Goal: Transaction & Acquisition: Download file/media

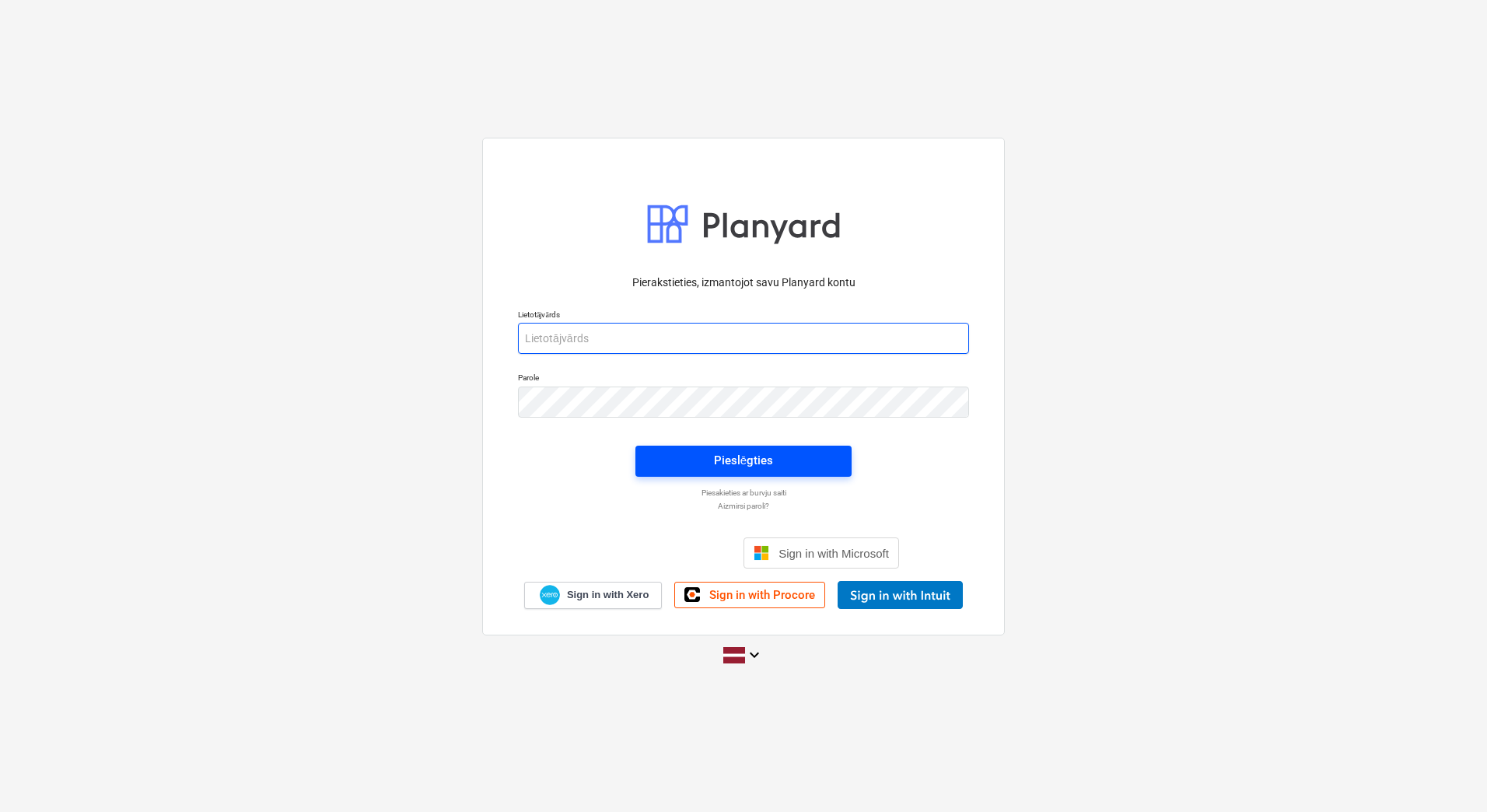
type input "[EMAIL_ADDRESS][DOMAIN_NAME]"
click at [758, 457] on div "Pieslēgties" at bounding box center [744, 460] width 59 height 20
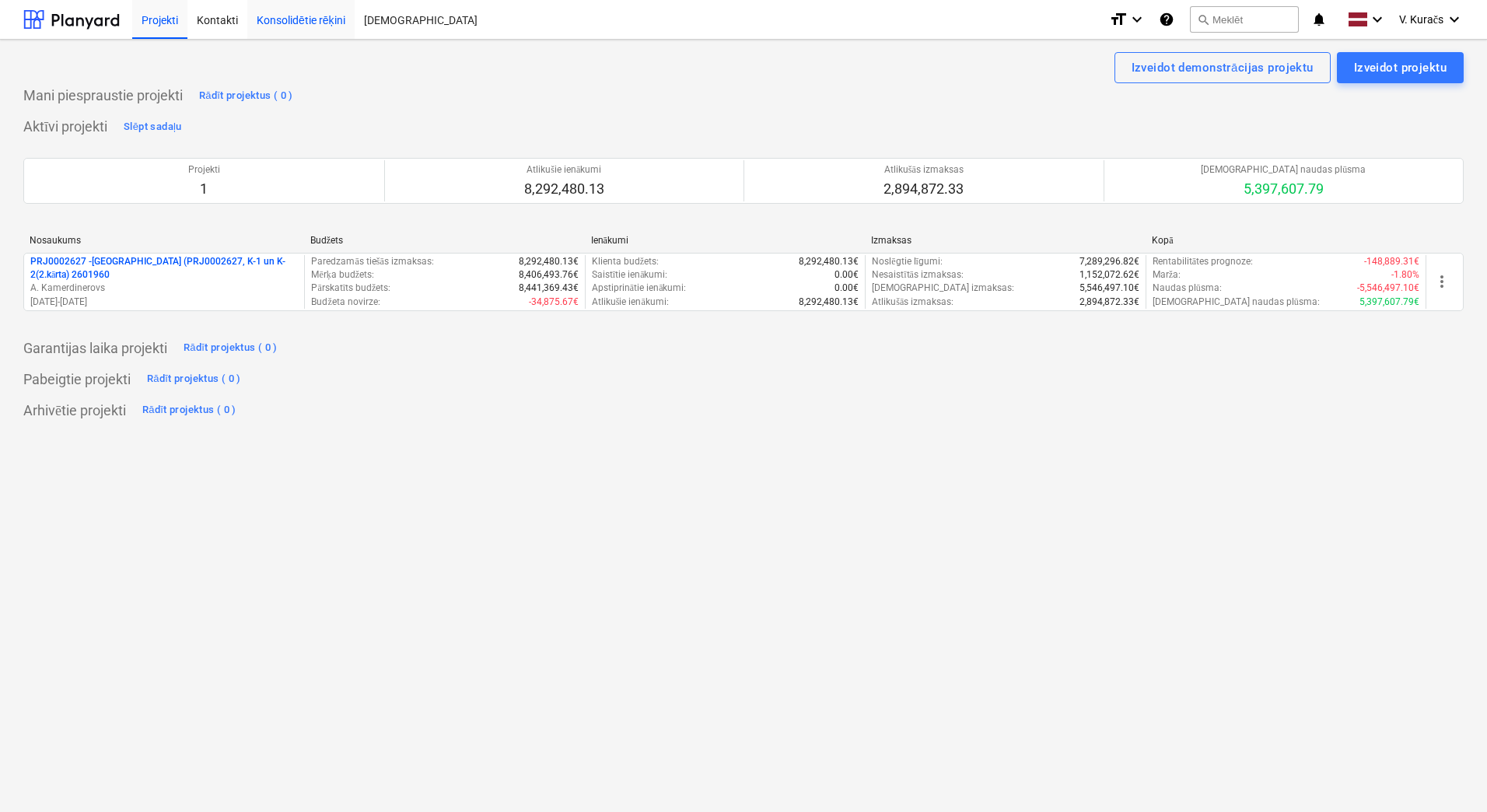
click at [327, 23] on div "Konsolidētie rēķini" at bounding box center [301, 18] width 107 height 39
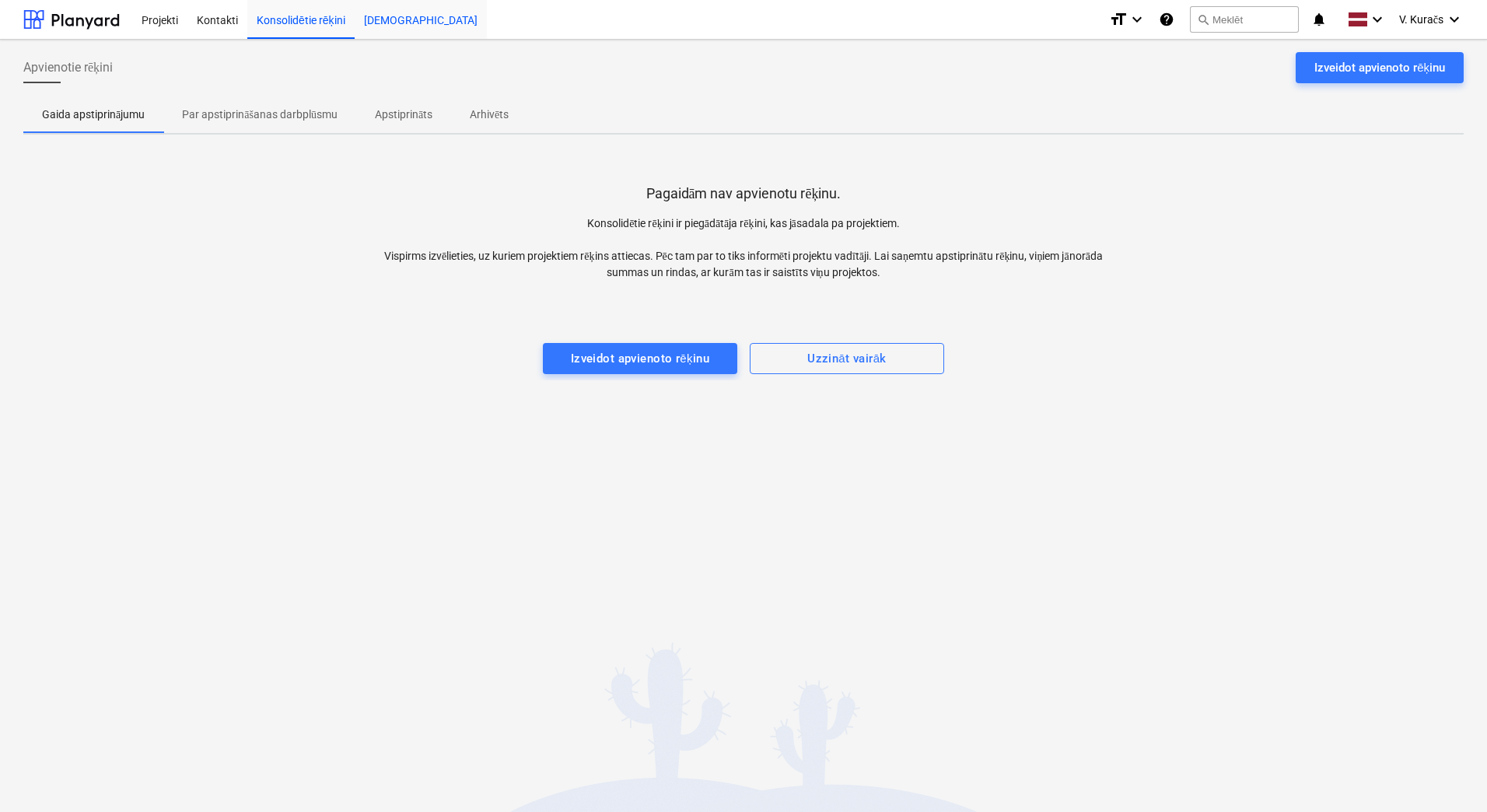
click at [371, 24] on div "[DEMOGRAPHIC_DATA]" at bounding box center [421, 18] width 132 height 39
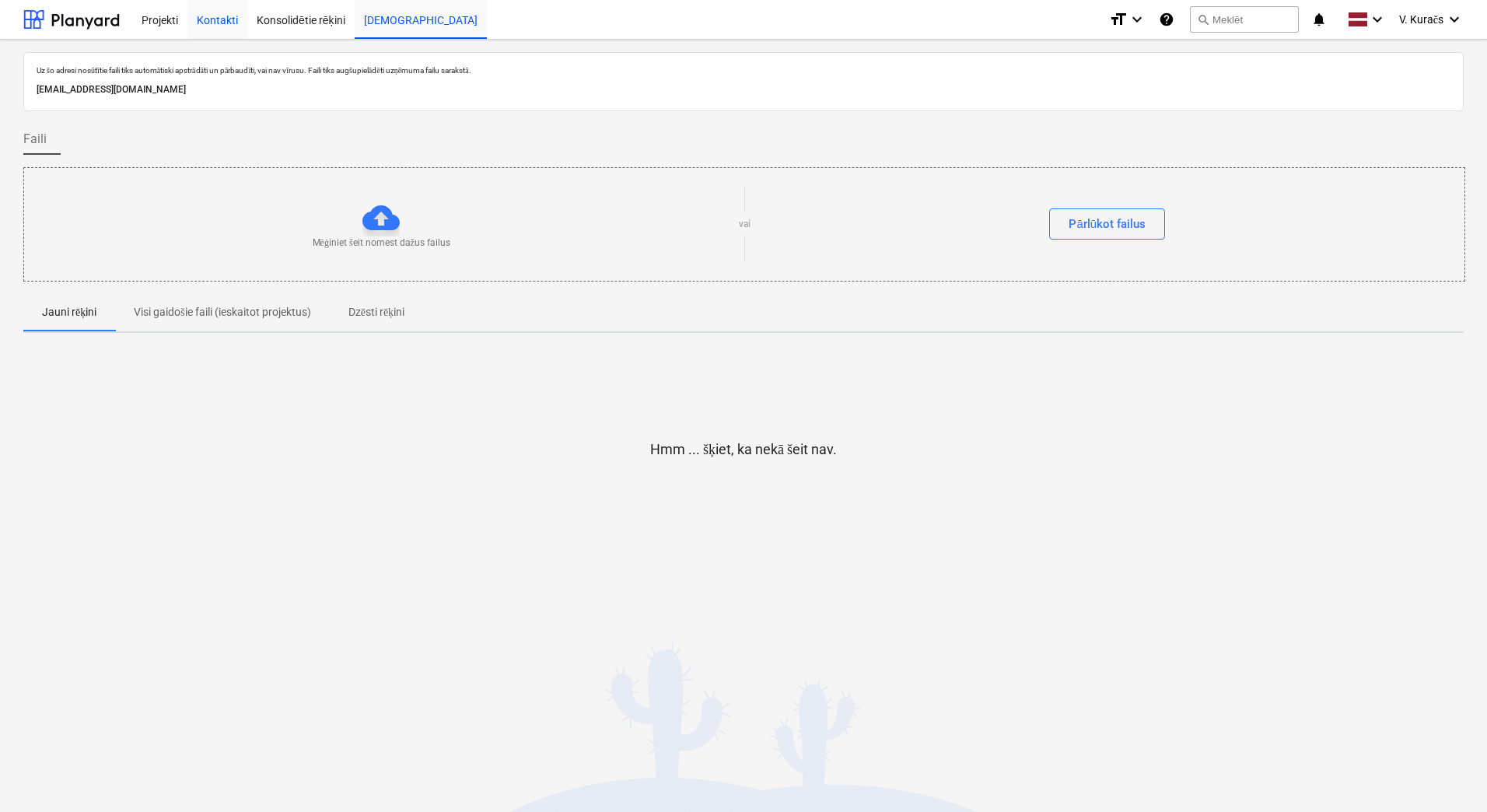
click at [227, 28] on div "Kontakti" at bounding box center [217, 18] width 60 height 39
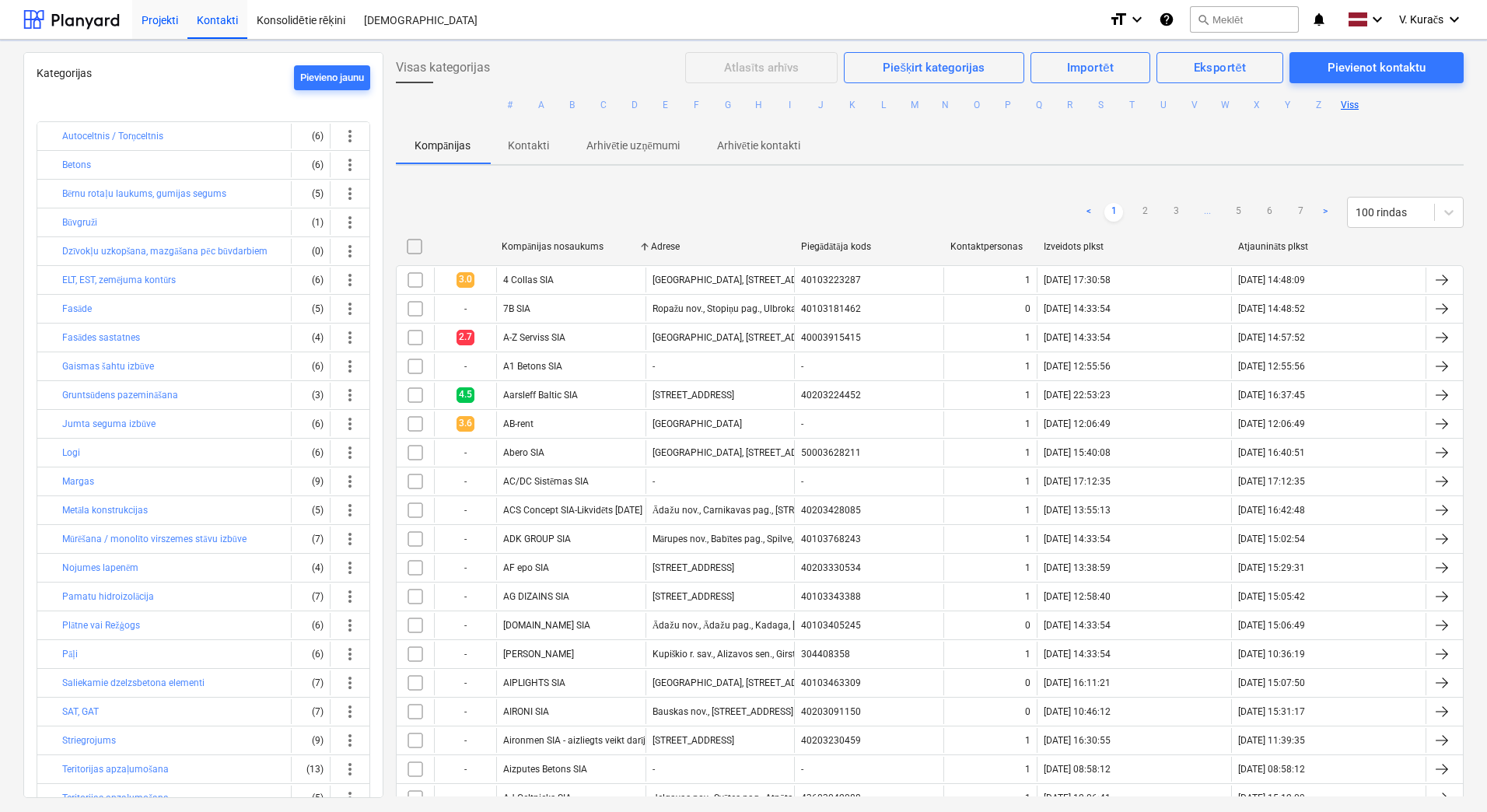
click at [178, 20] on div "Projekti" at bounding box center [160, 18] width 55 height 39
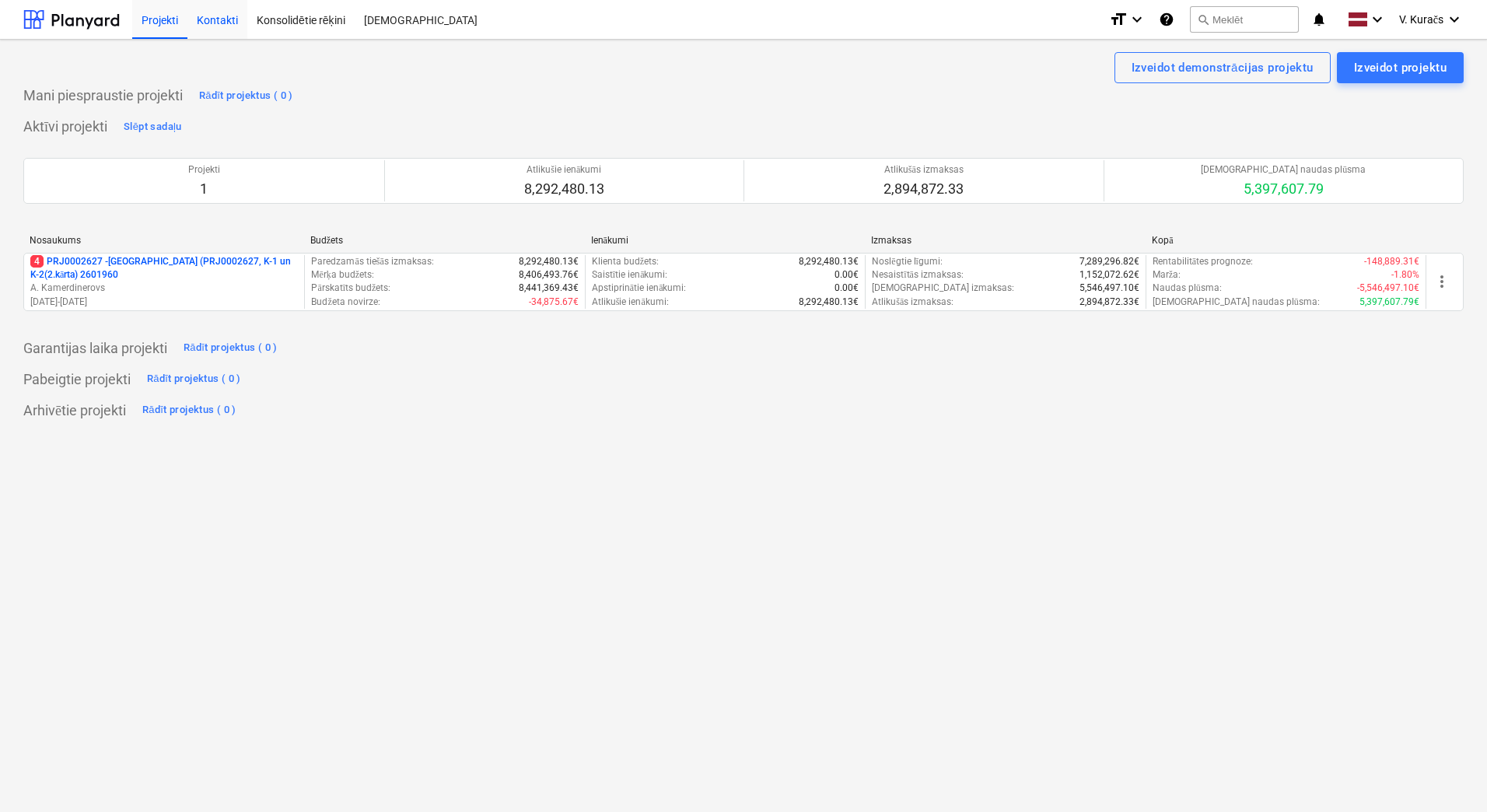
click at [229, 22] on div "Kontakti" at bounding box center [217, 18] width 60 height 39
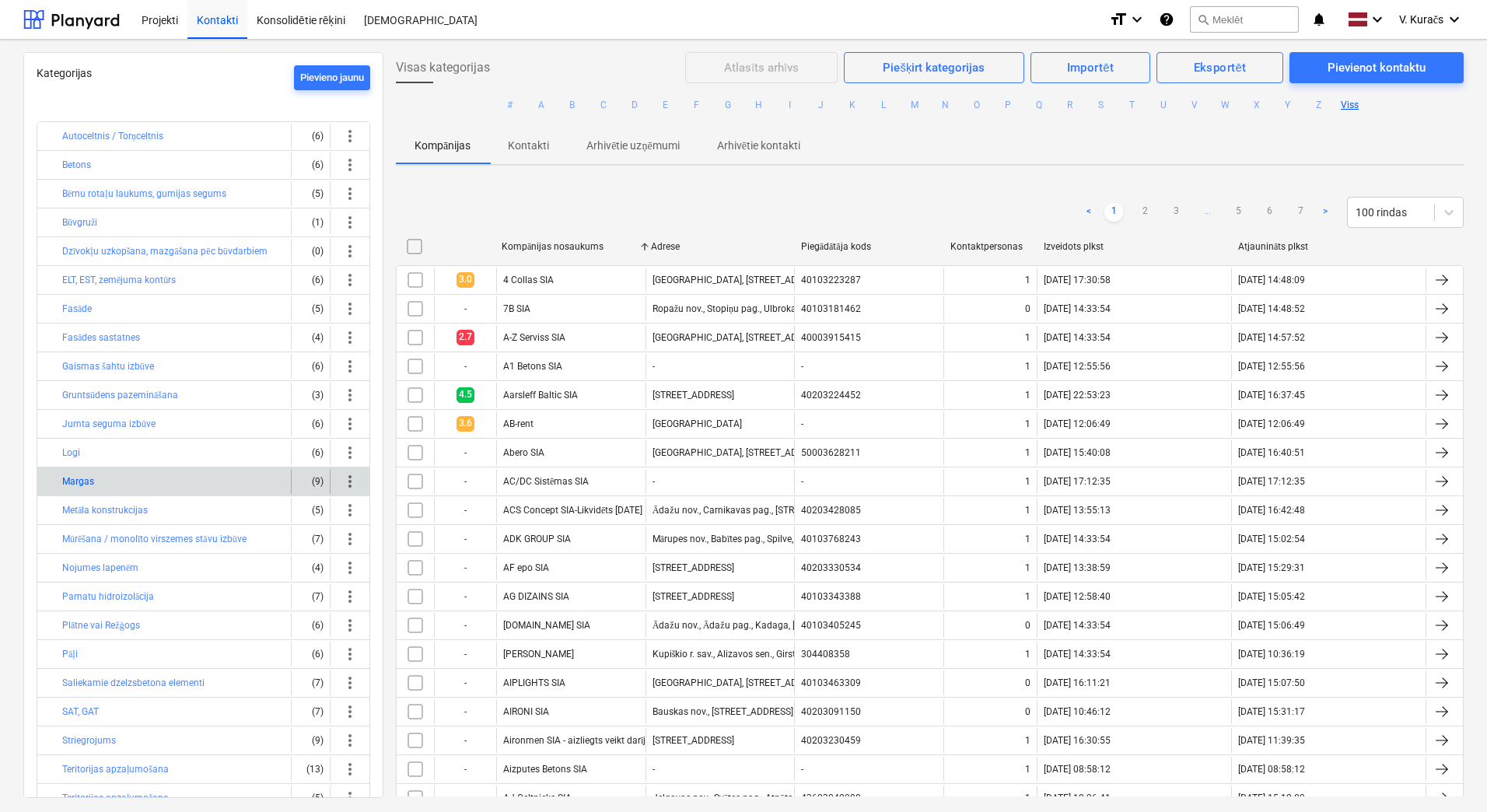
click at [85, 482] on button "Margas" at bounding box center [78, 481] width 32 height 18
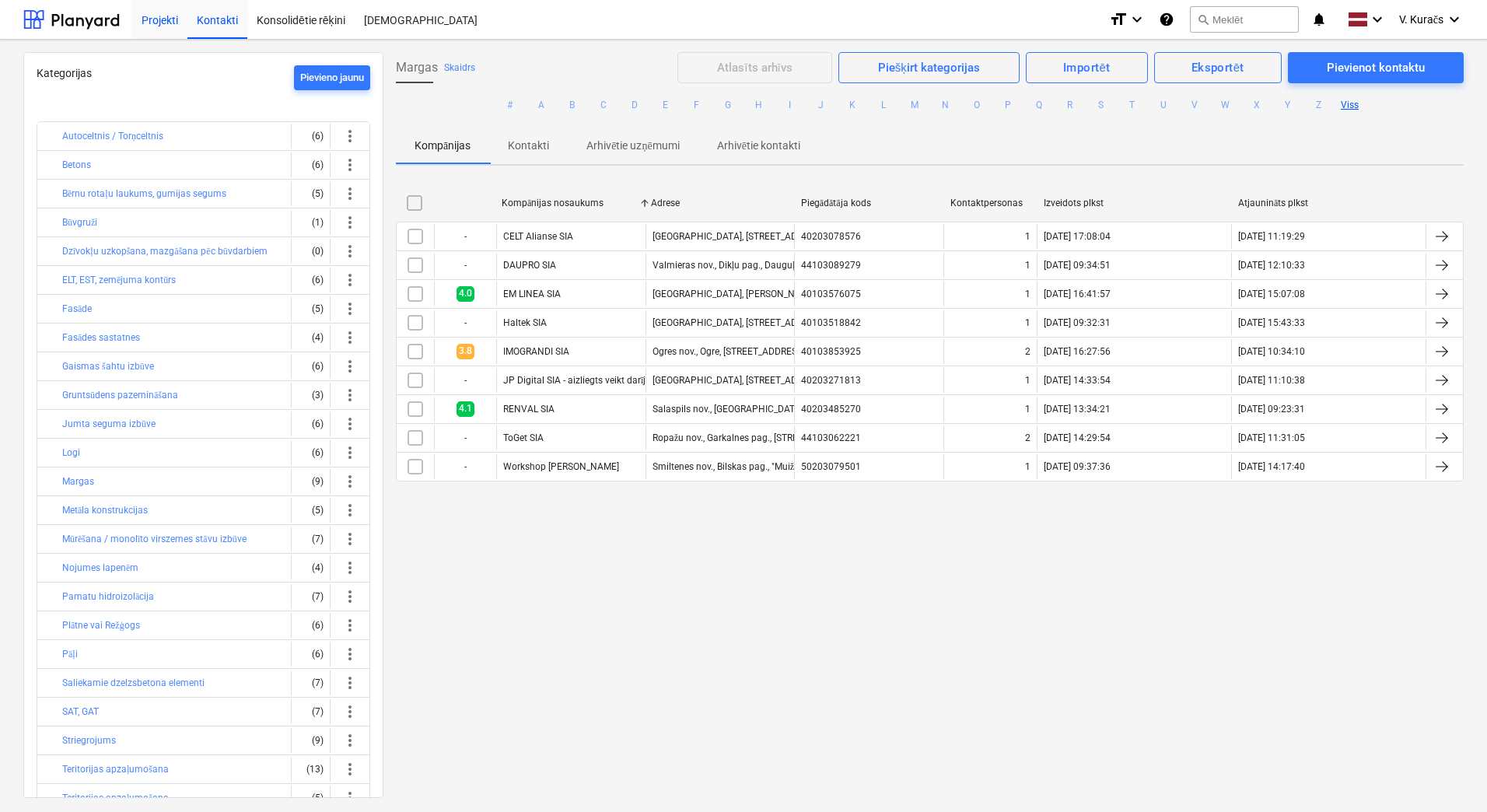
click at [157, 13] on div "Projekti" at bounding box center [160, 18] width 55 height 39
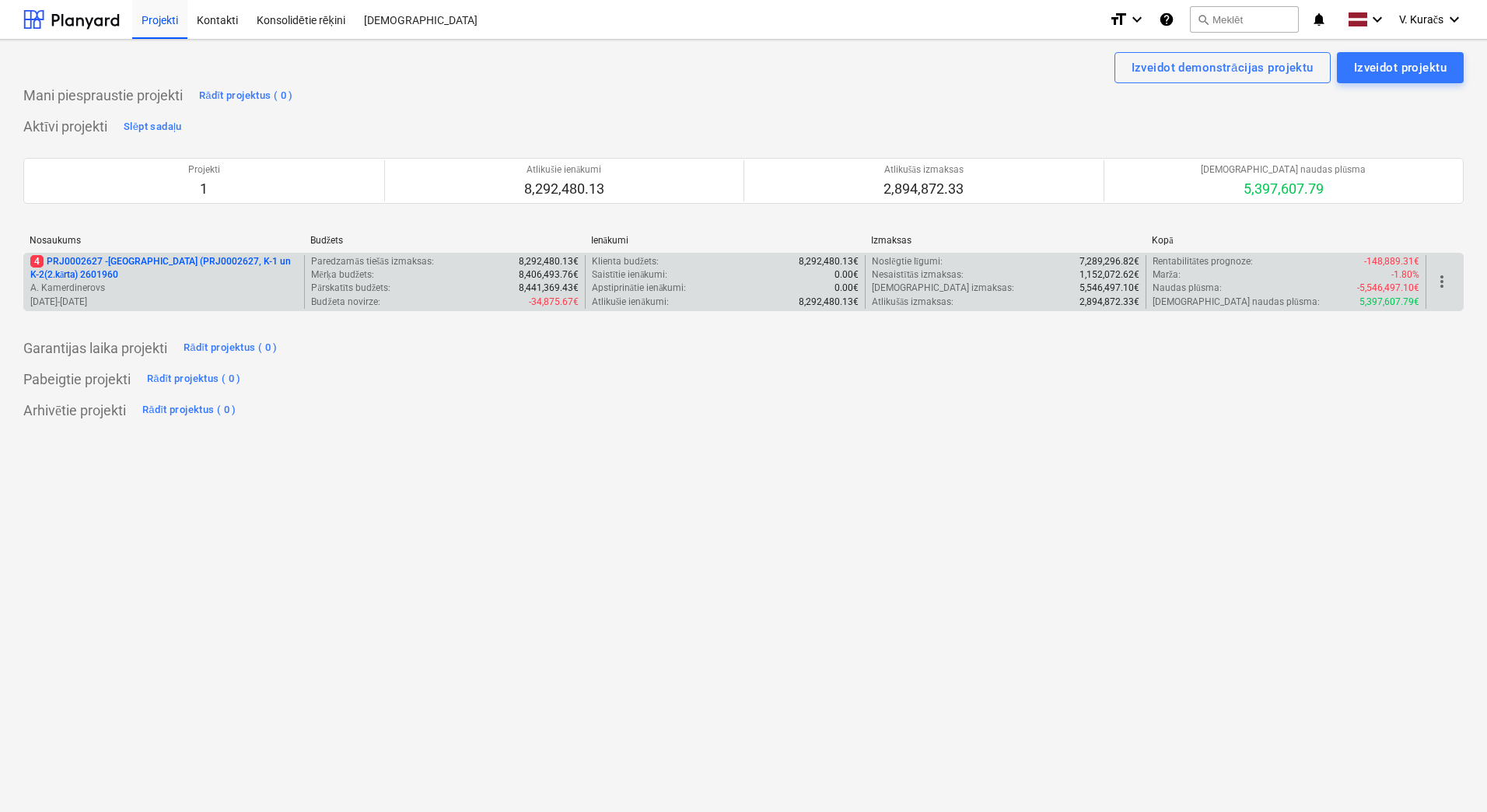
click at [73, 262] on p "4 PRJ0002627 - [GEOGRAPHIC_DATA] (PRJ0002627, K-1 un K-2(2.kārta) 2601960" at bounding box center [164, 268] width 268 height 27
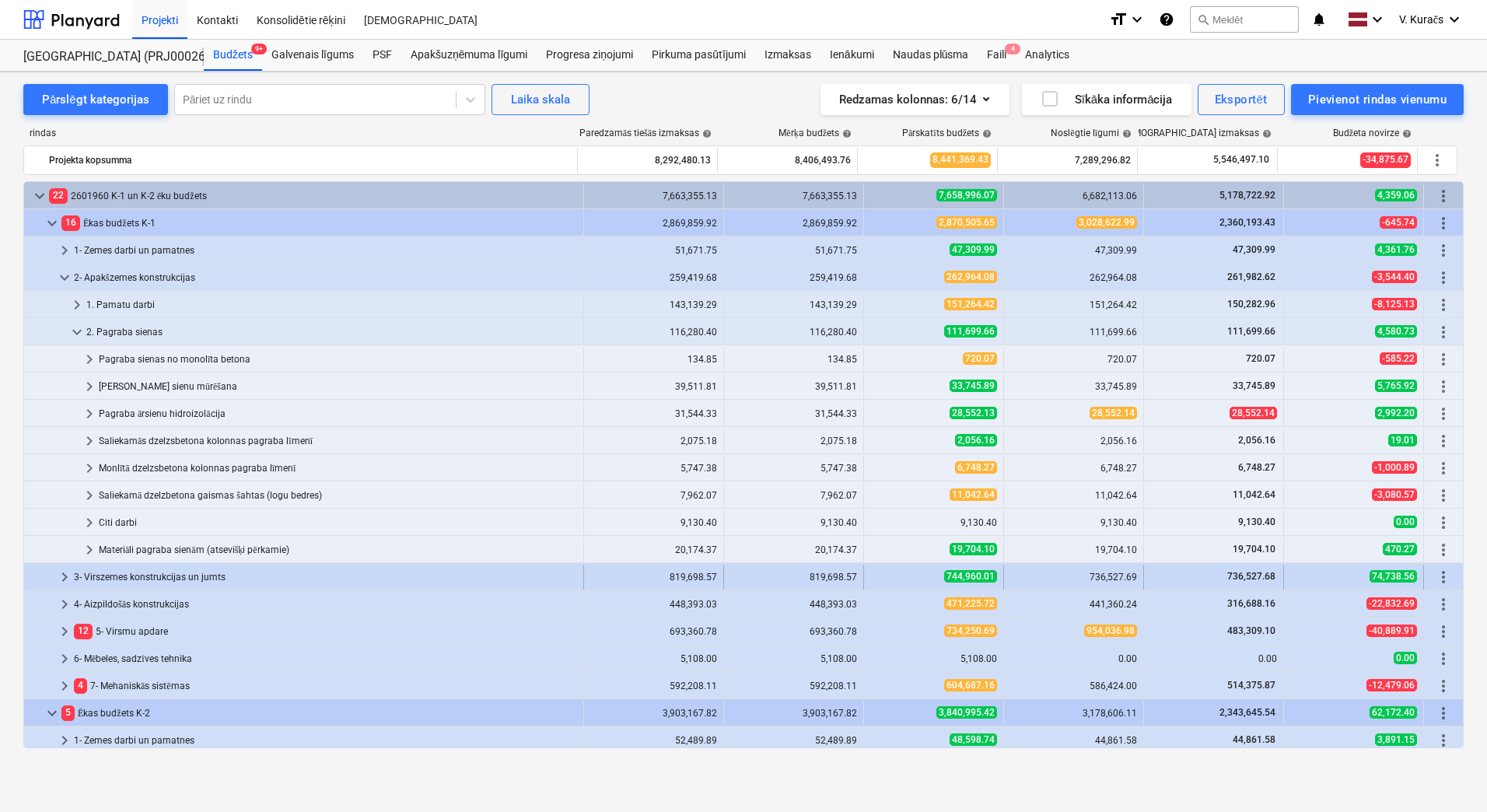
click at [166, 580] on div "3- Virszemes konstrukcijas un jumts" at bounding box center [325, 577] width 503 height 25
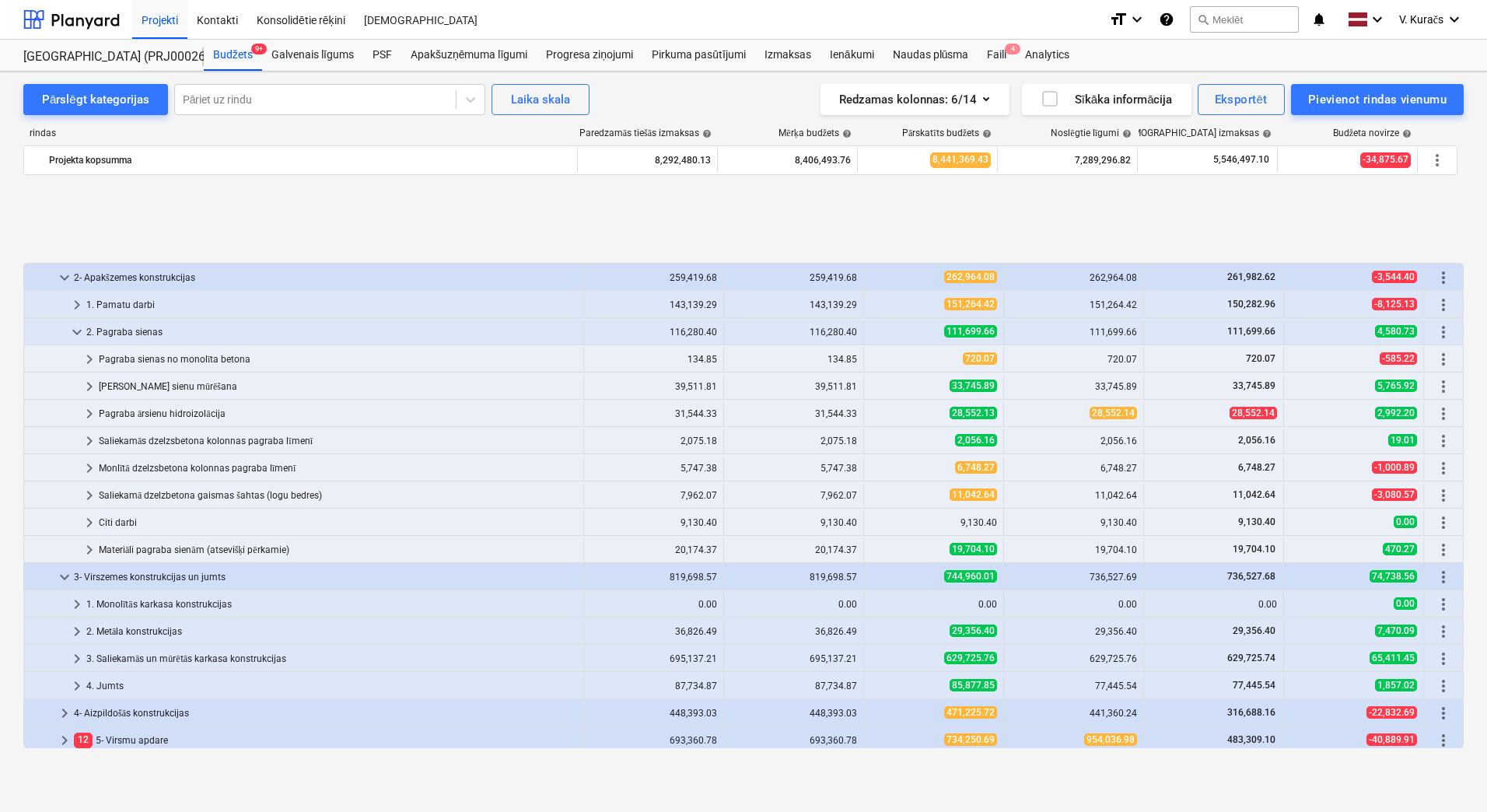
scroll to position [156, 0]
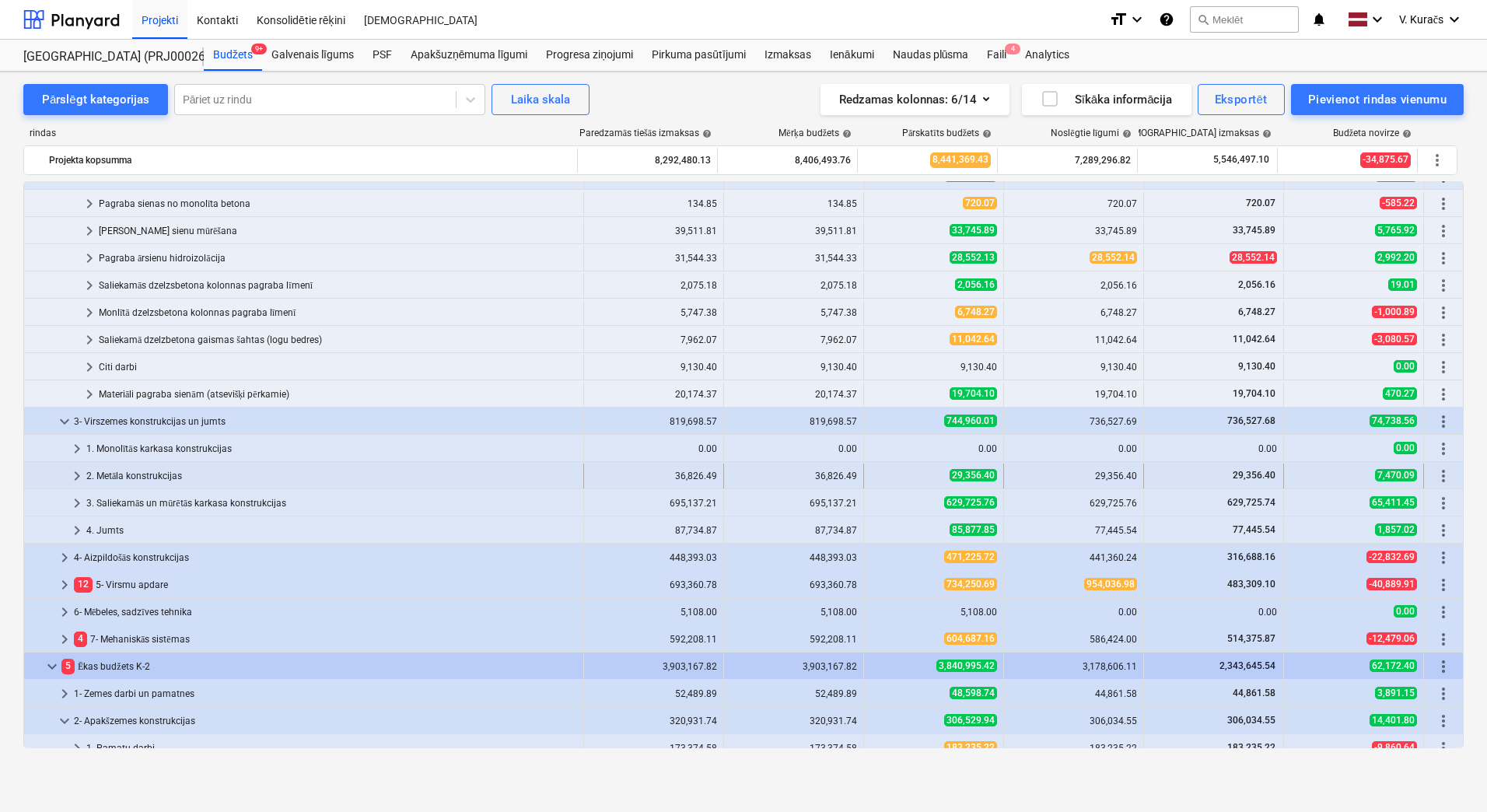
click at [156, 471] on div "2. Metāla konstrukcijas" at bounding box center [331, 476] width 491 height 25
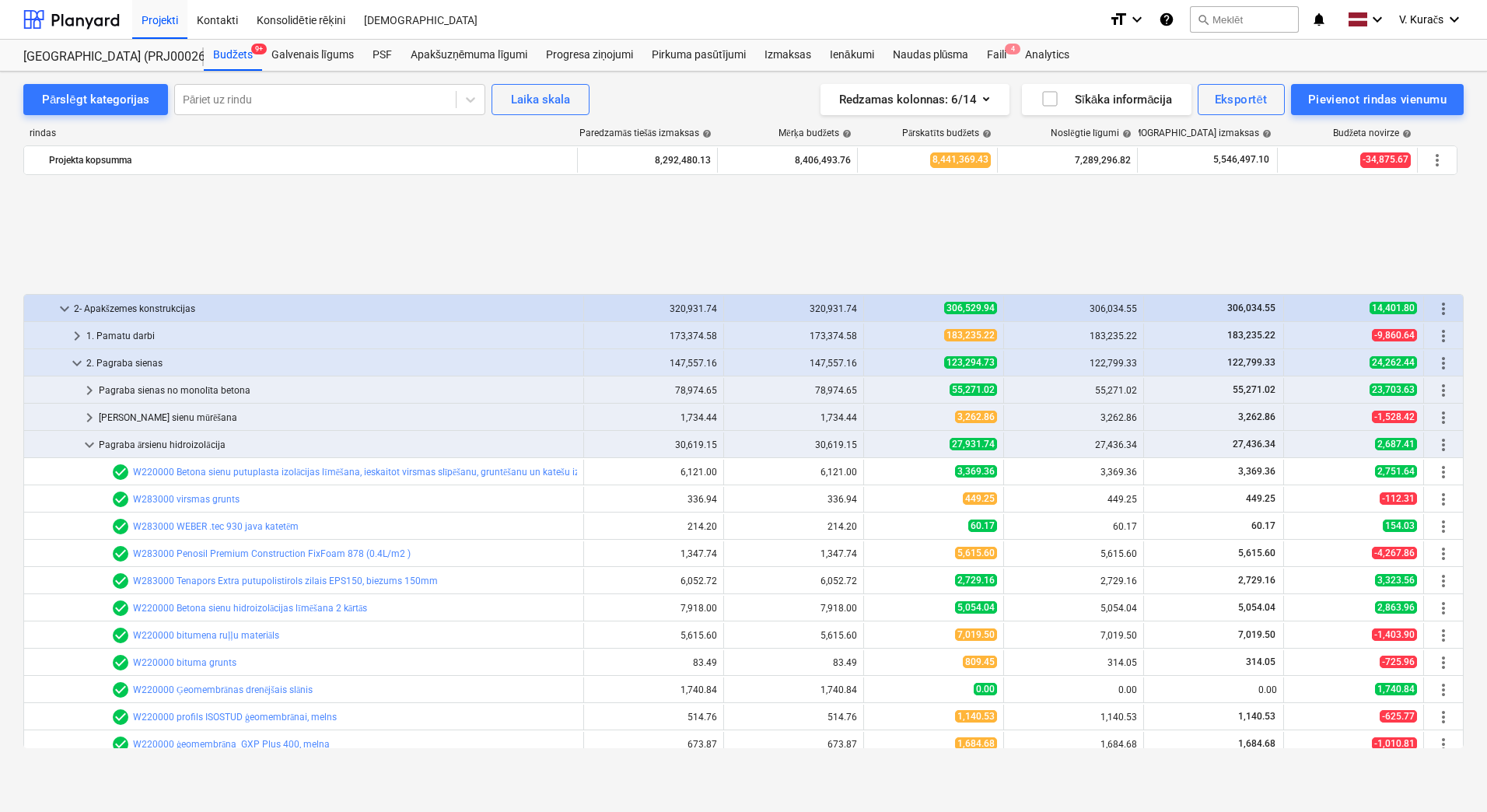
scroll to position [778, 0]
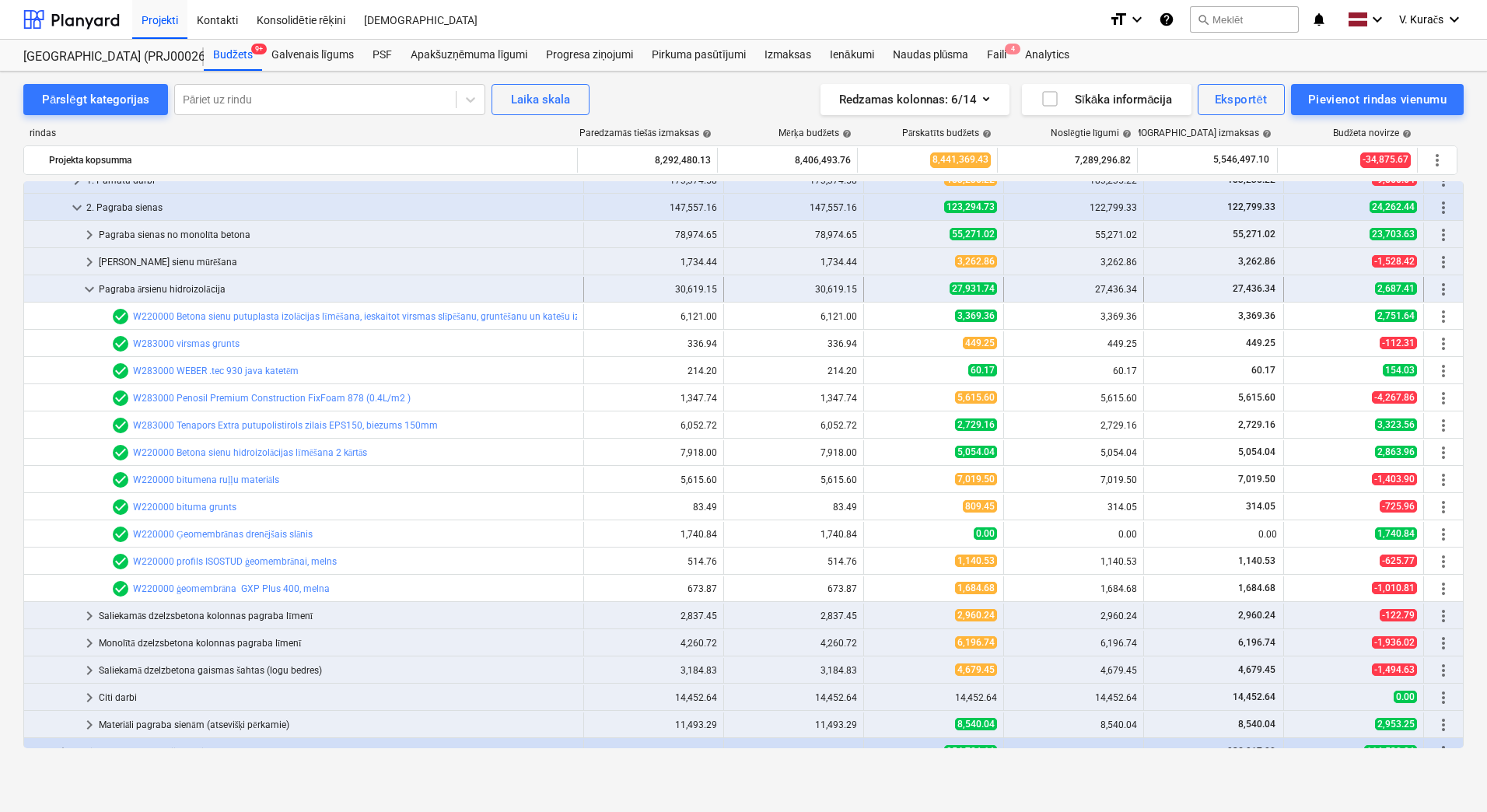
click at [205, 286] on div "Pagraba ārsienu hidroizolācija" at bounding box center [338, 289] width 478 height 25
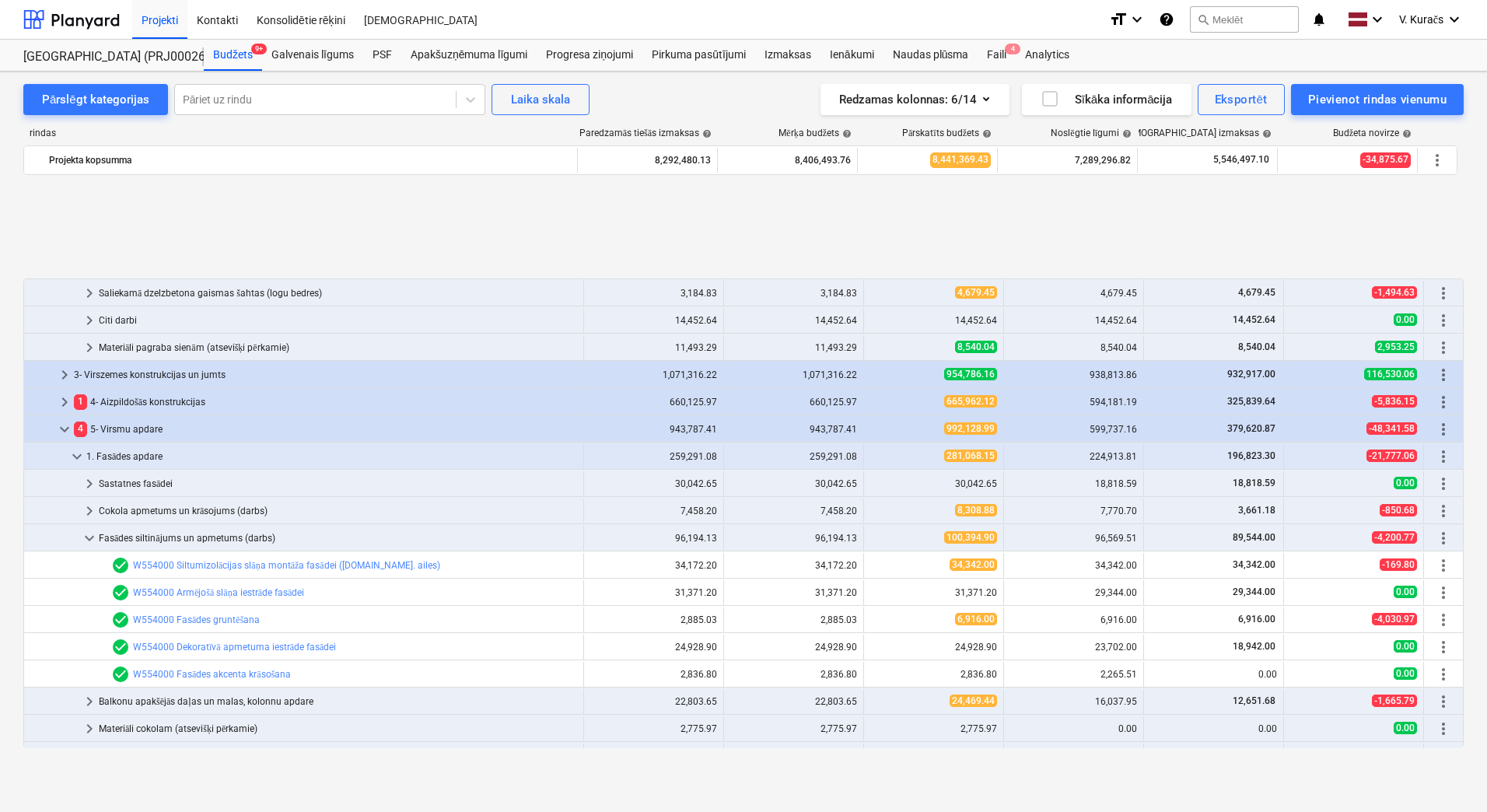
scroll to position [1011, 0]
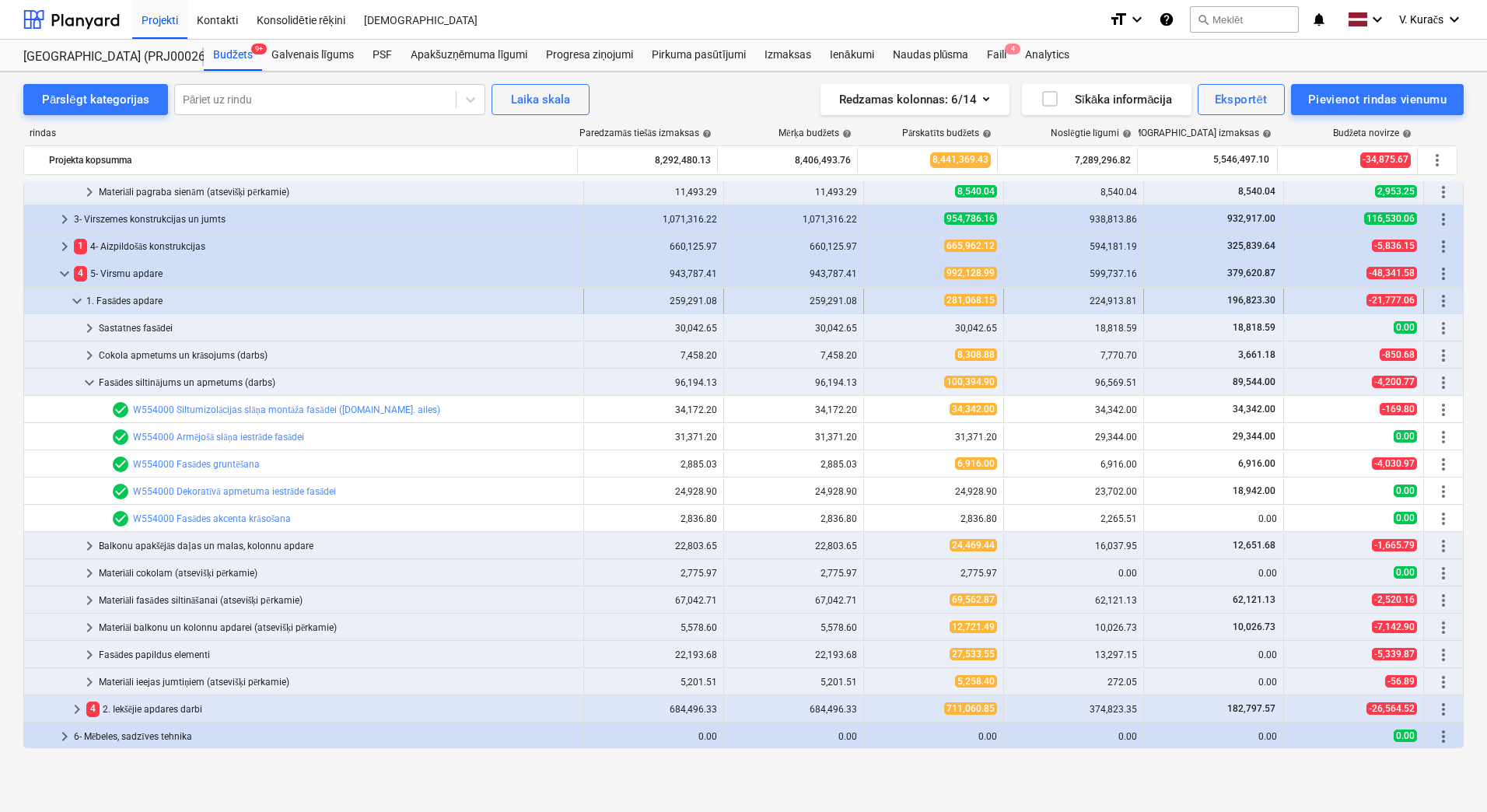
click at [168, 295] on div "1. Fasādes apdare" at bounding box center [331, 301] width 491 height 25
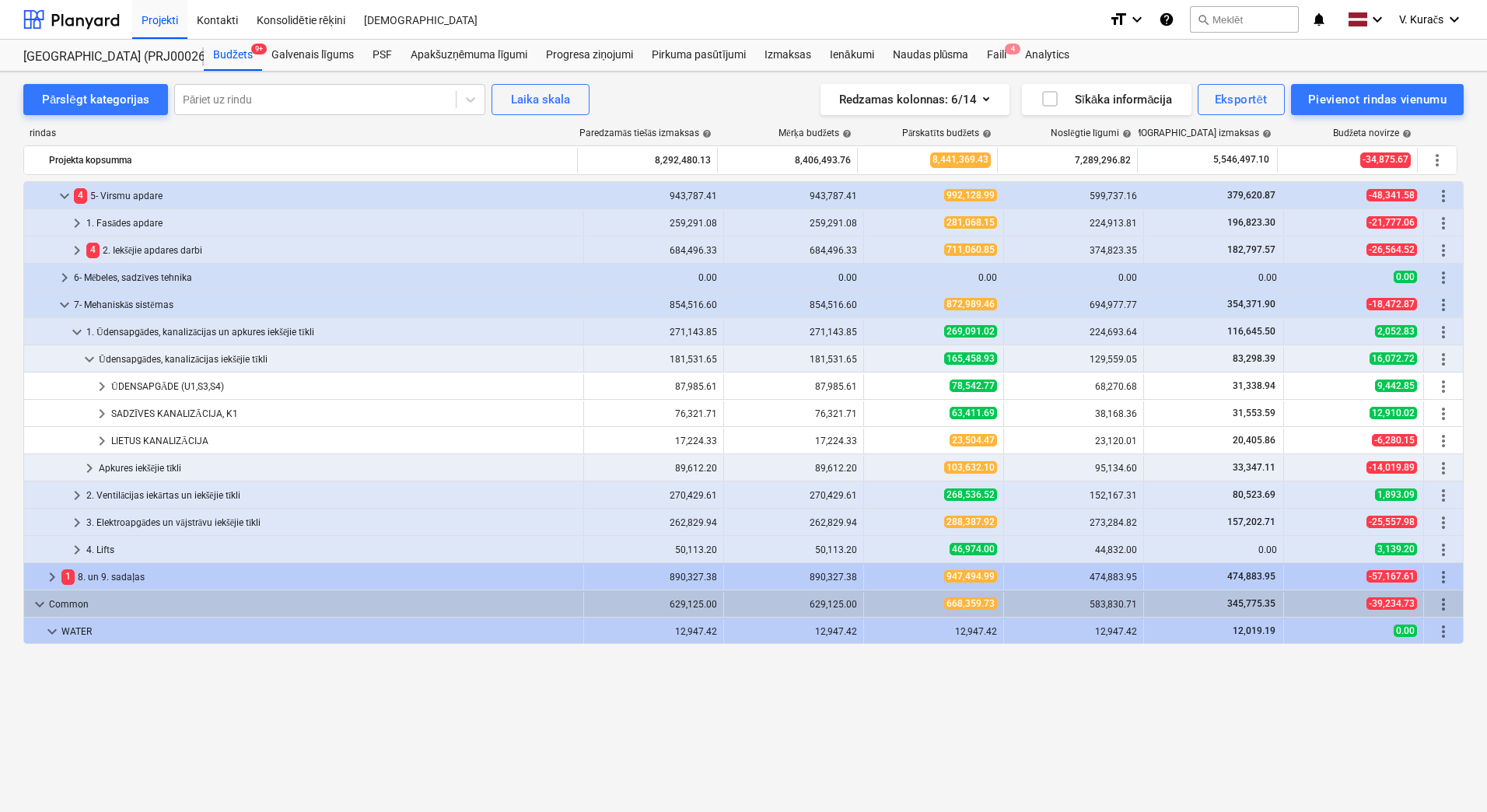
scroll to position [933, 0]
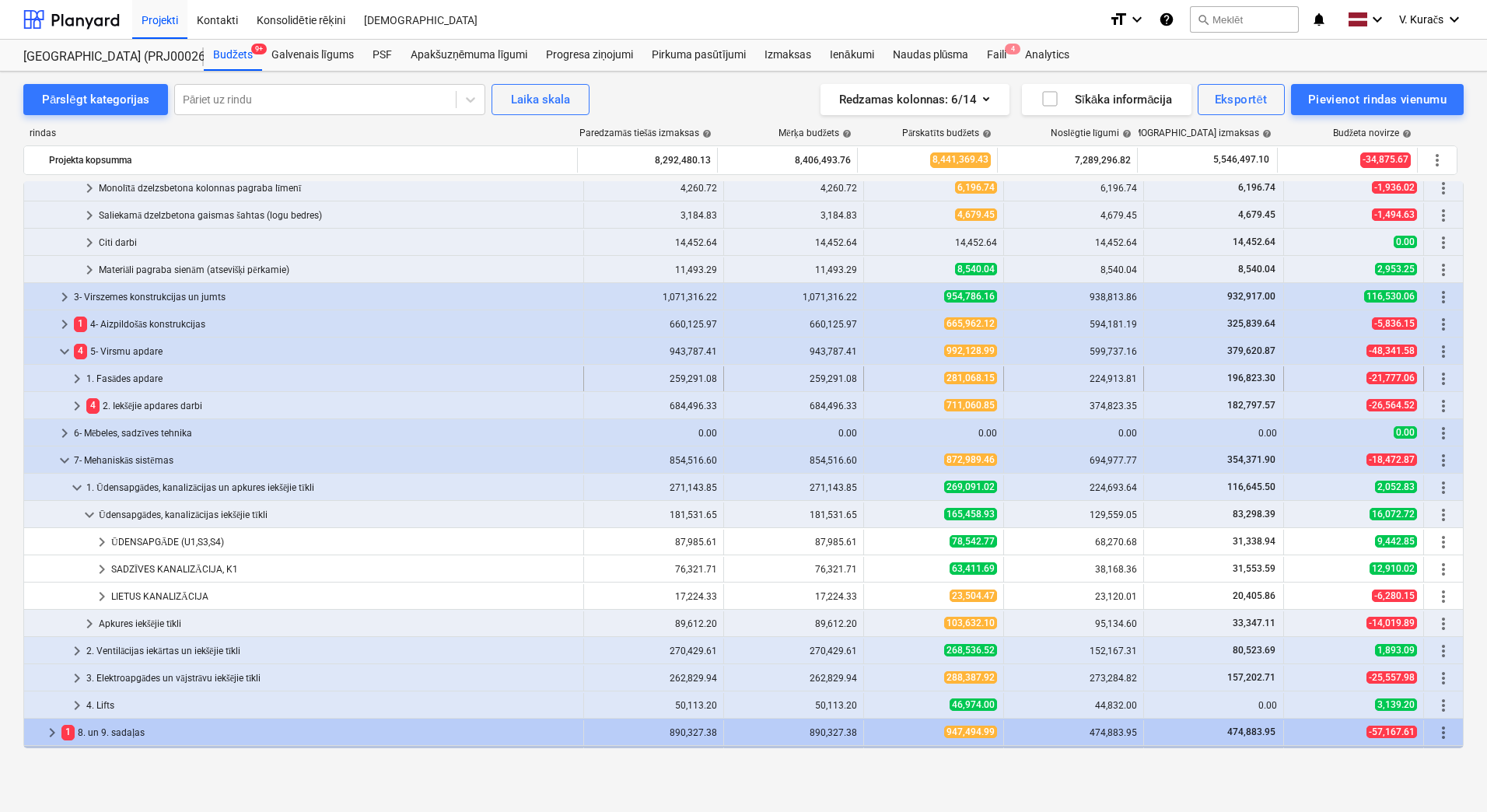
click at [150, 375] on div "1. Fasādes apdare" at bounding box center [331, 379] width 491 height 25
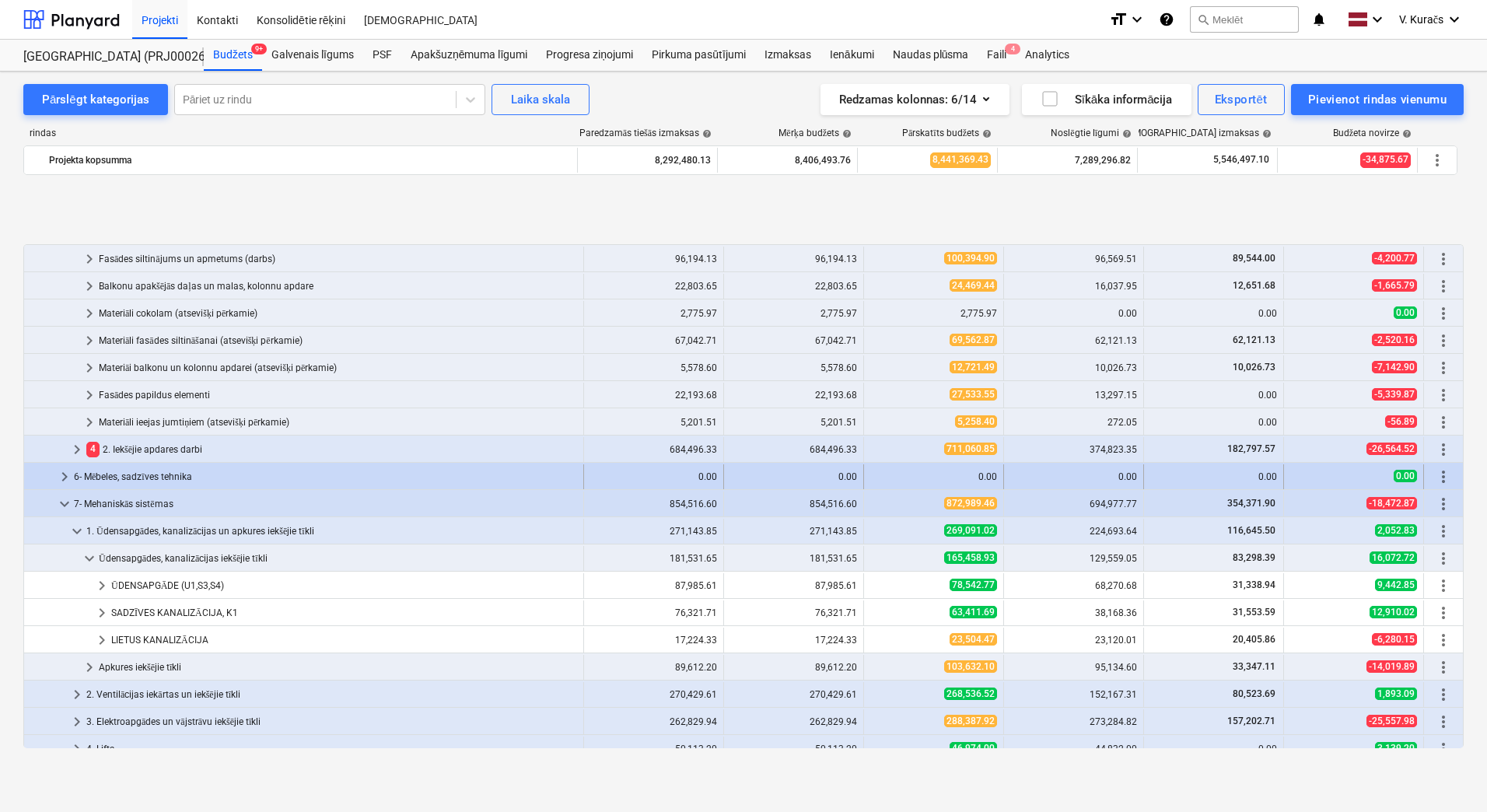
scroll to position [1244, 0]
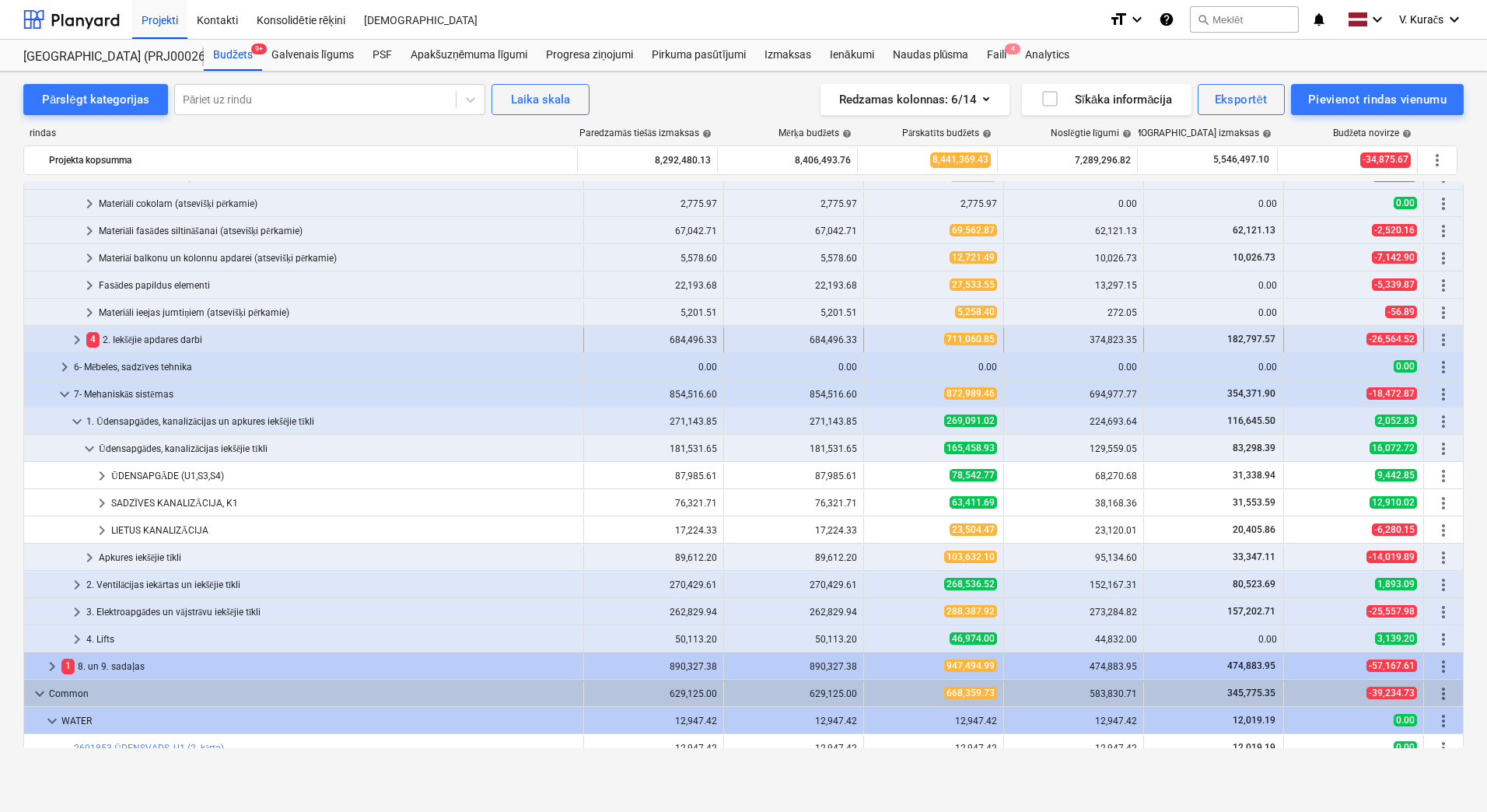
click at [156, 338] on div "4 2. Iekšējie apdares darbi" at bounding box center [331, 340] width 491 height 25
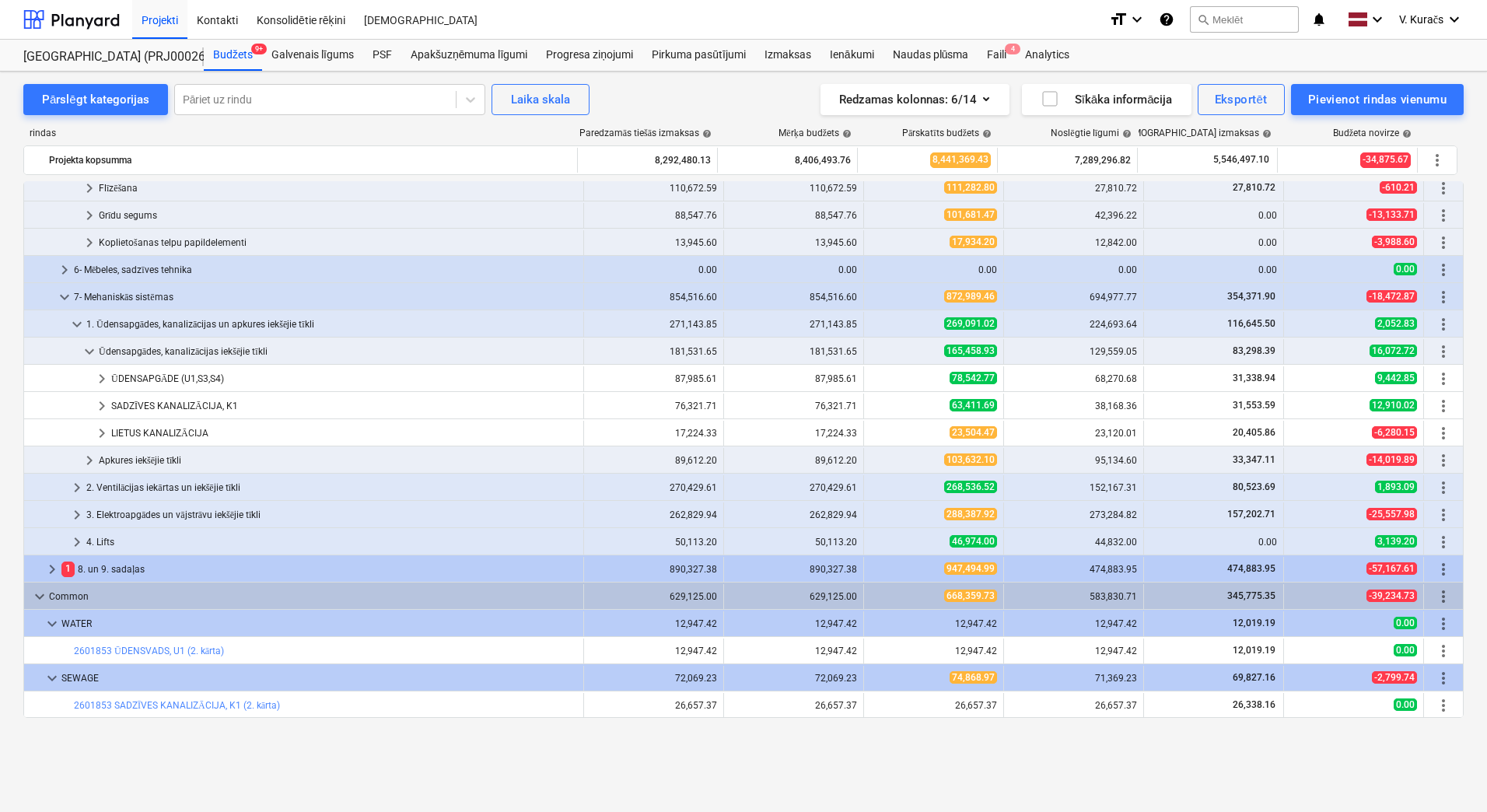
scroll to position [1400, 0]
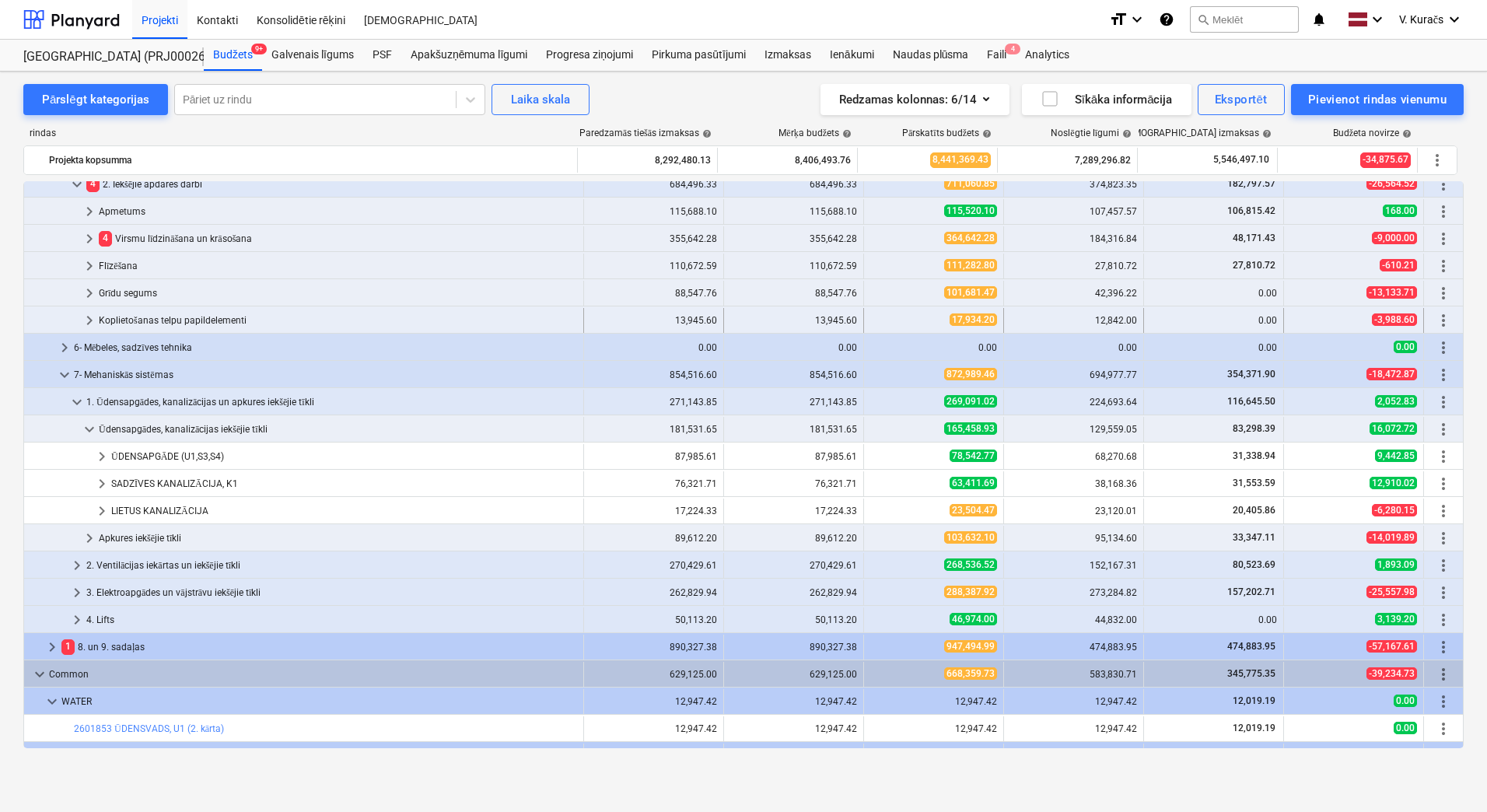
click at [153, 319] on div "Koplietošanas telpu papildelementi" at bounding box center [338, 320] width 478 height 25
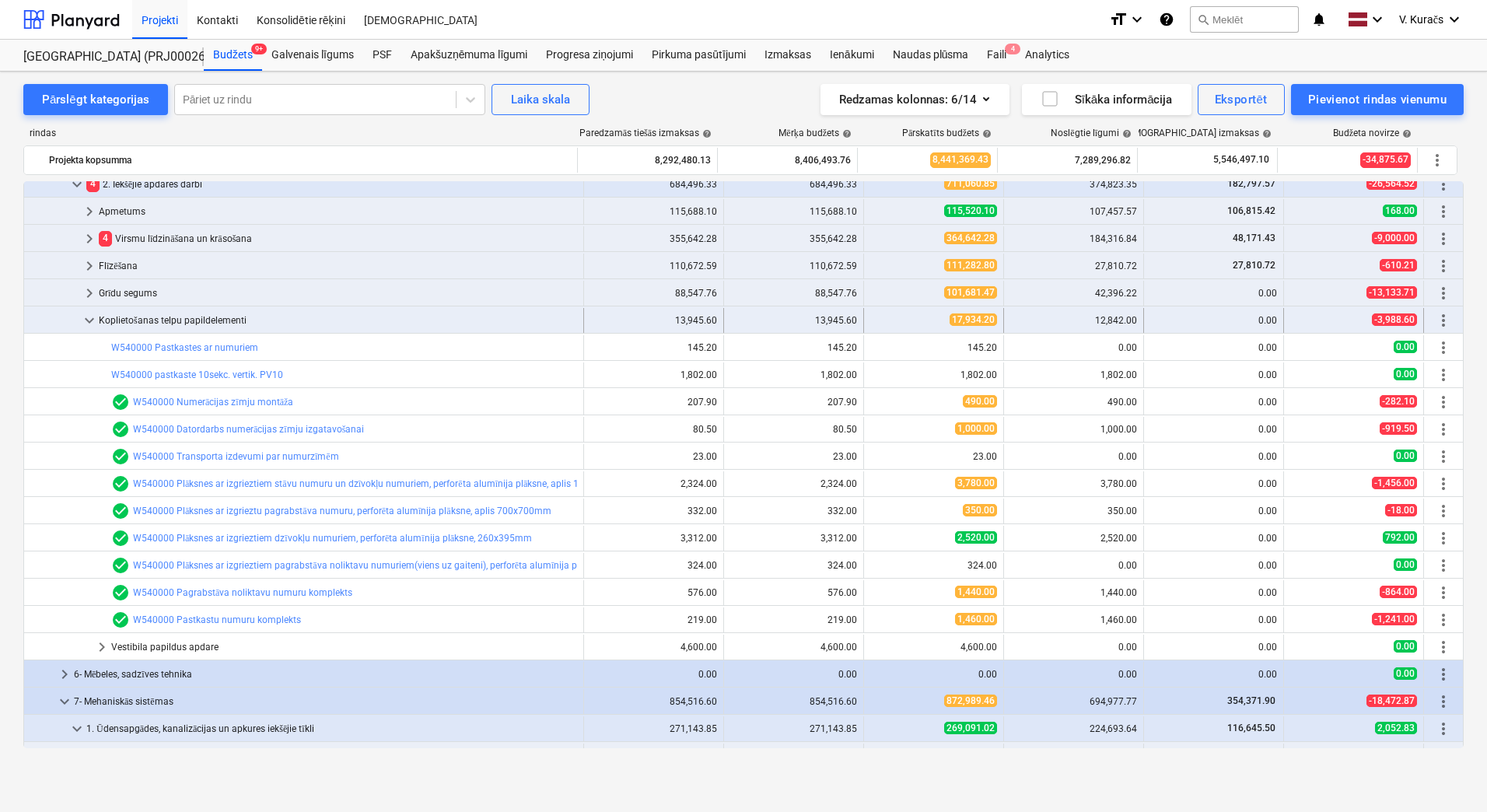
click at [178, 322] on div "Koplietošanas telpu papildelementi" at bounding box center [338, 320] width 478 height 25
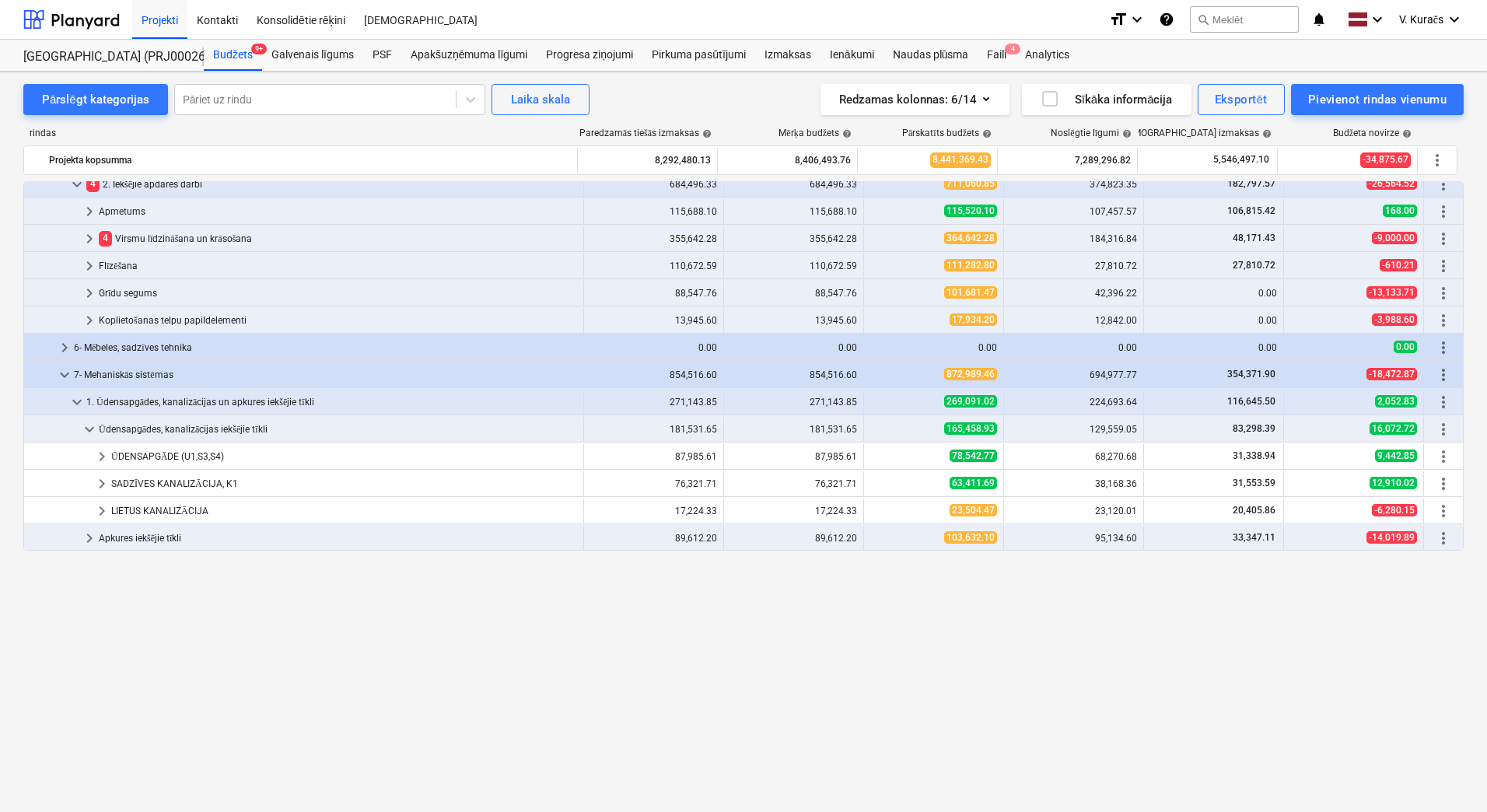
scroll to position [1167, 0]
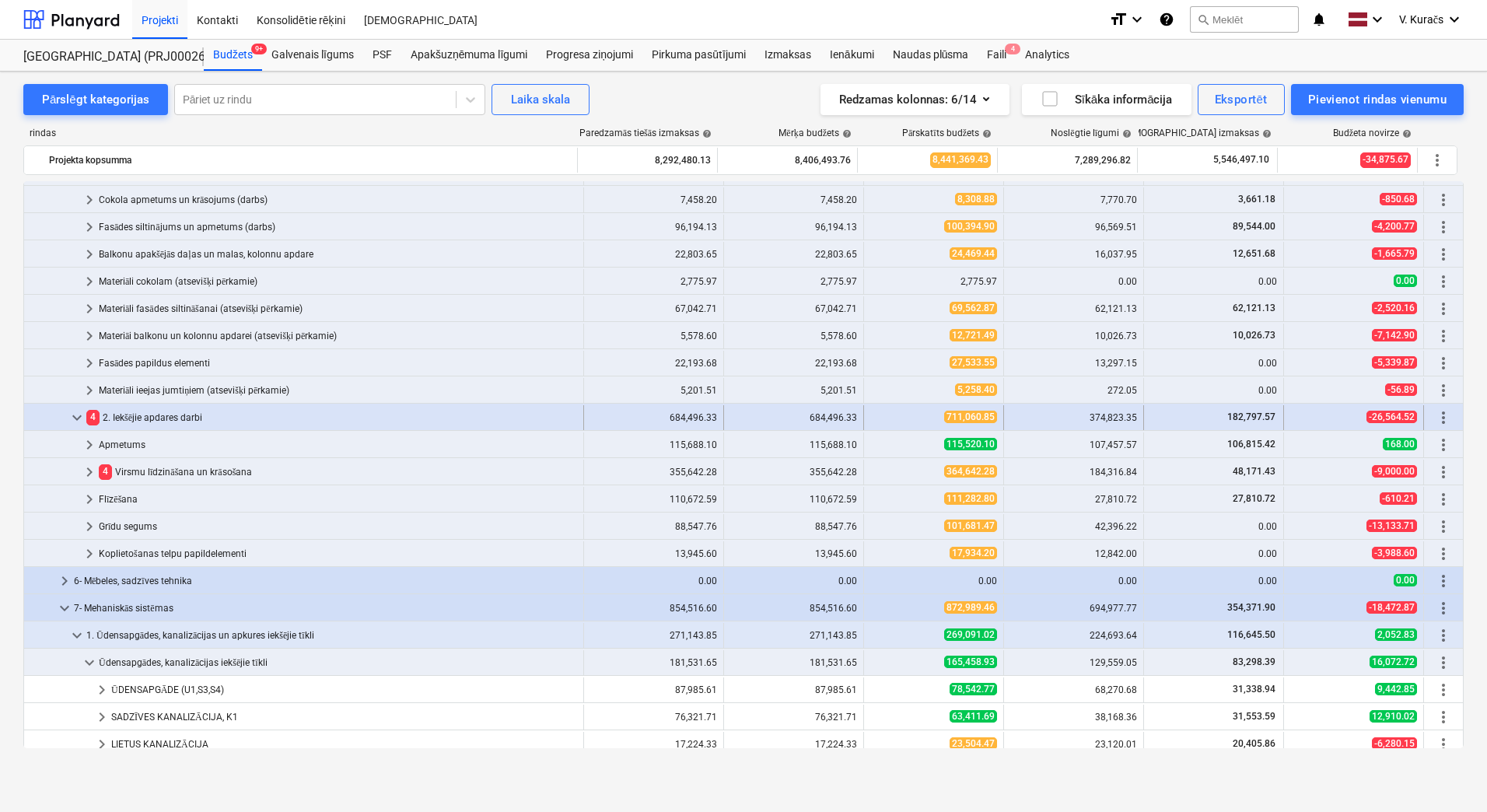
click at [154, 412] on div "4 2. Iekšējie apdares darbi" at bounding box center [331, 417] width 491 height 25
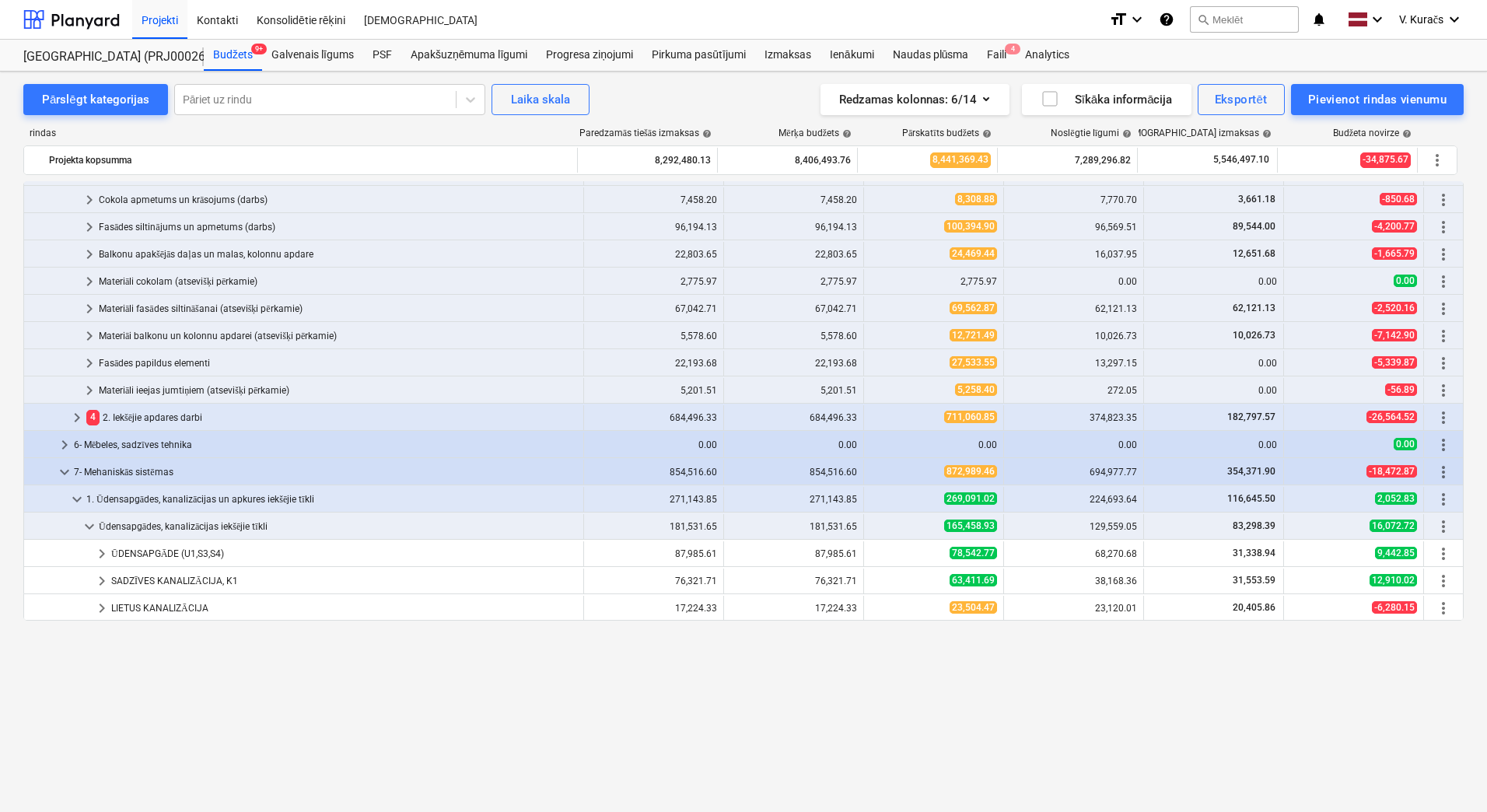
scroll to position [1011, 0]
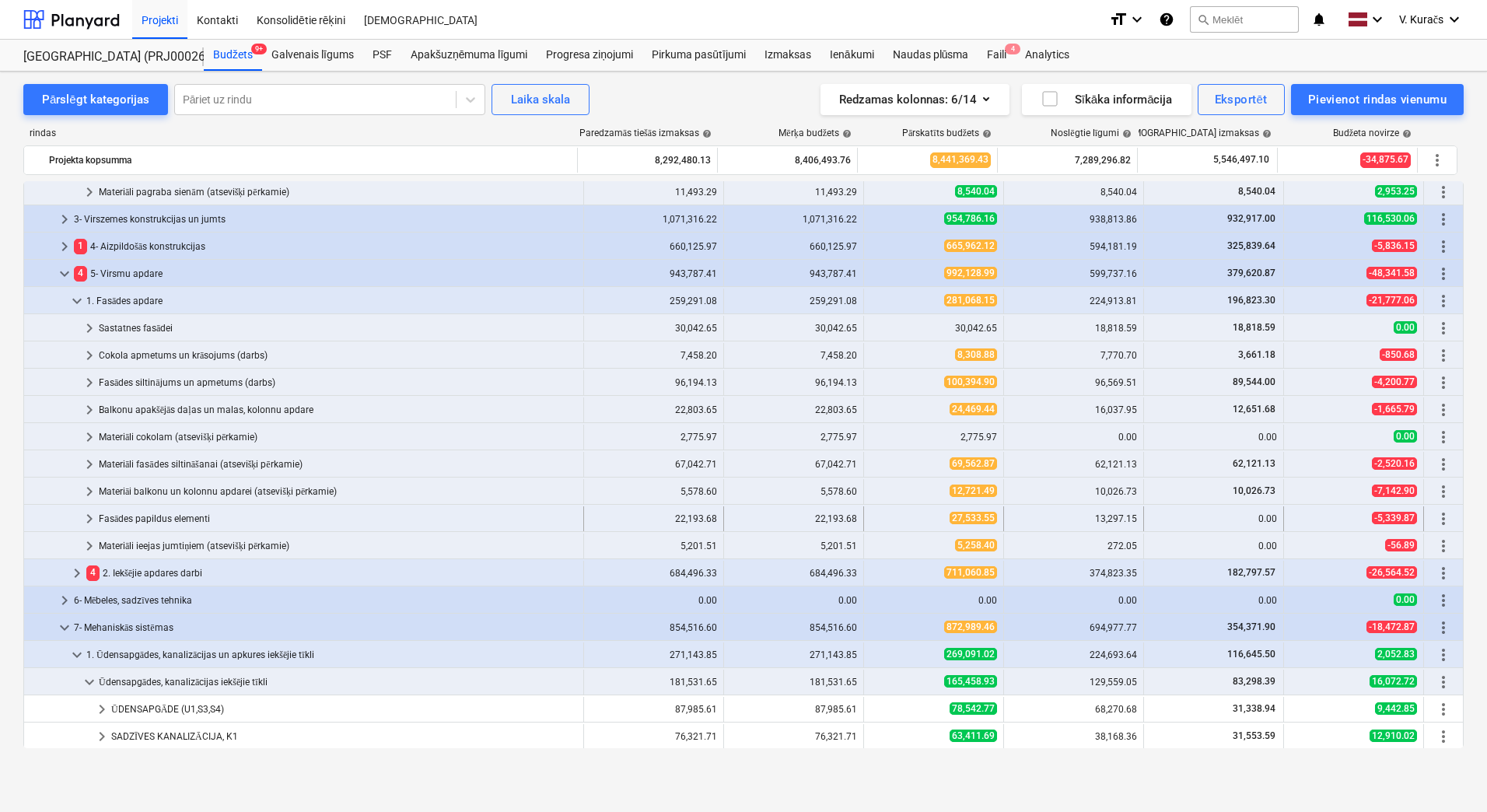
click at [174, 515] on div "Fasādes papildus elementi" at bounding box center [338, 518] width 478 height 25
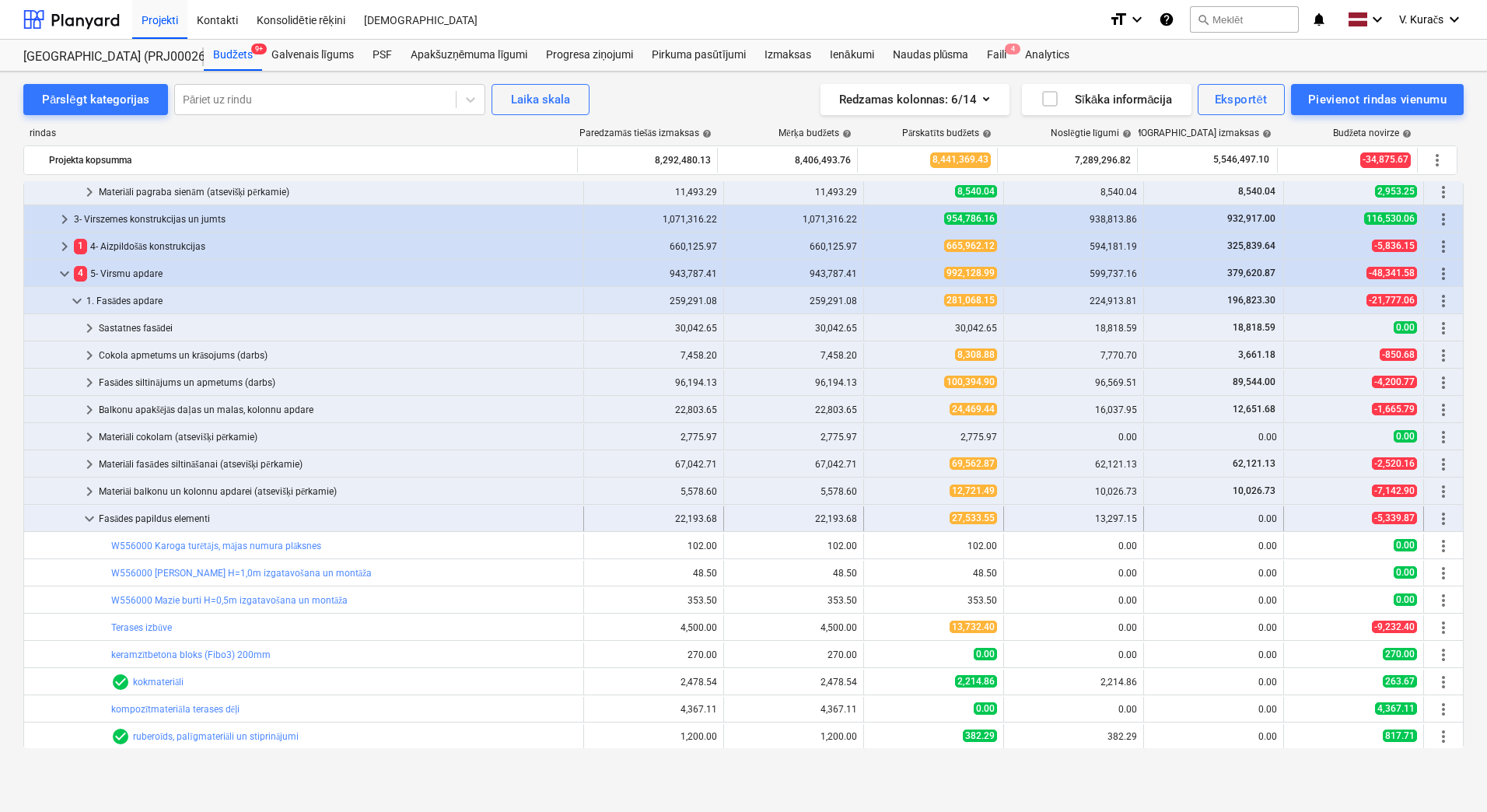
click at [146, 520] on div "Fasādes papildus elementi" at bounding box center [338, 518] width 478 height 25
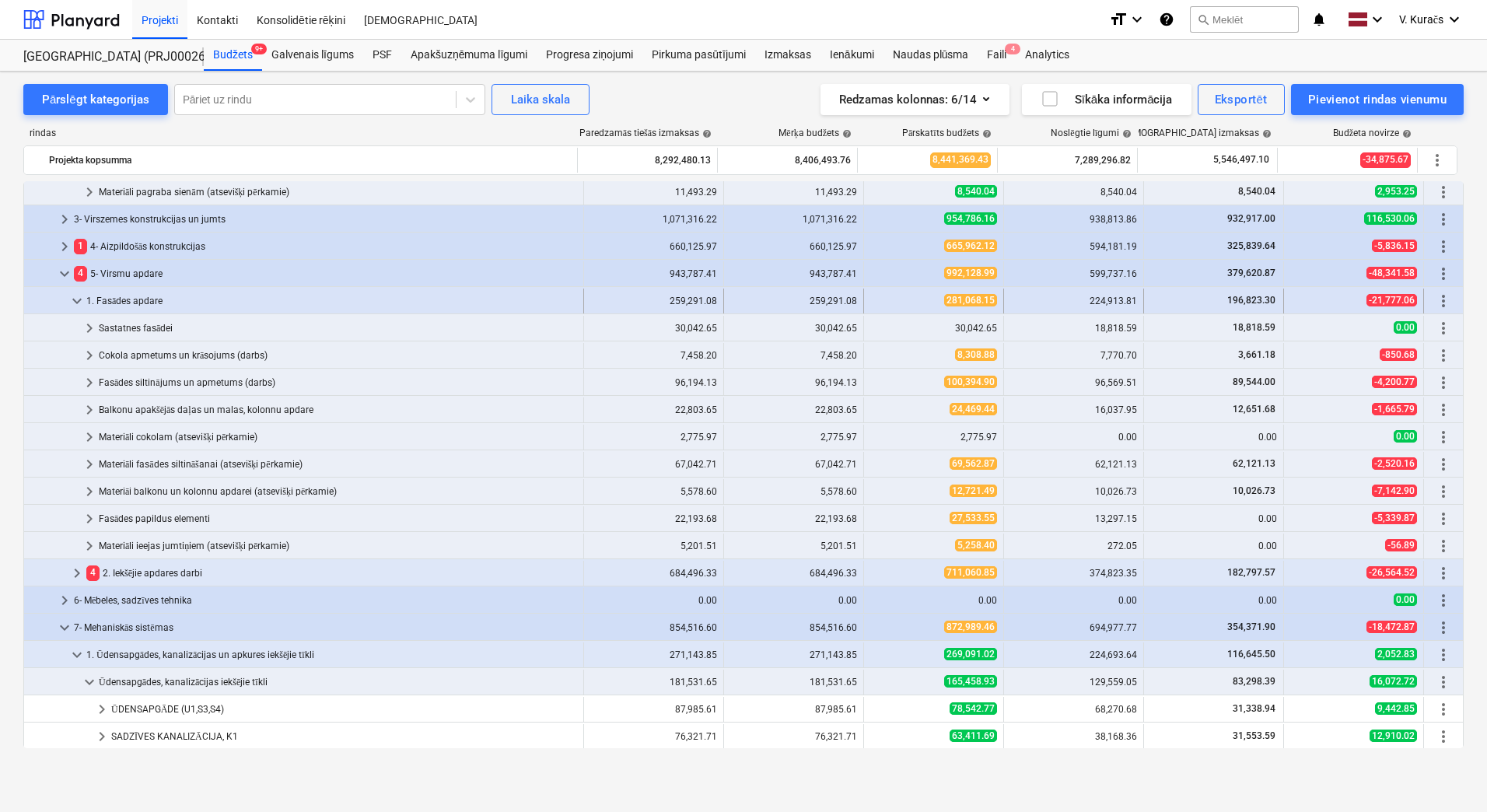
click at [135, 302] on div "1. Fasādes apdare" at bounding box center [331, 301] width 491 height 25
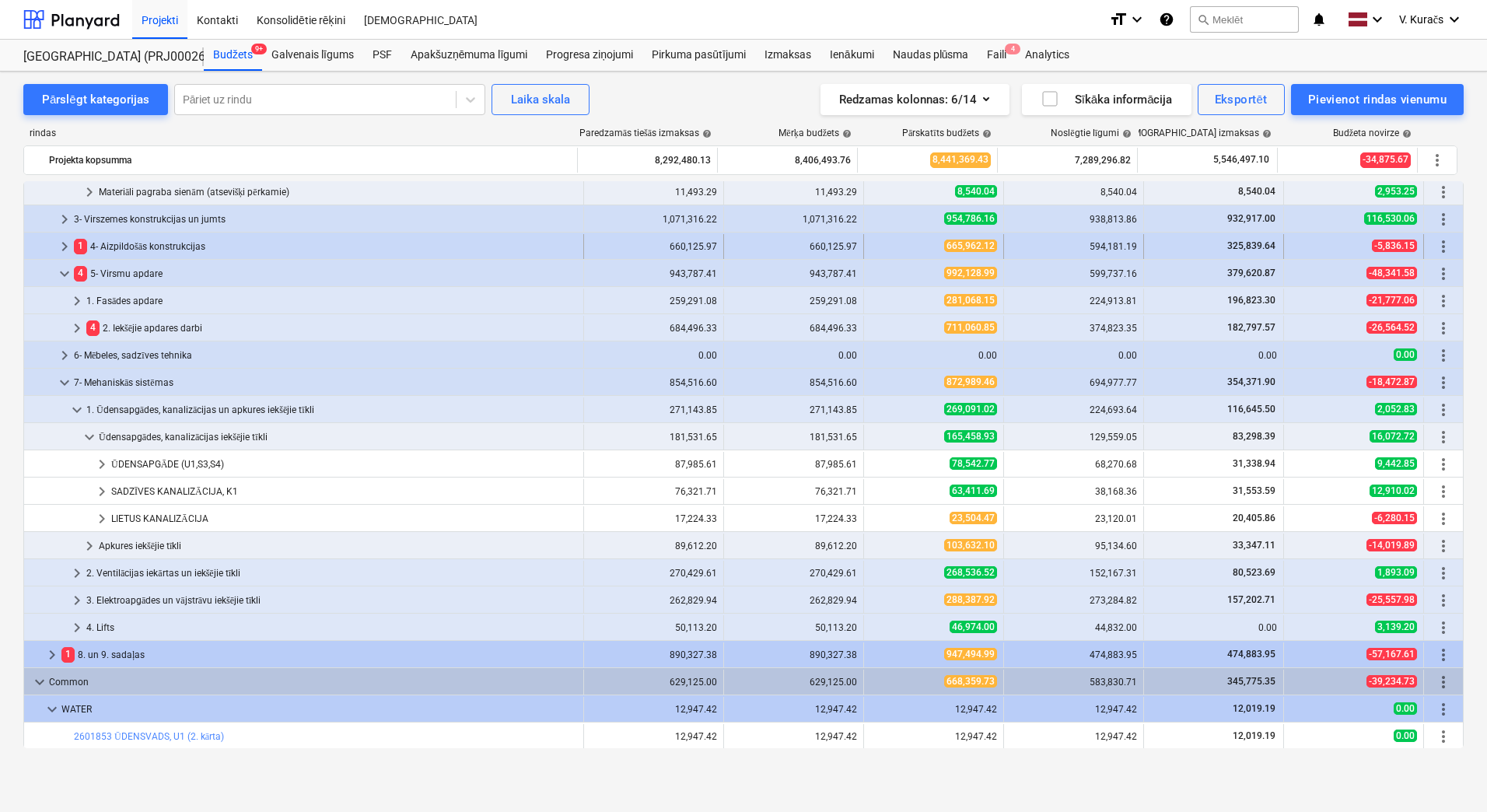
scroll to position [778, 0]
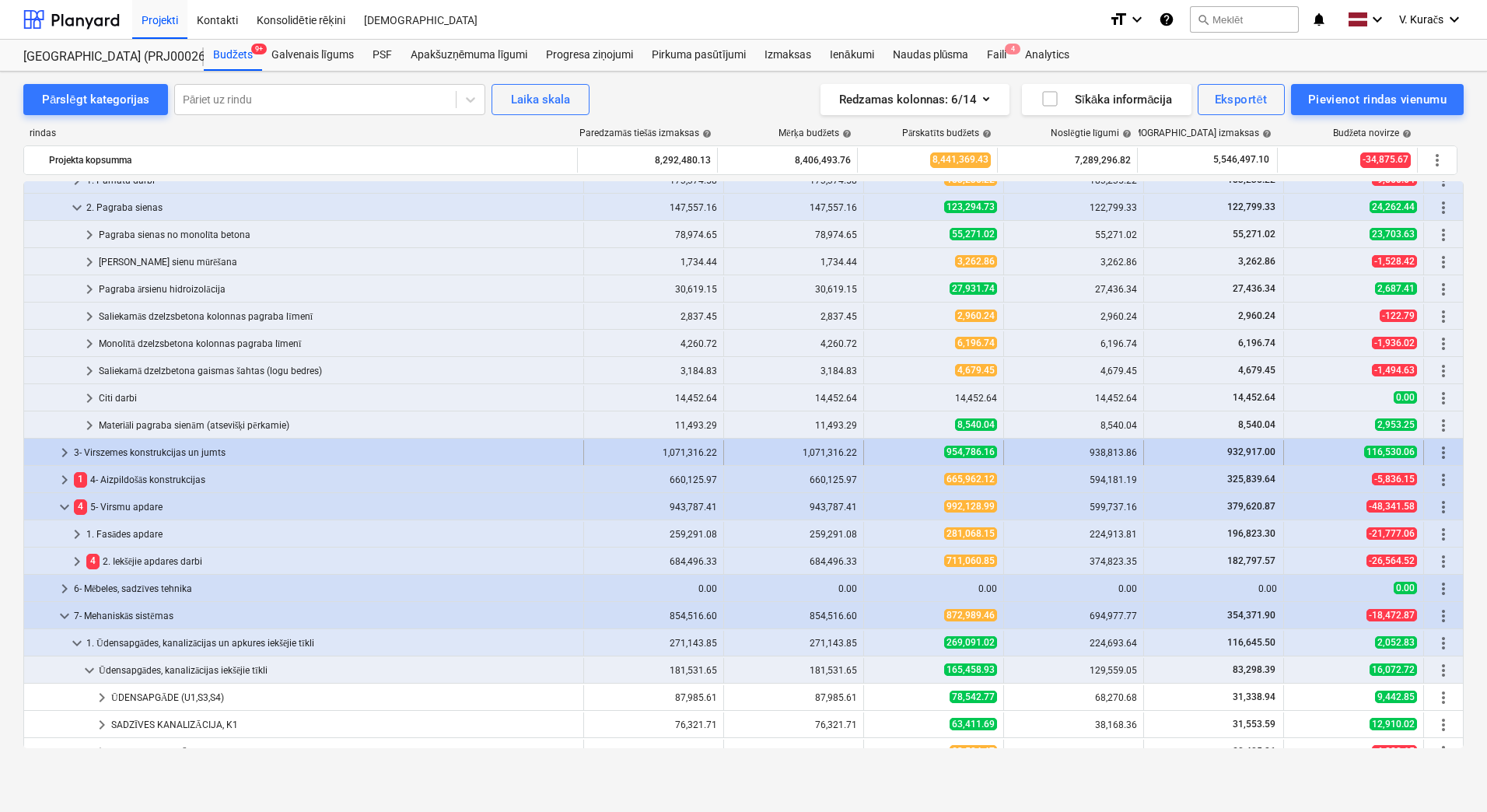
click at [159, 446] on div "3- Virszemes konstrukcijas un jumts" at bounding box center [325, 452] width 503 height 25
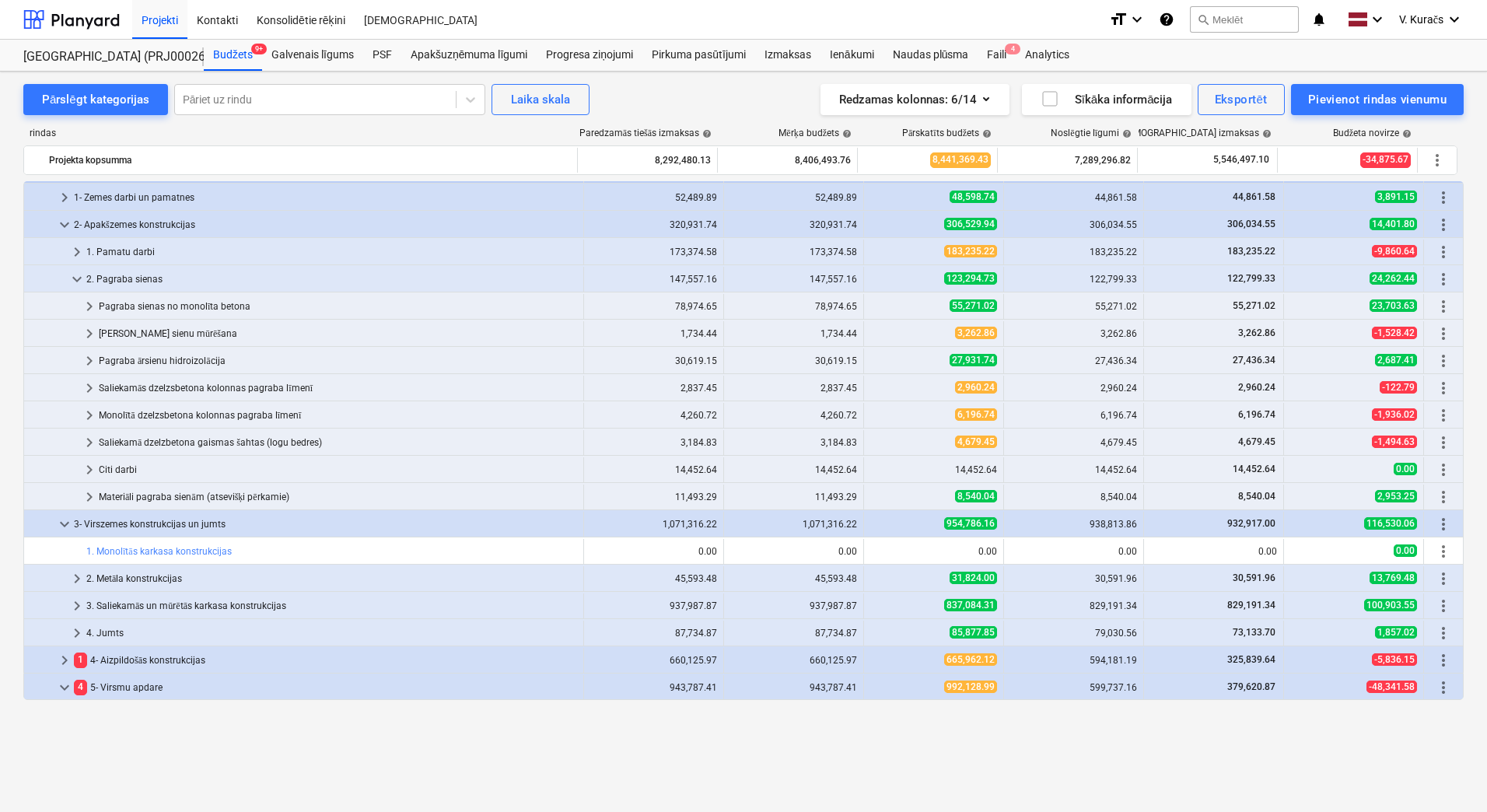
scroll to position [622, 0]
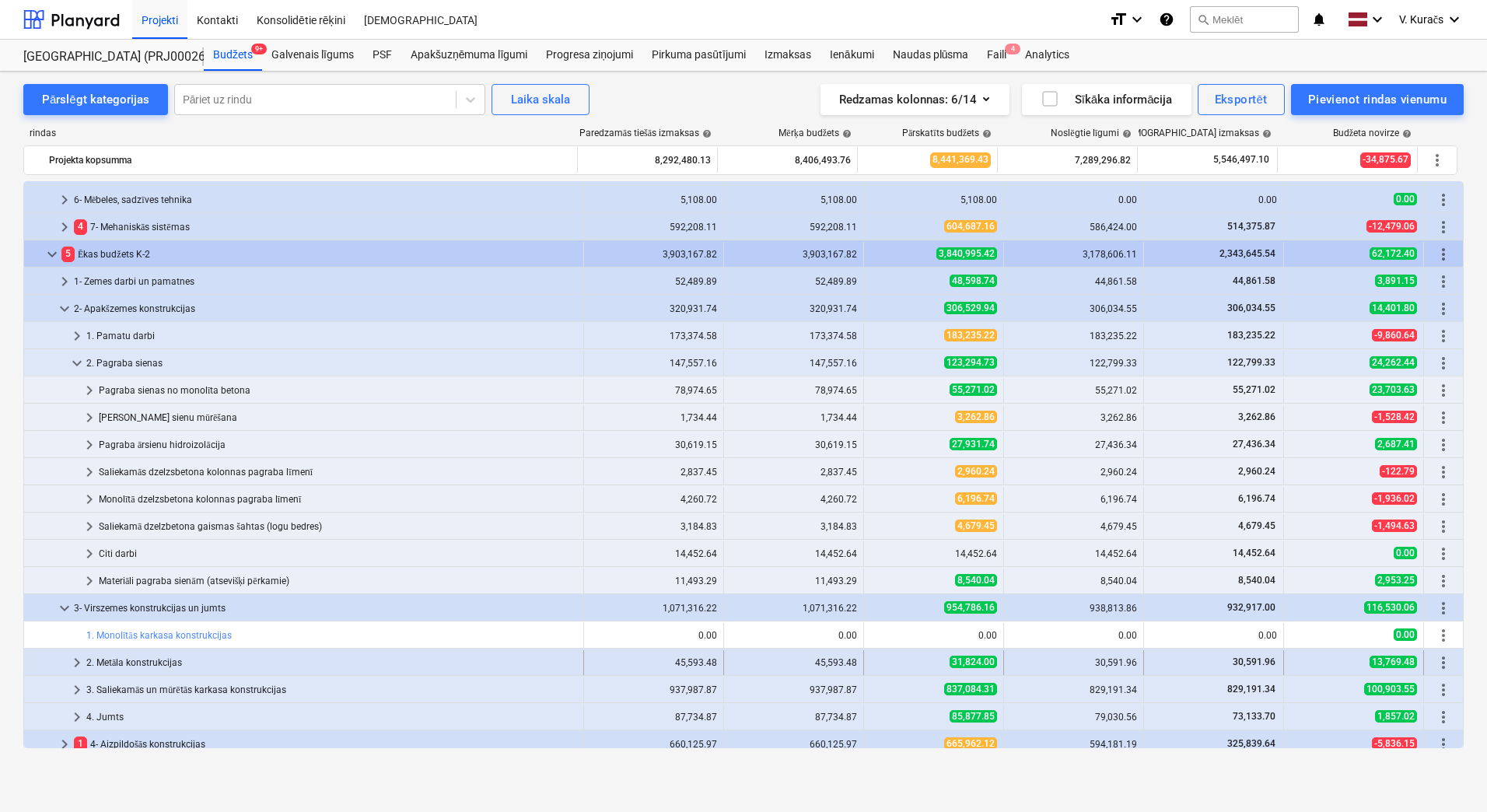
click at [167, 658] on div "2. Metāla konstrukcijas" at bounding box center [331, 662] width 491 height 25
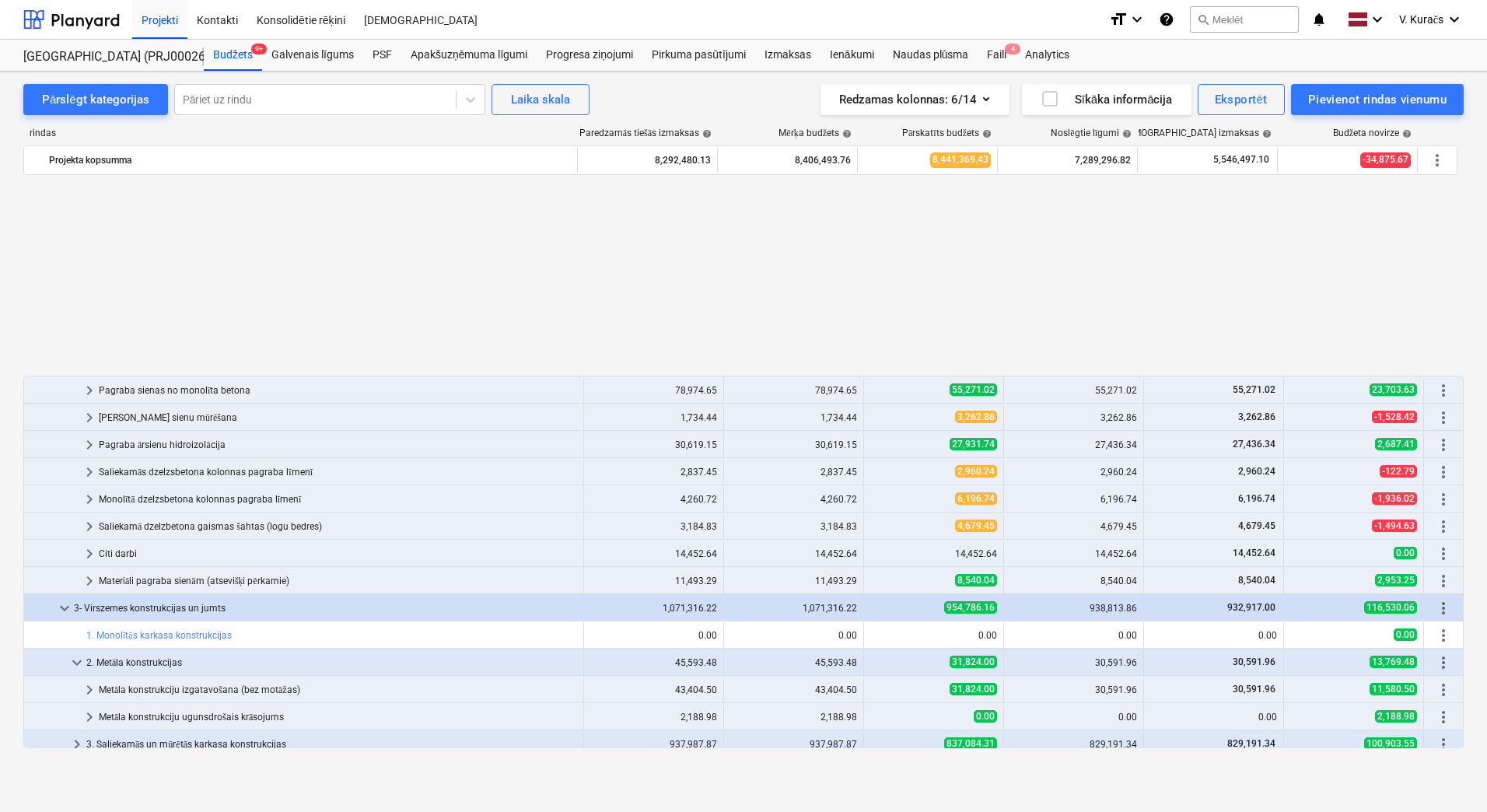
scroll to position [855, 0]
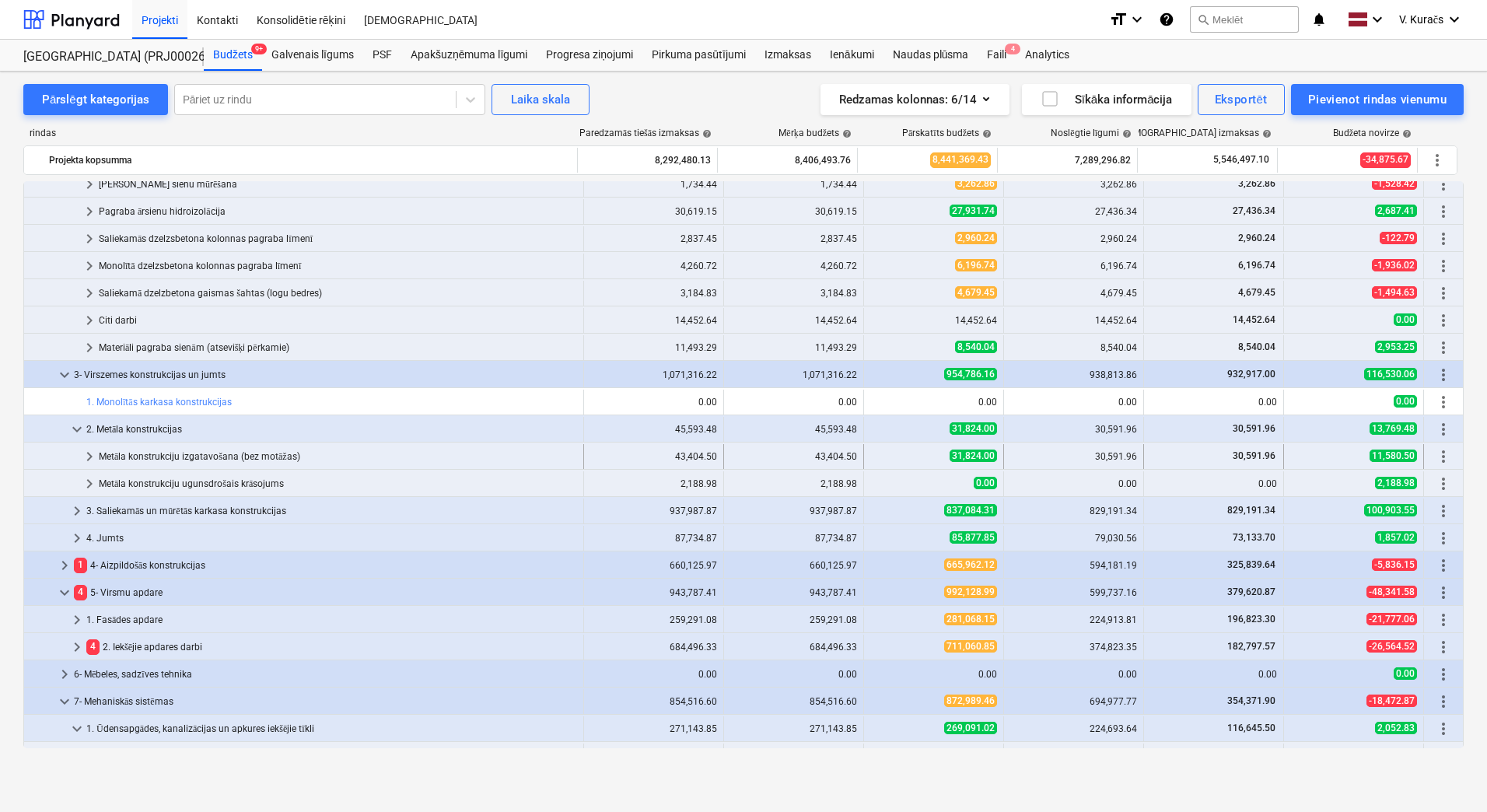
click at [137, 456] on div "Metāla konstrukciju izgatavošana (bez motāžas)" at bounding box center [338, 457] width 478 height 25
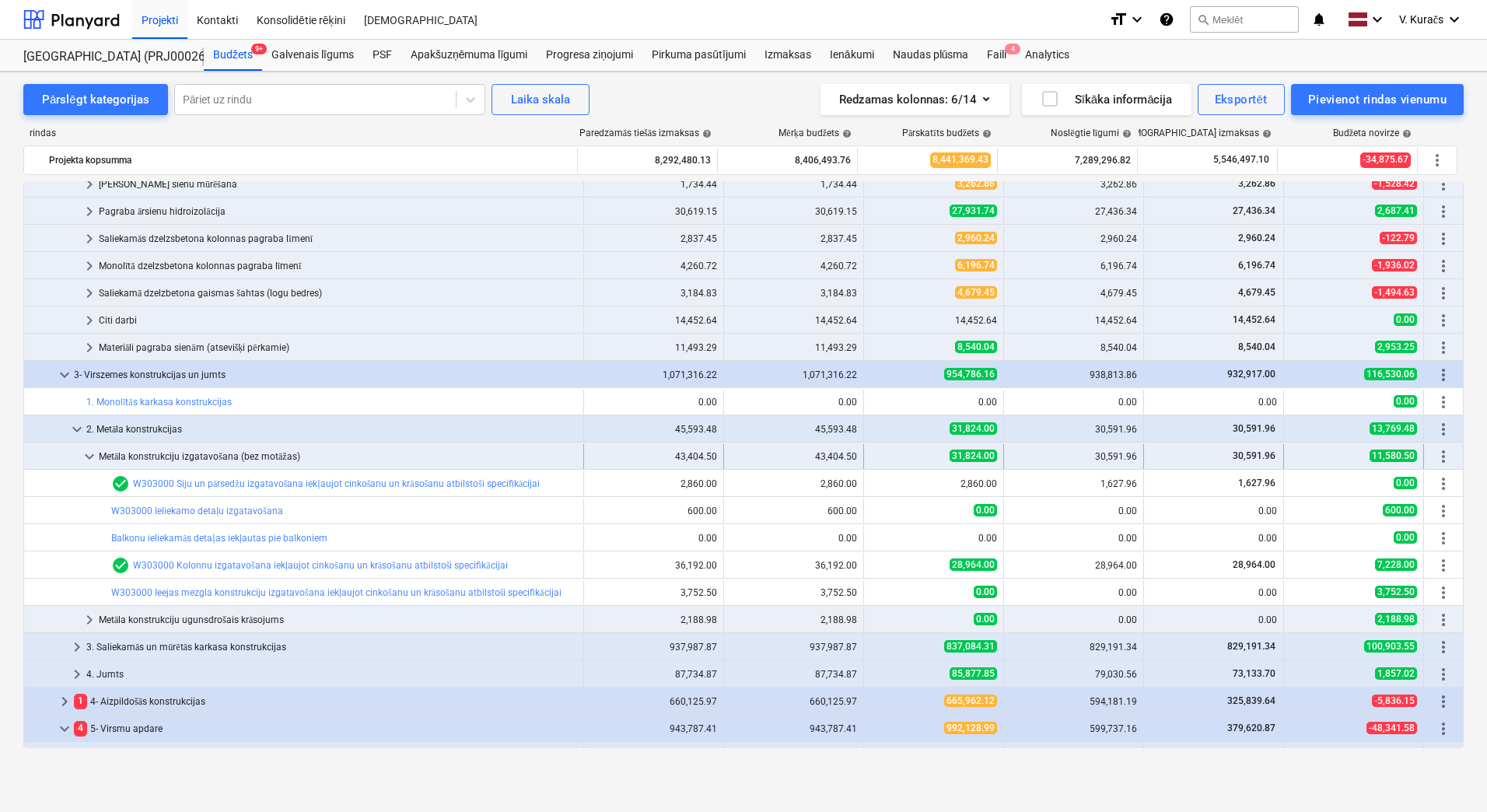
click at [175, 453] on div "Metāla konstrukciju izgatavošana (bez motāžas)" at bounding box center [338, 457] width 478 height 25
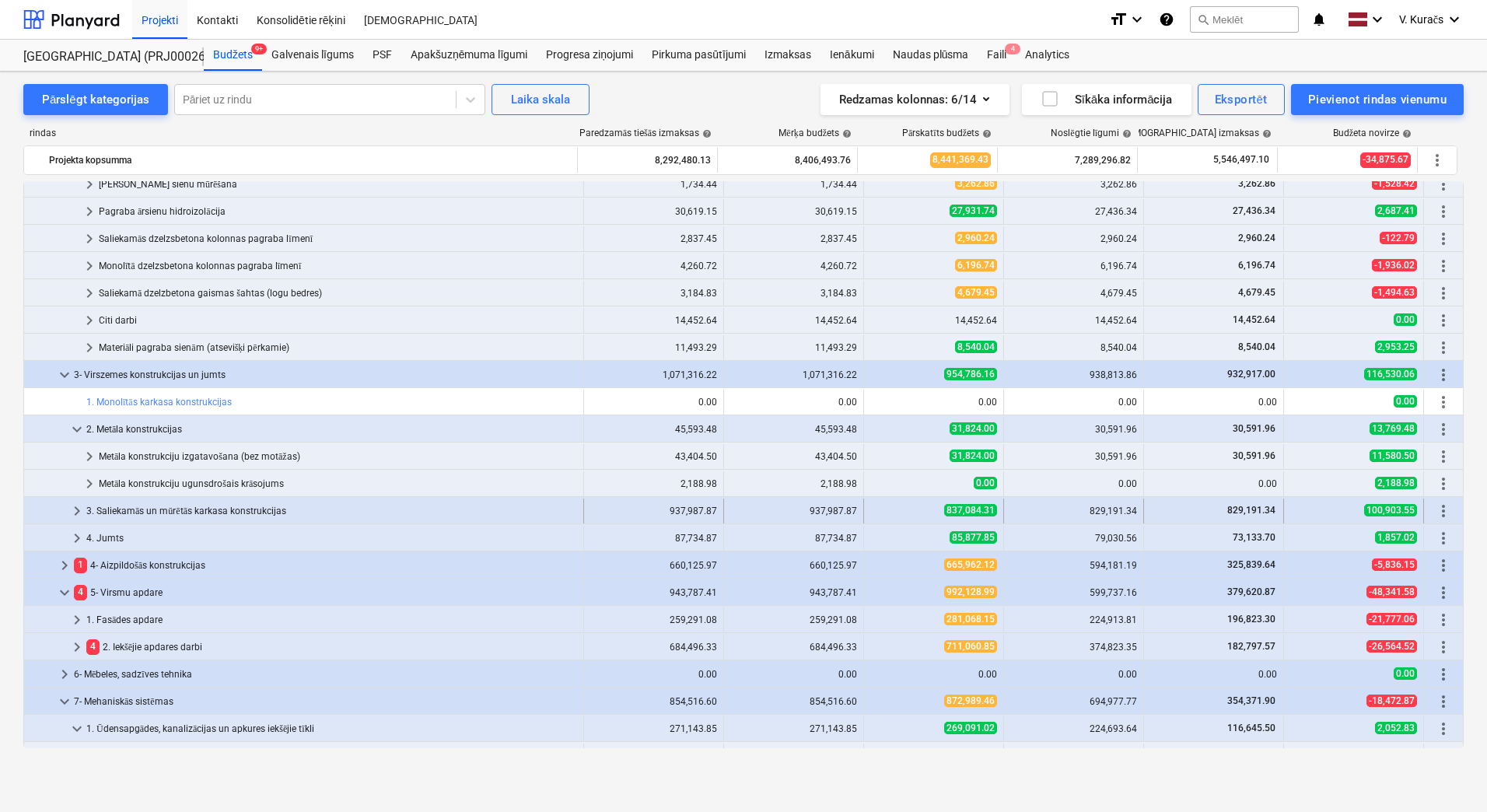
click at [169, 506] on div "3. Saliekamās un mūrētās karkasa konstrukcijas" at bounding box center [331, 511] width 491 height 25
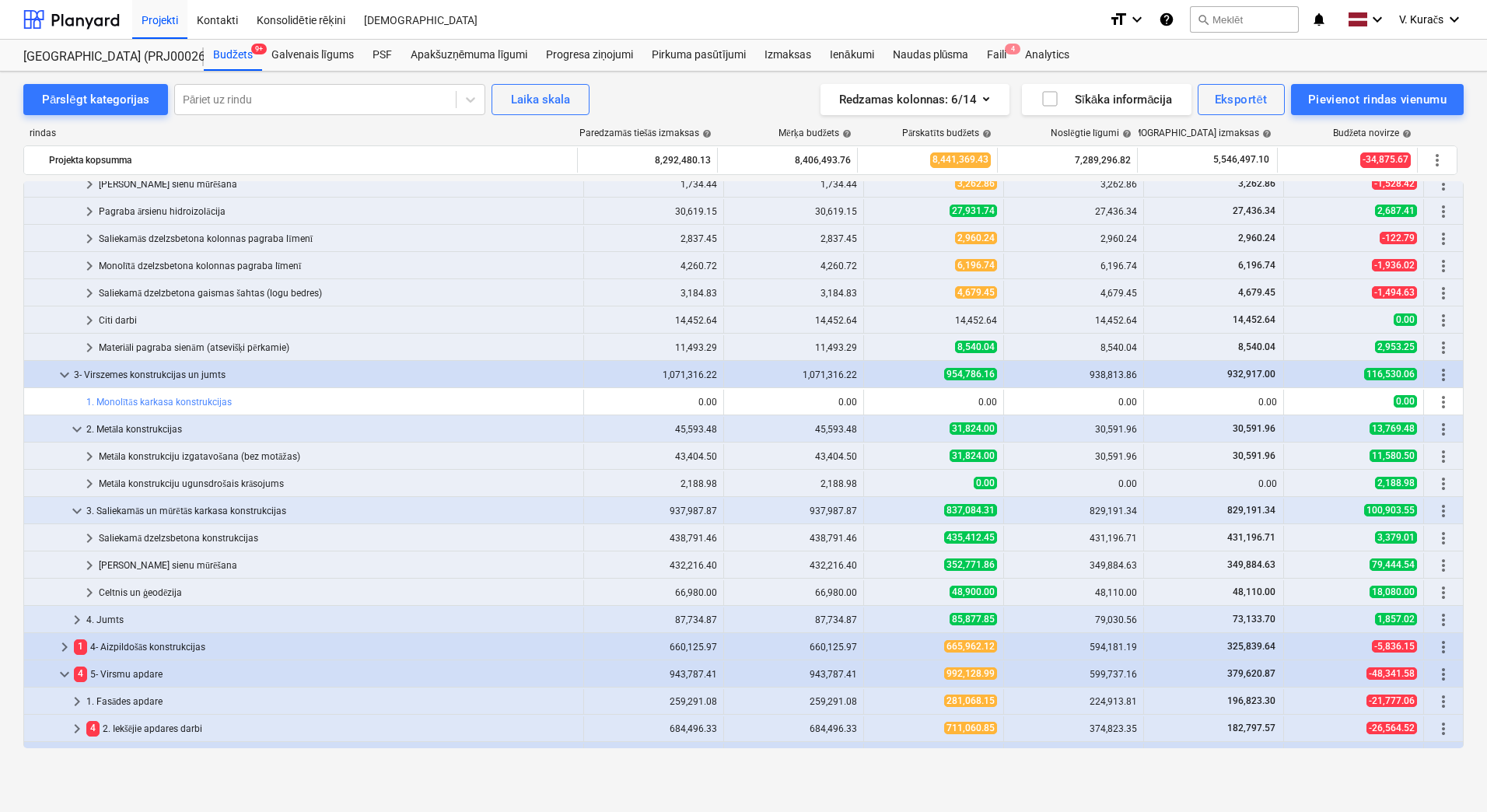
click at [169, 506] on div "3. Saliekamās un mūrētās karkasa konstrukcijas" at bounding box center [331, 511] width 491 height 25
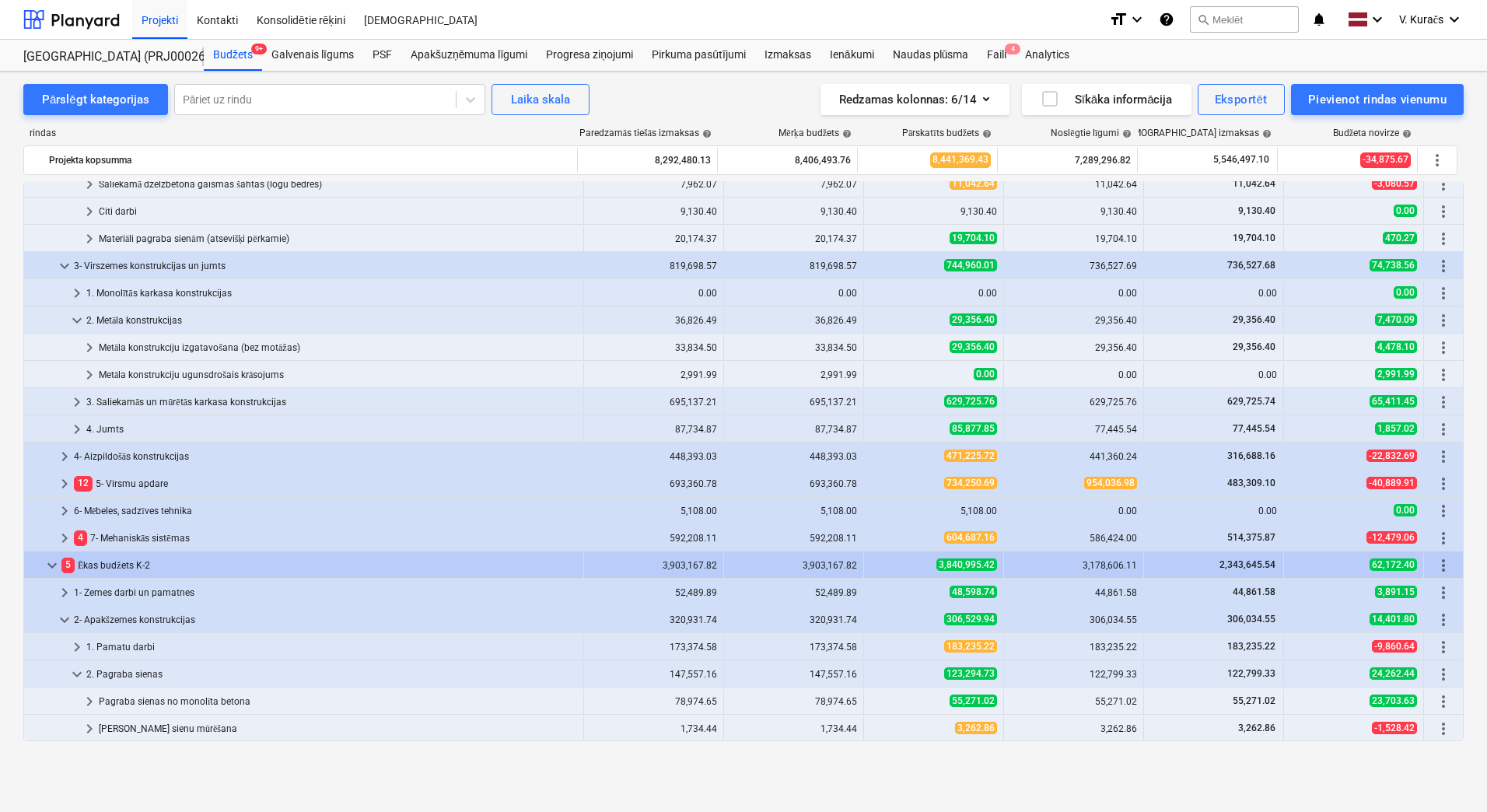
scroll to position [233, 0]
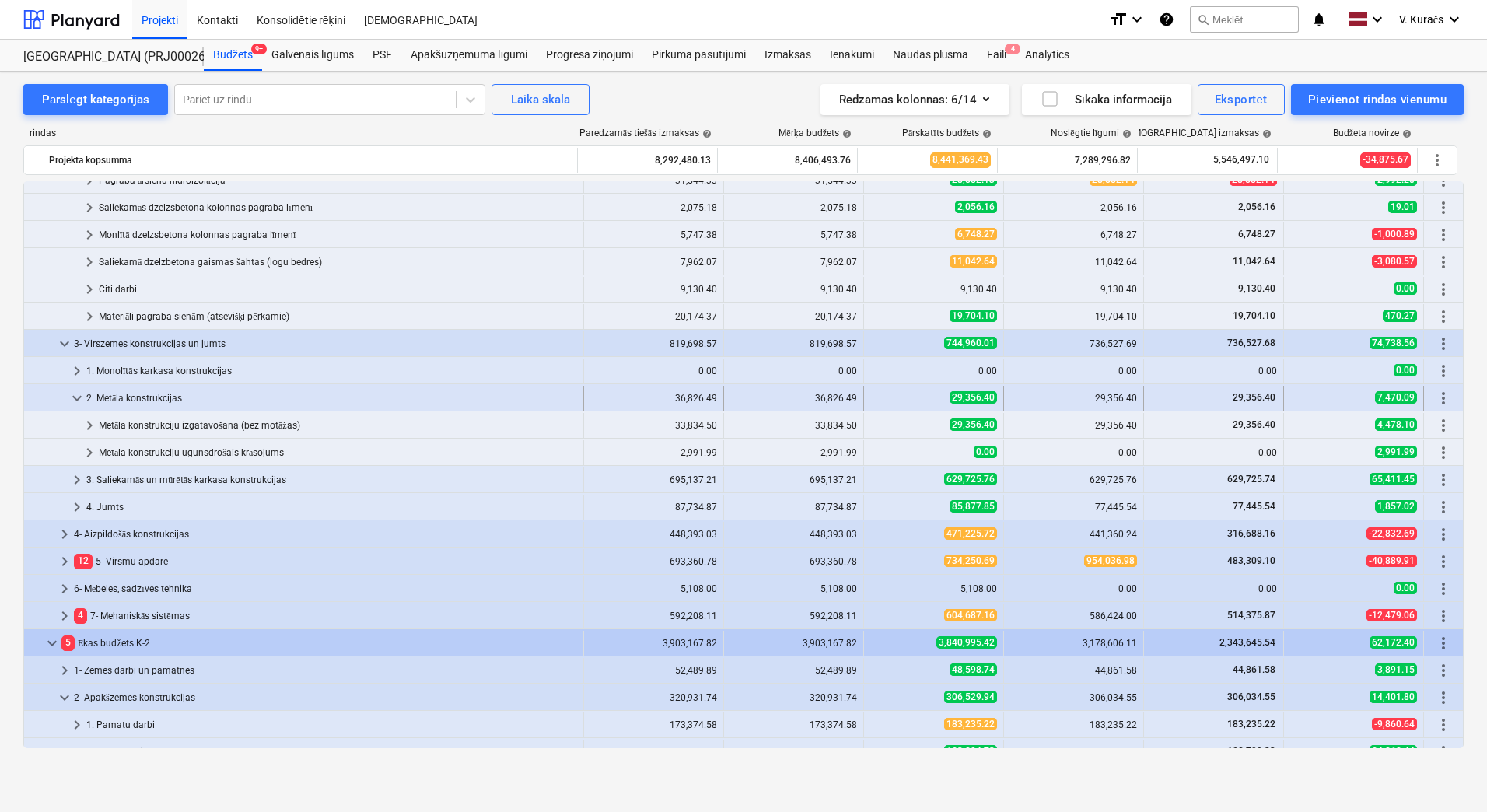
click at [161, 397] on div "2. Metāla konstrukcijas" at bounding box center [331, 398] width 491 height 25
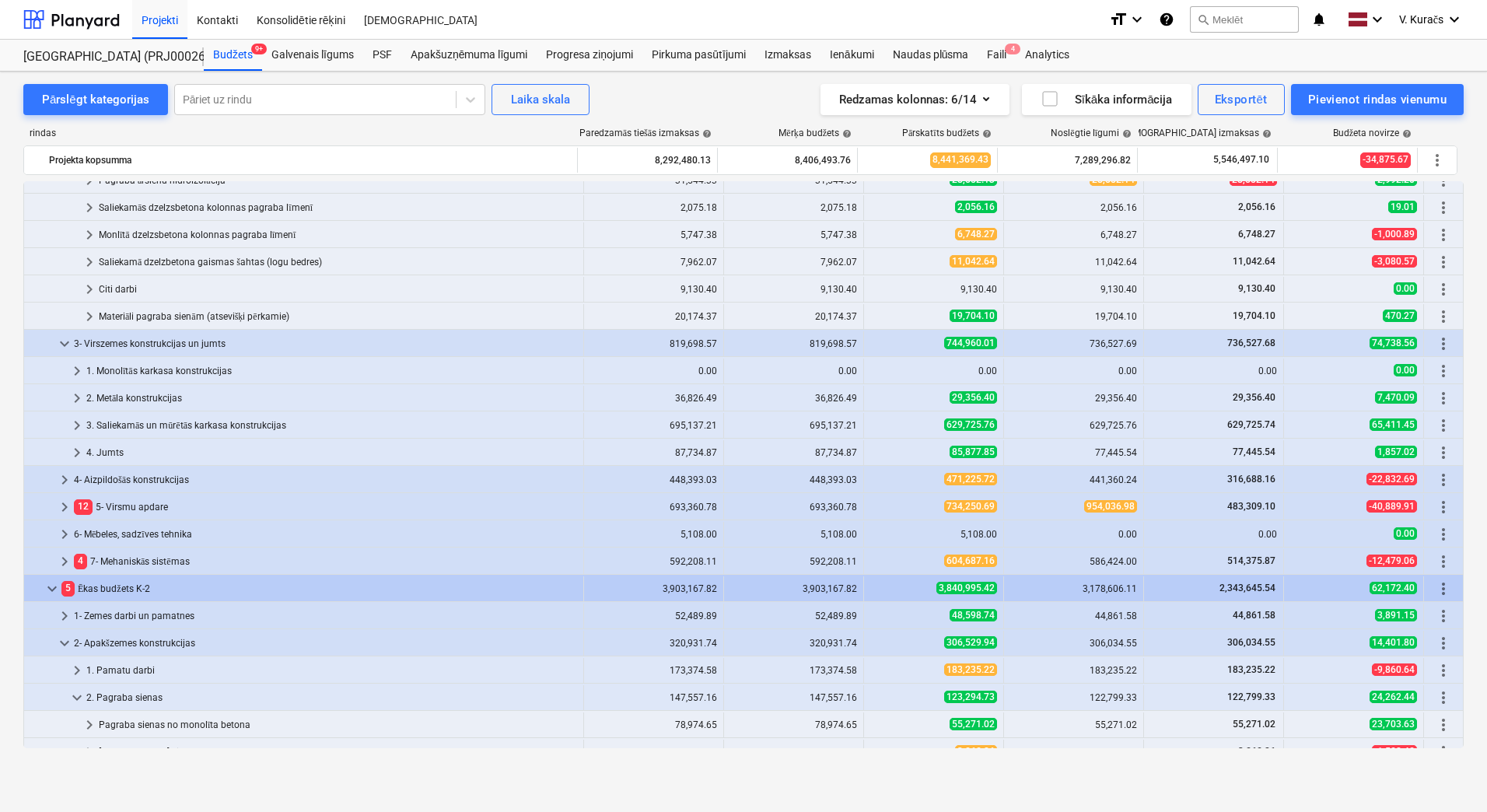
click at [161, 397] on div "2. Metāla konstrukcijas" at bounding box center [331, 398] width 491 height 25
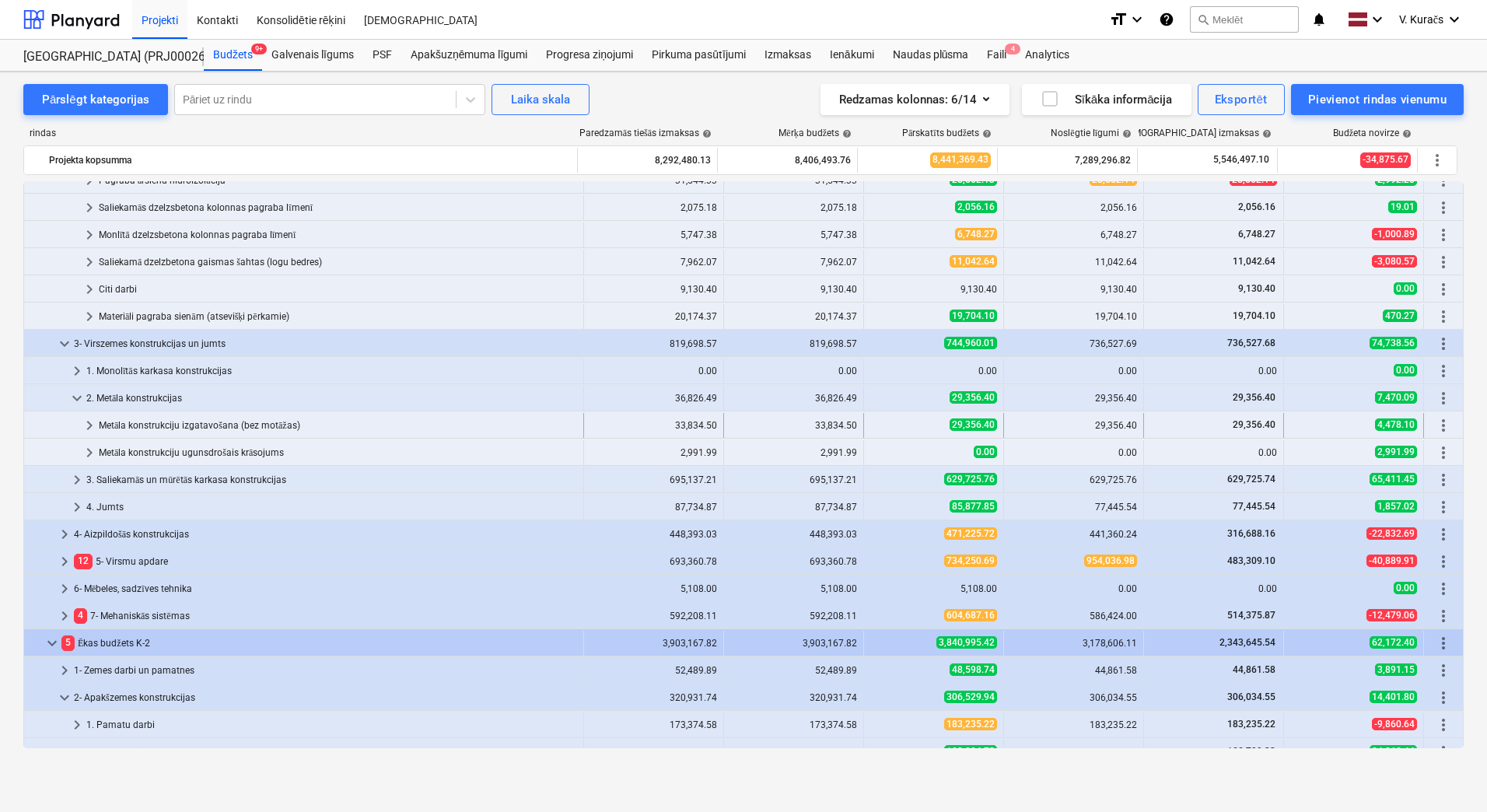
click at [156, 424] on div "Metāla konstrukciju izgatavošana (bez motāžas)" at bounding box center [338, 426] width 478 height 25
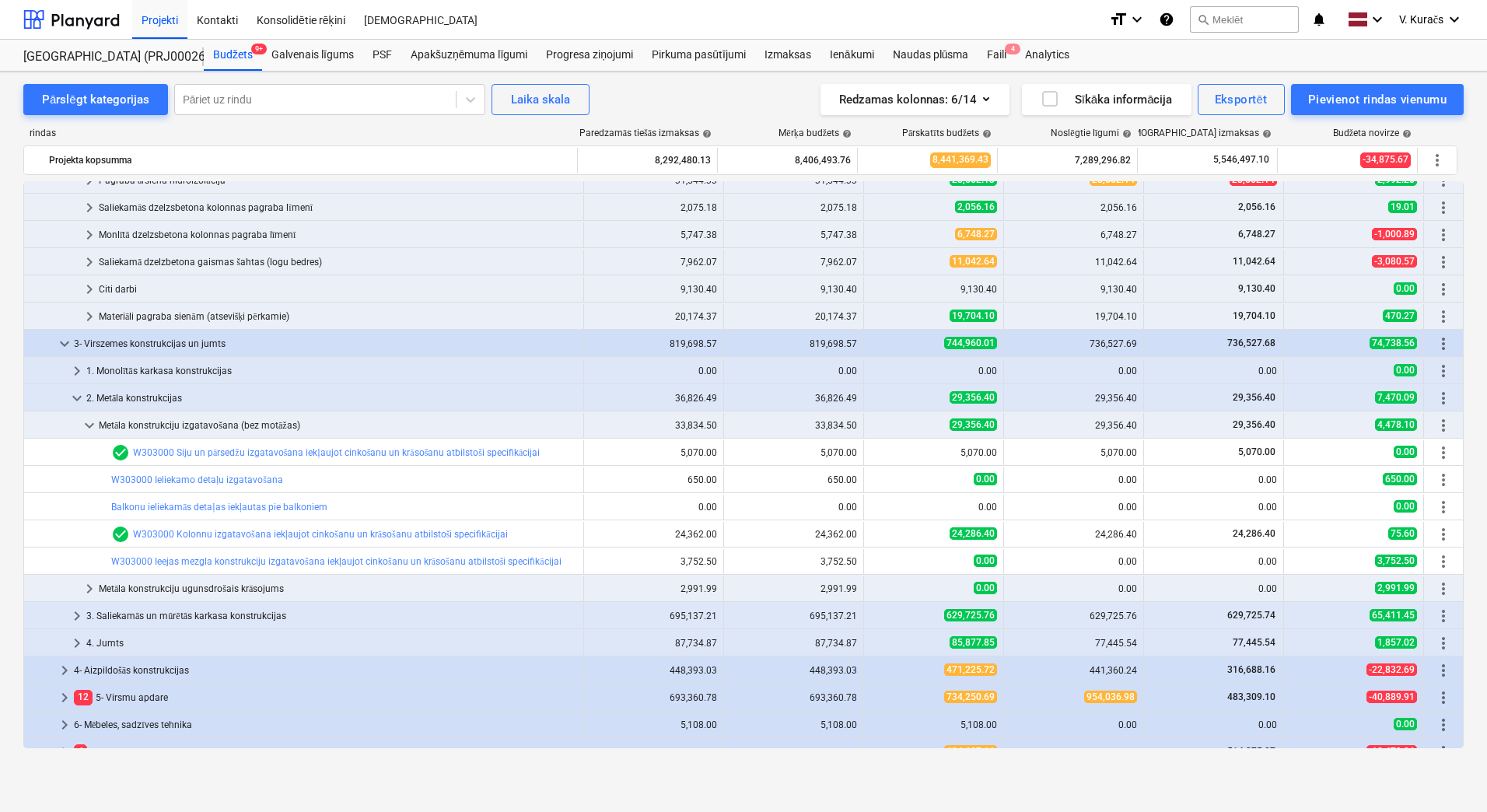
click at [156, 424] on div "Metāla konstrukciju izgatavošana (bez motāžas)" at bounding box center [338, 426] width 478 height 25
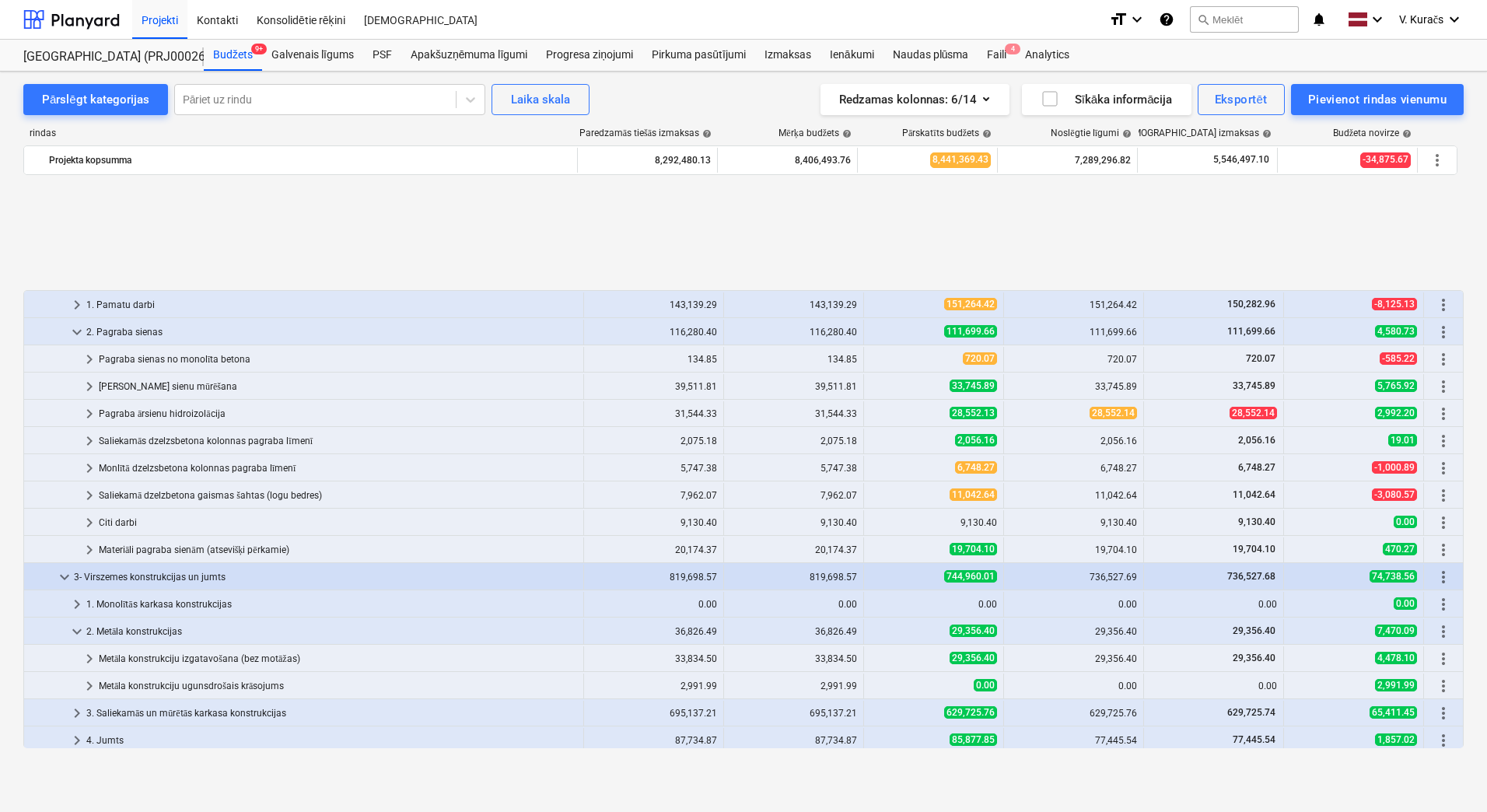
scroll to position [156, 0]
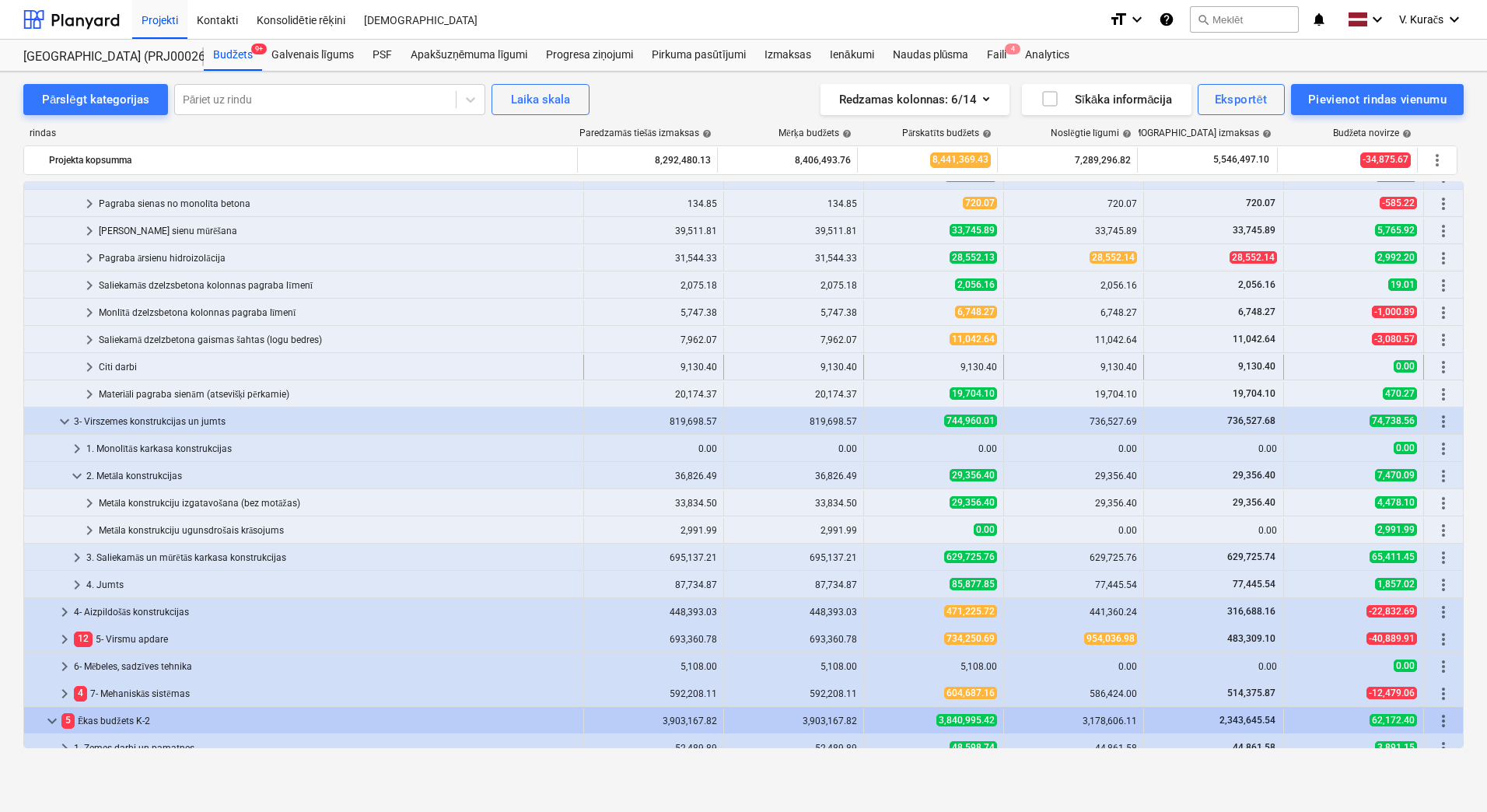
click at [123, 367] on div "Citi darbi" at bounding box center [338, 367] width 478 height 25
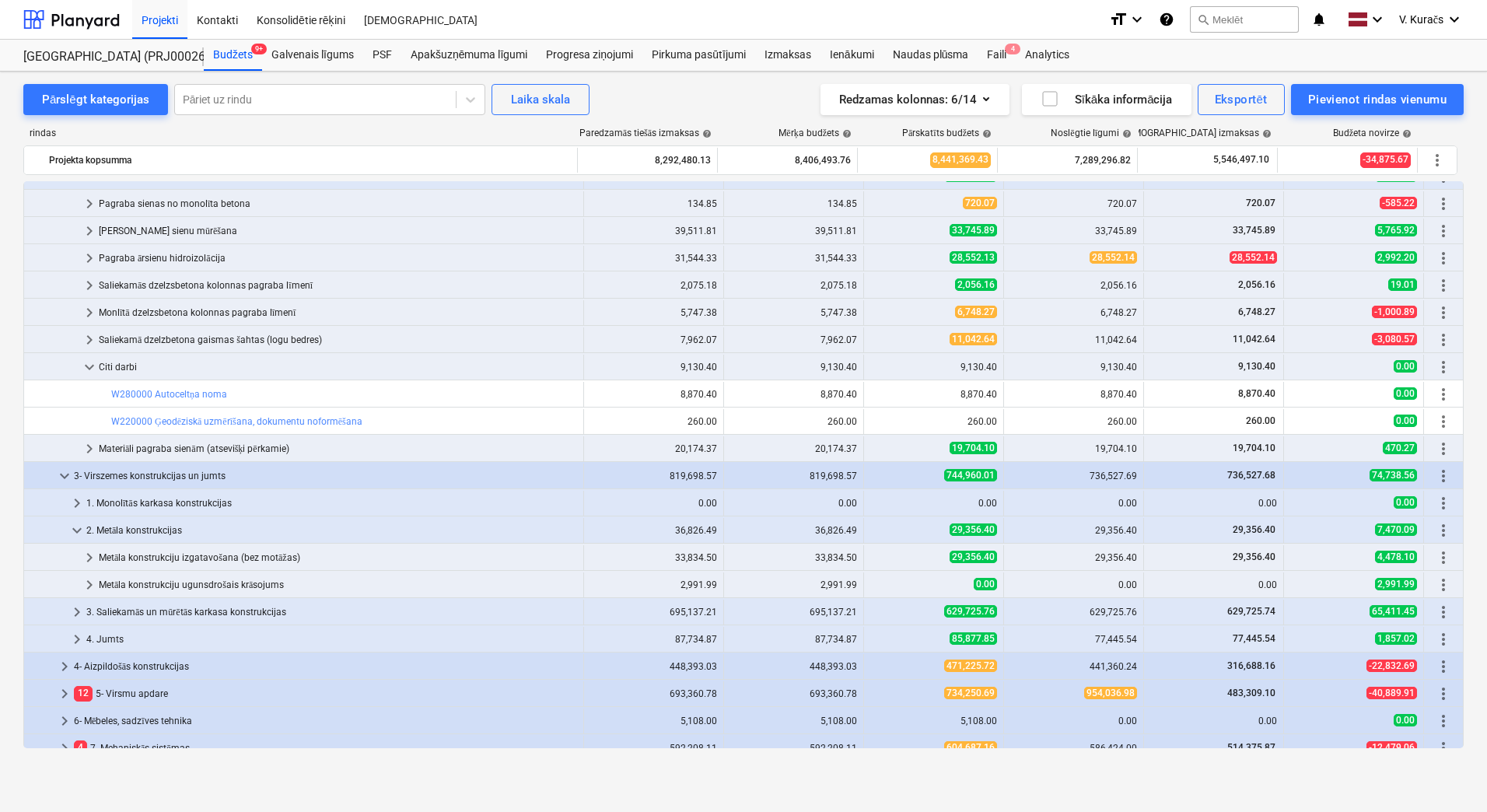
click at [123, 367] on div "Citi darbi" at bounding box center [338, 367] width 478 height 25
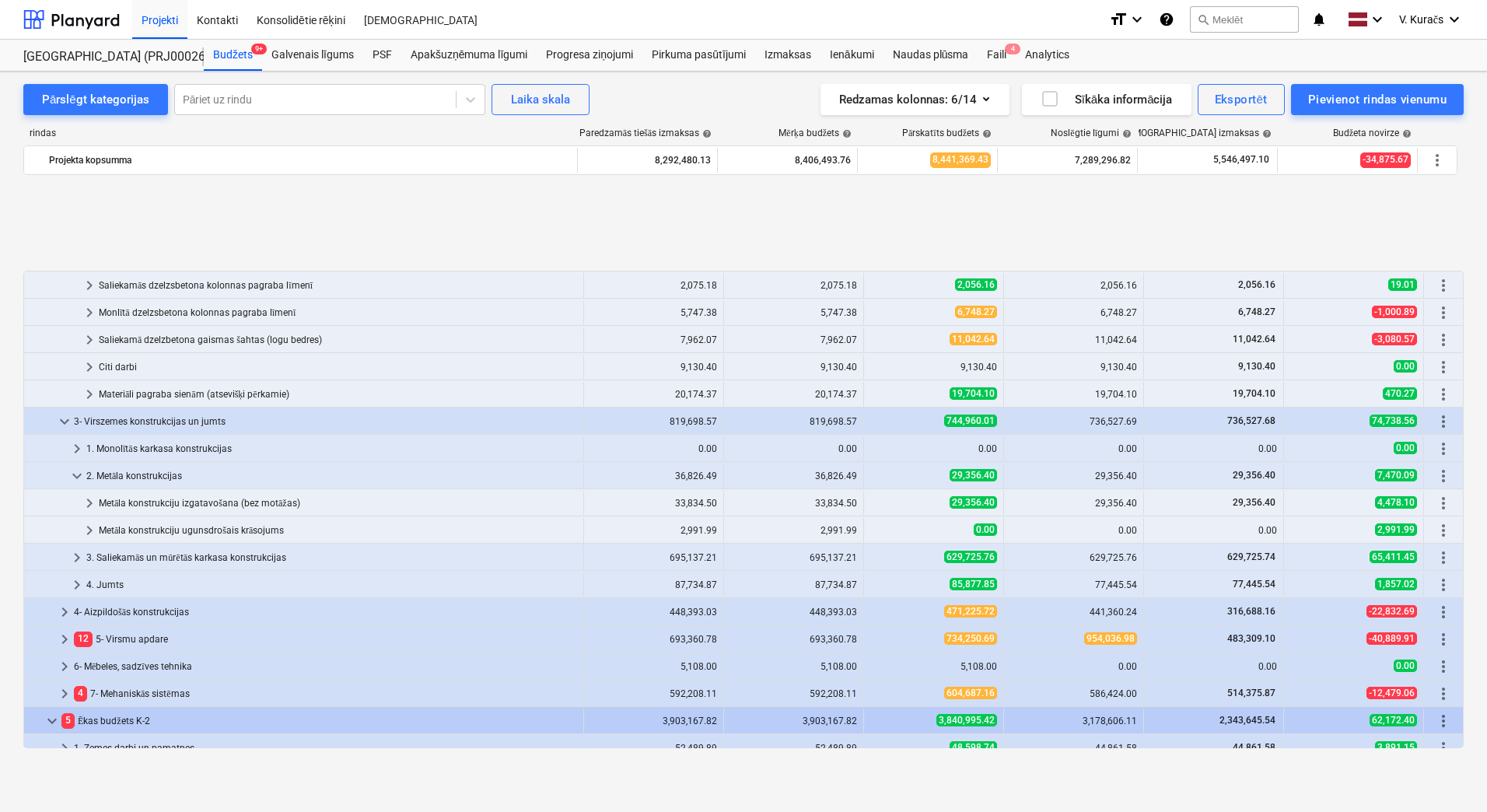
scroll to position [311, 0]
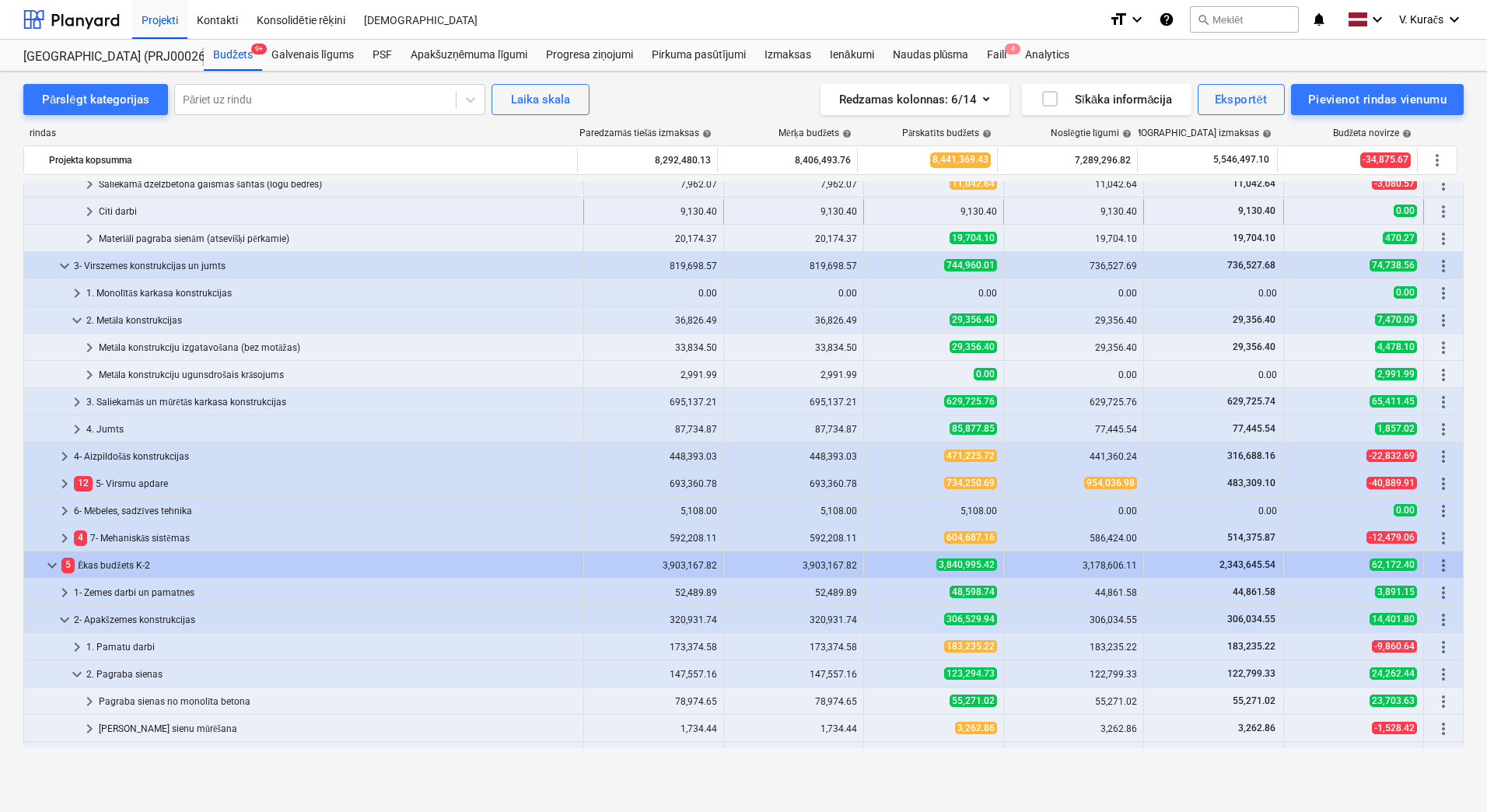
click at [123, 208] on div "Citi darbi" at bounding box center [338, 212] width 478 height 25
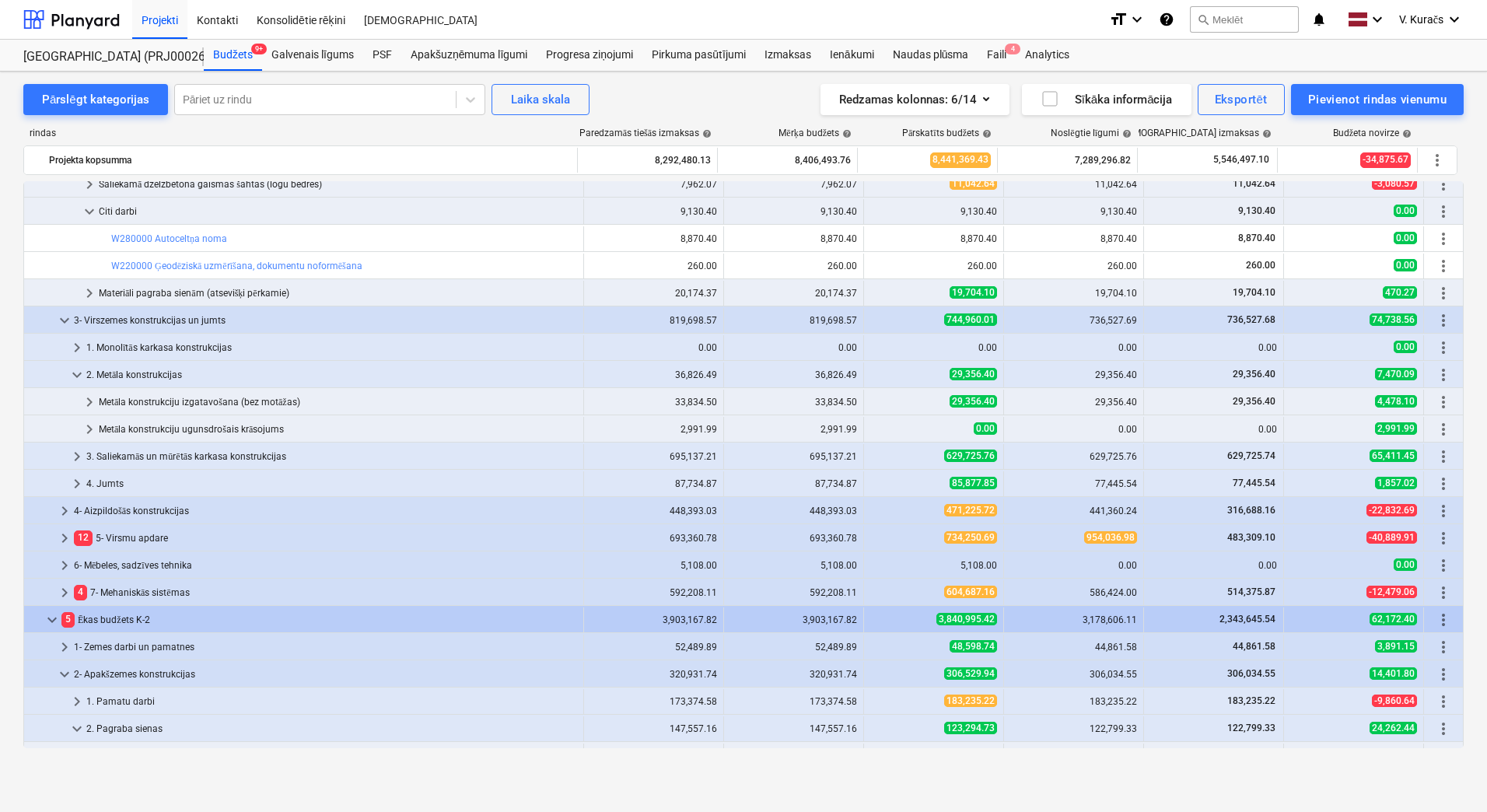
scroll to position [233, 0]
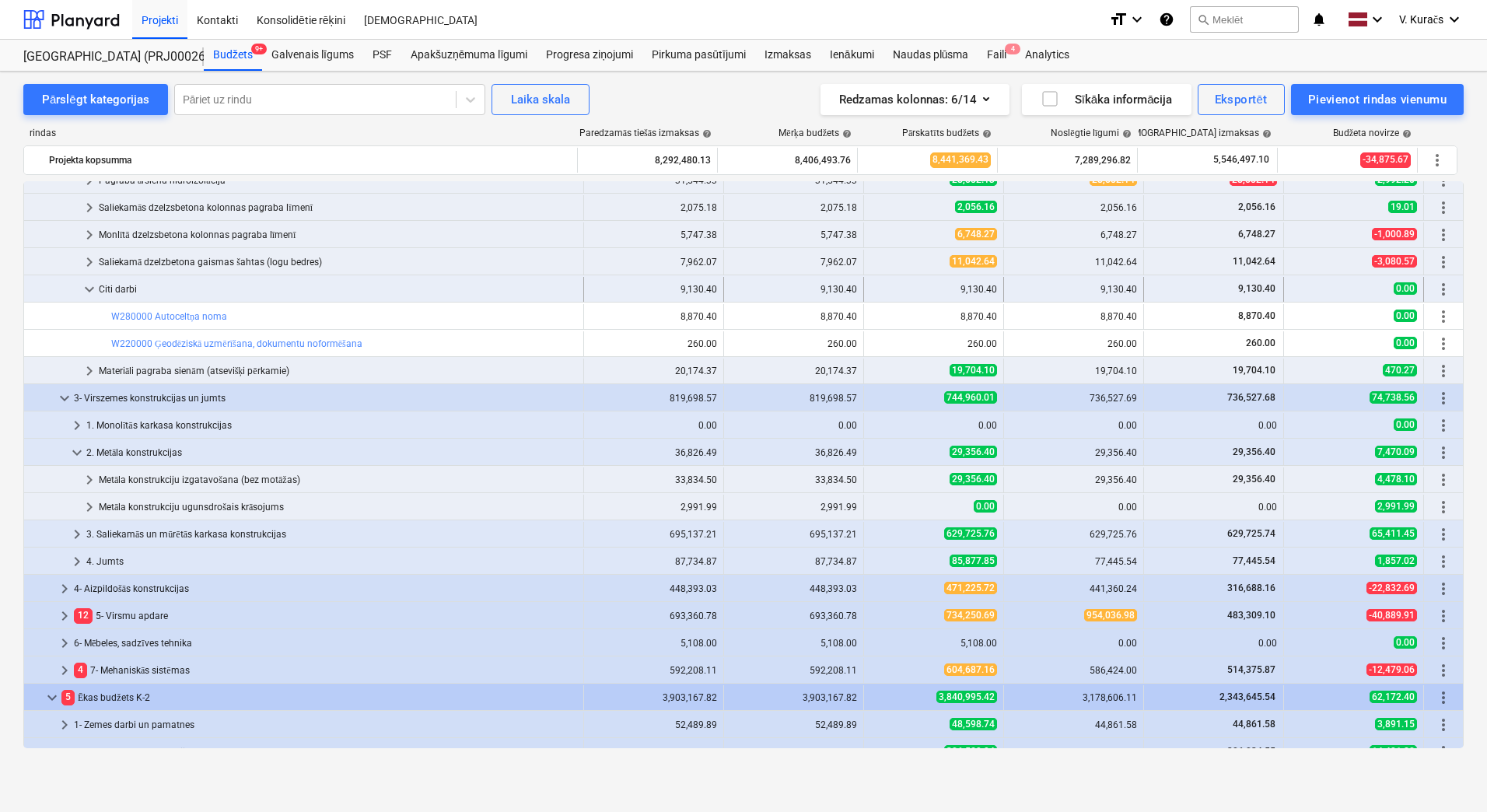
click at [133, 285] on div "Citi darbi" at bounding box center [338, 289] width 478 height 25
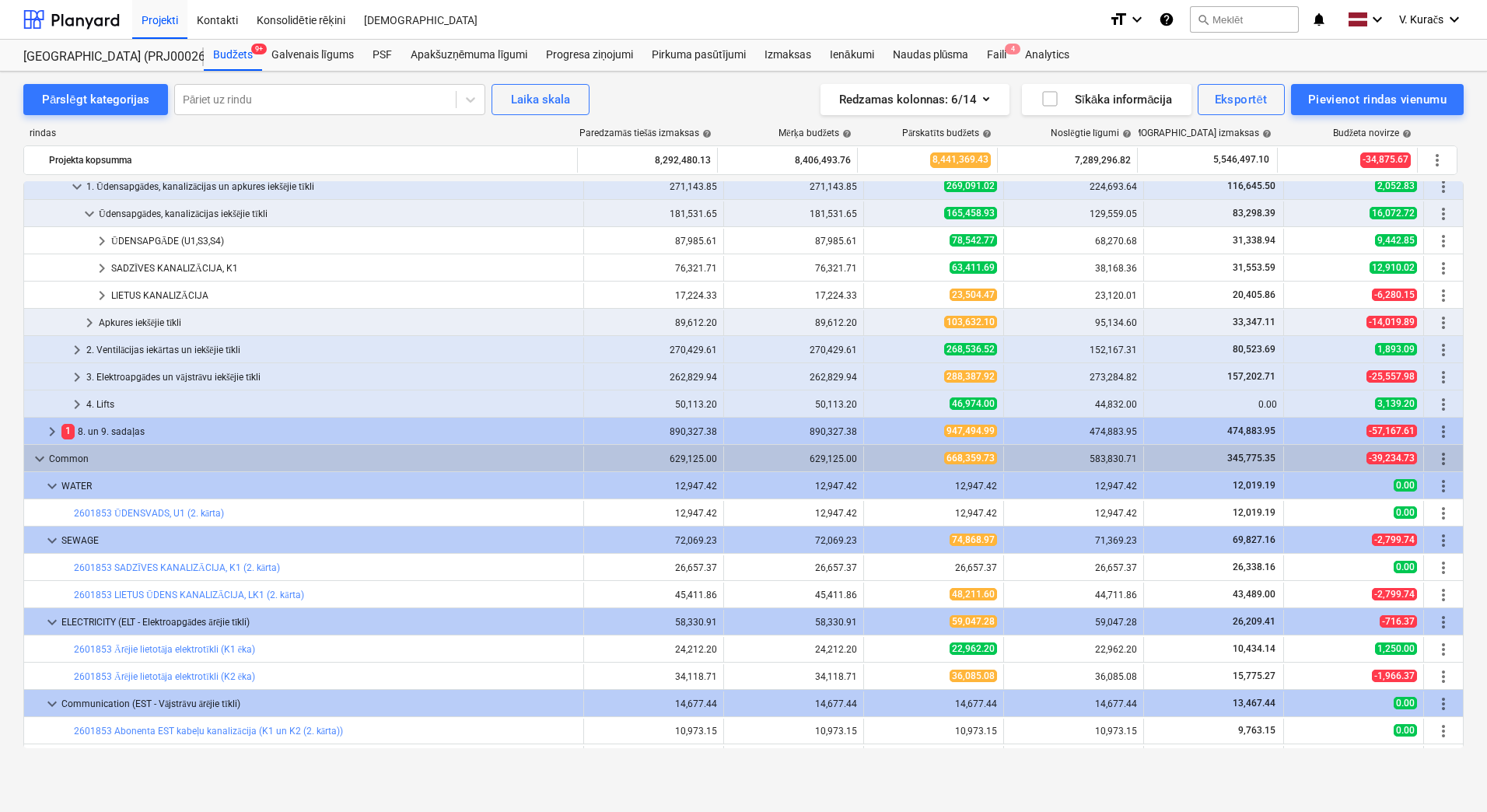
scroll to position [1478, 0]
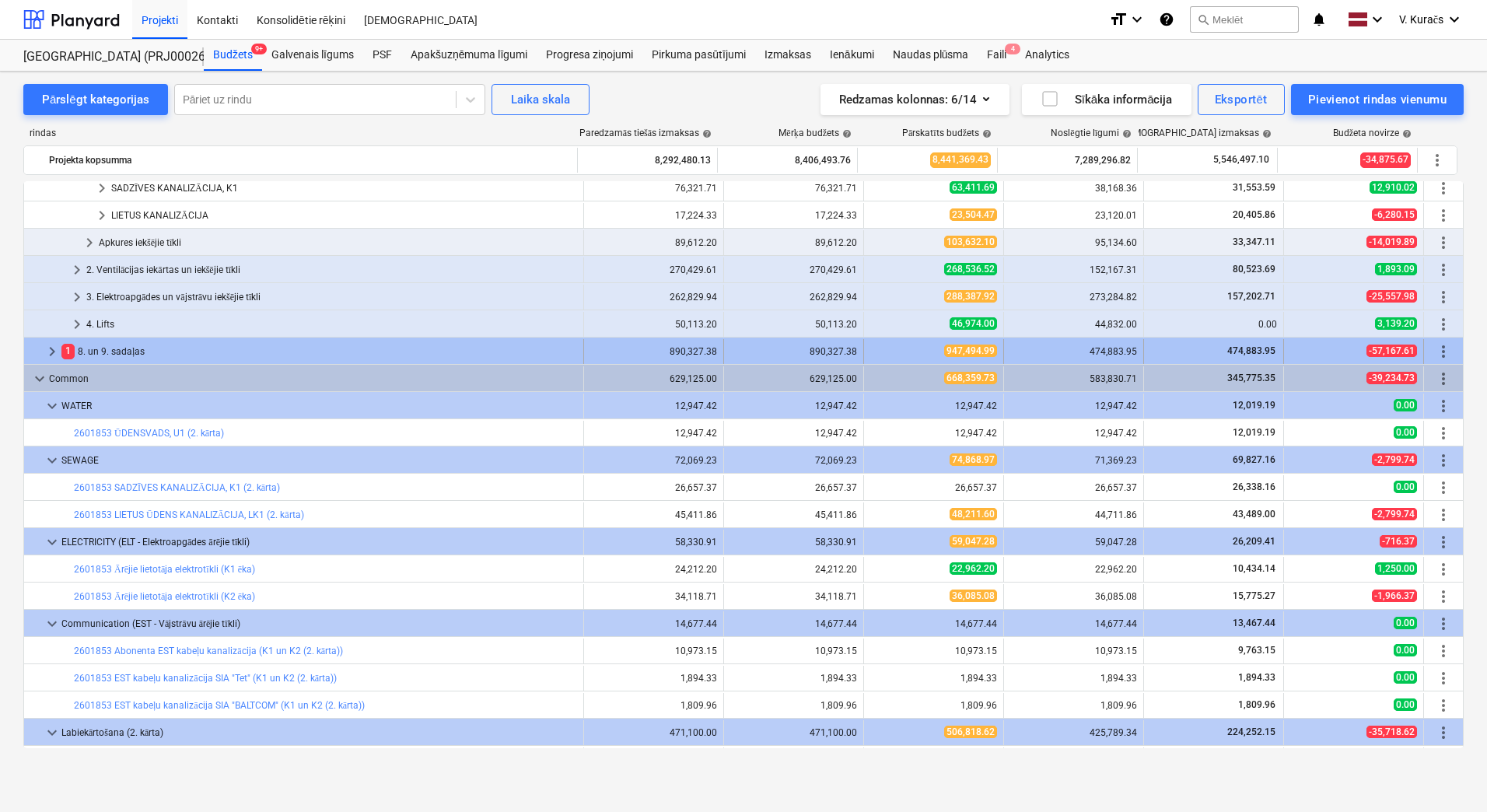
click at [114, 350] on div "1 8. un 9. sadaļas" at bounding box center [319, 351] width 515 height 25
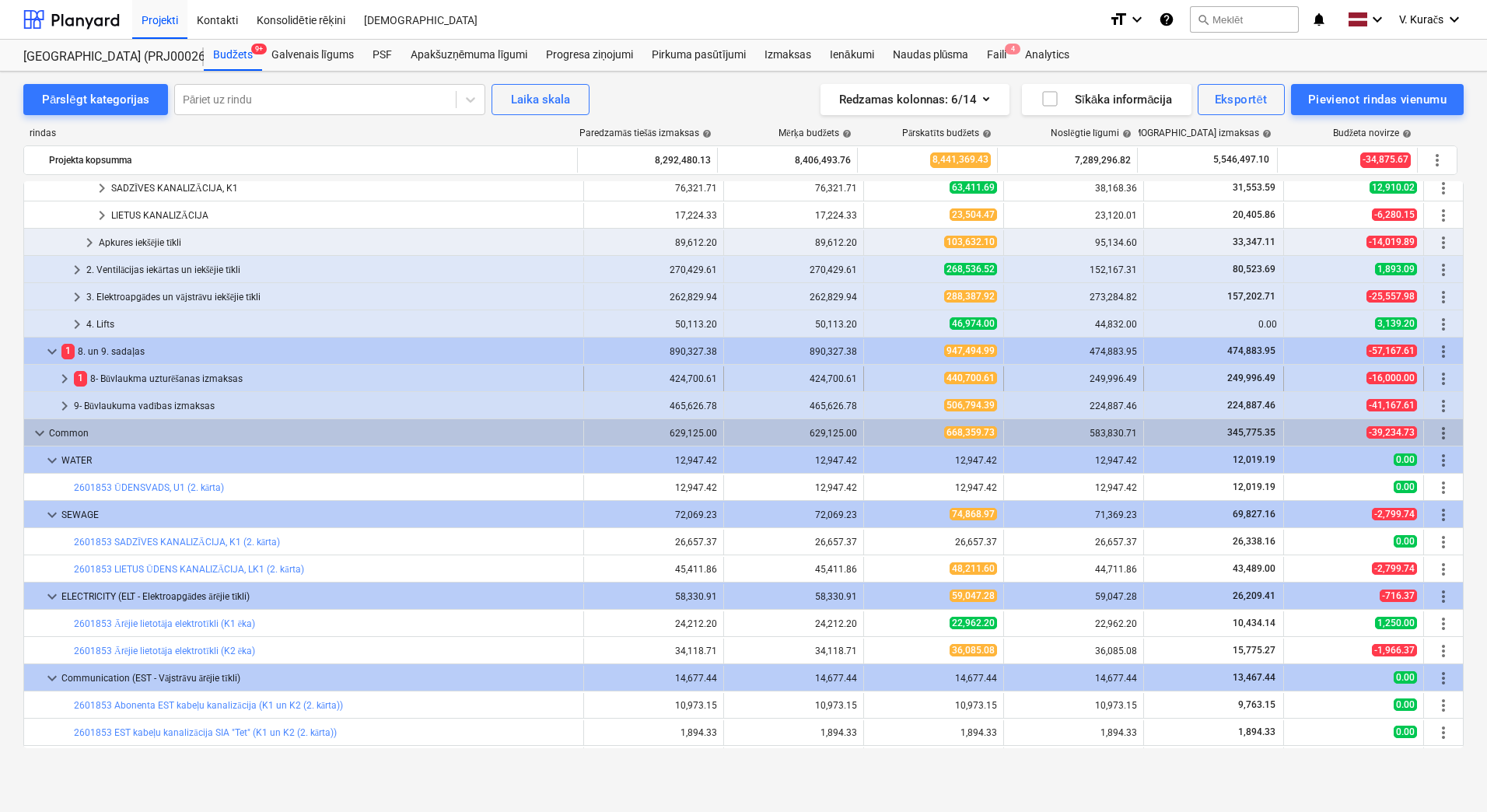
click at [130, 374] on div "1 8- Būvlaukma uzturēšanas izmaksas" at bounding box center [325, 379] width 503 height 25
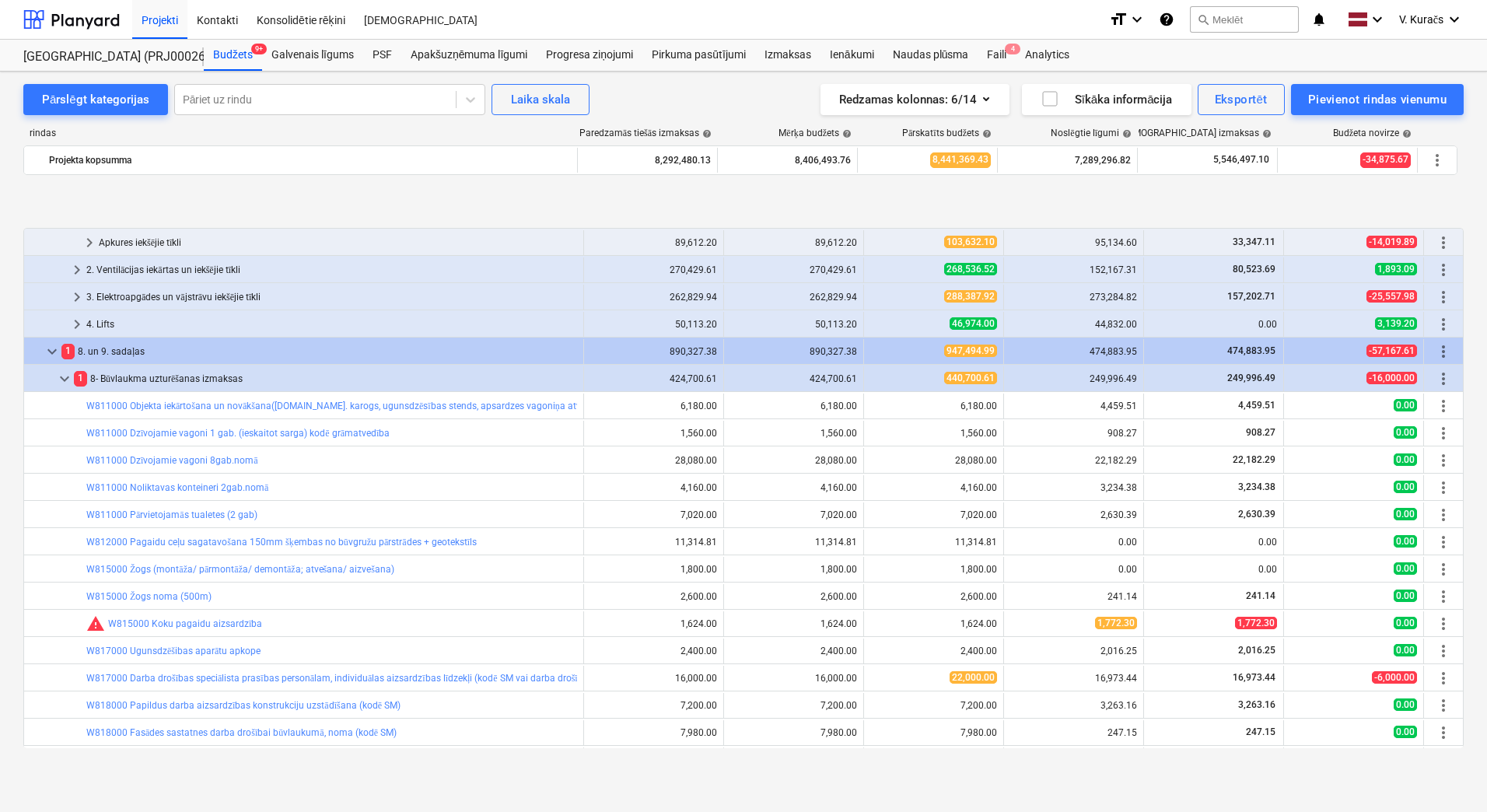
scroll to position [1555, 0]
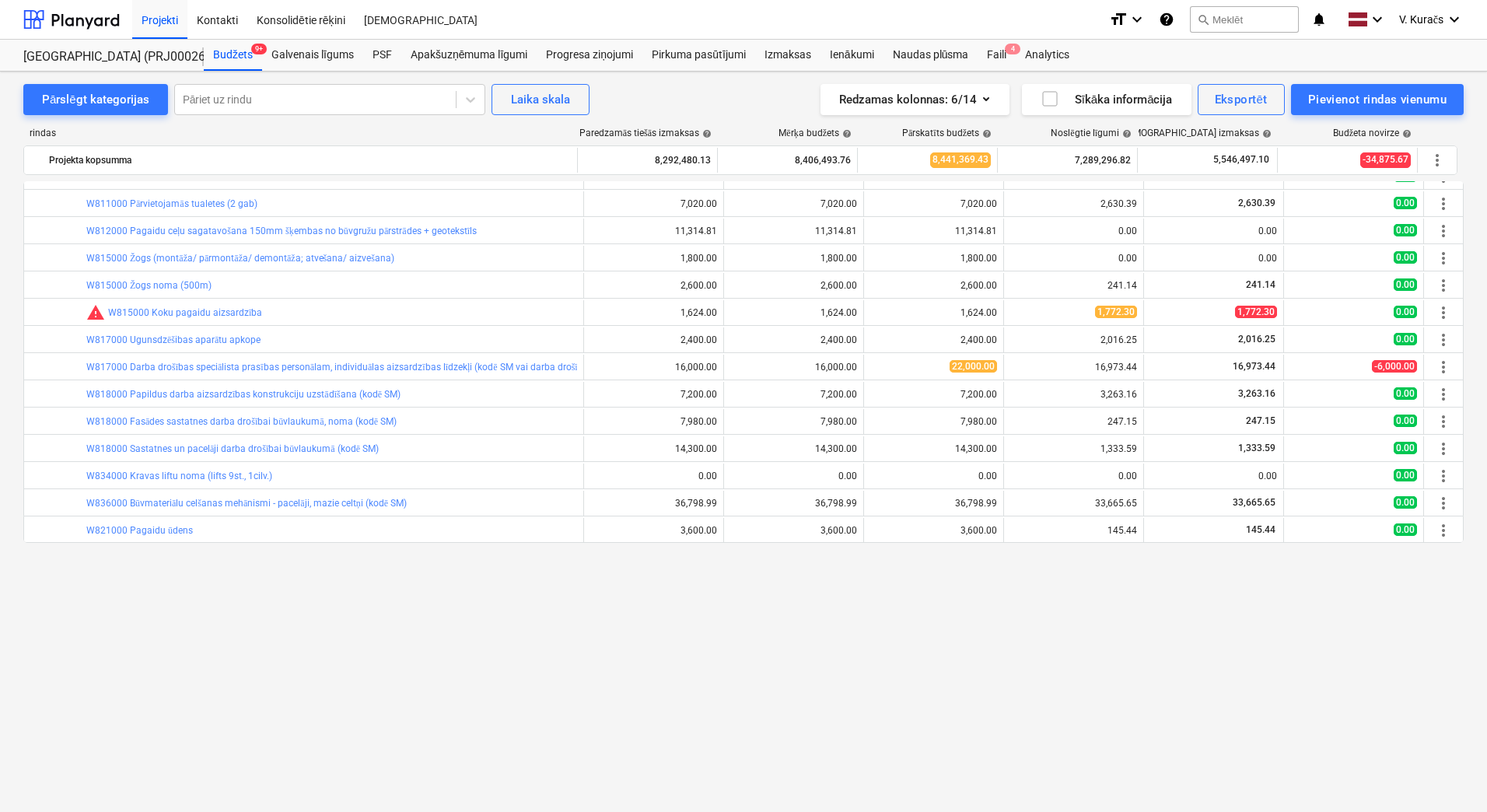
scroll to position [1555, 0]
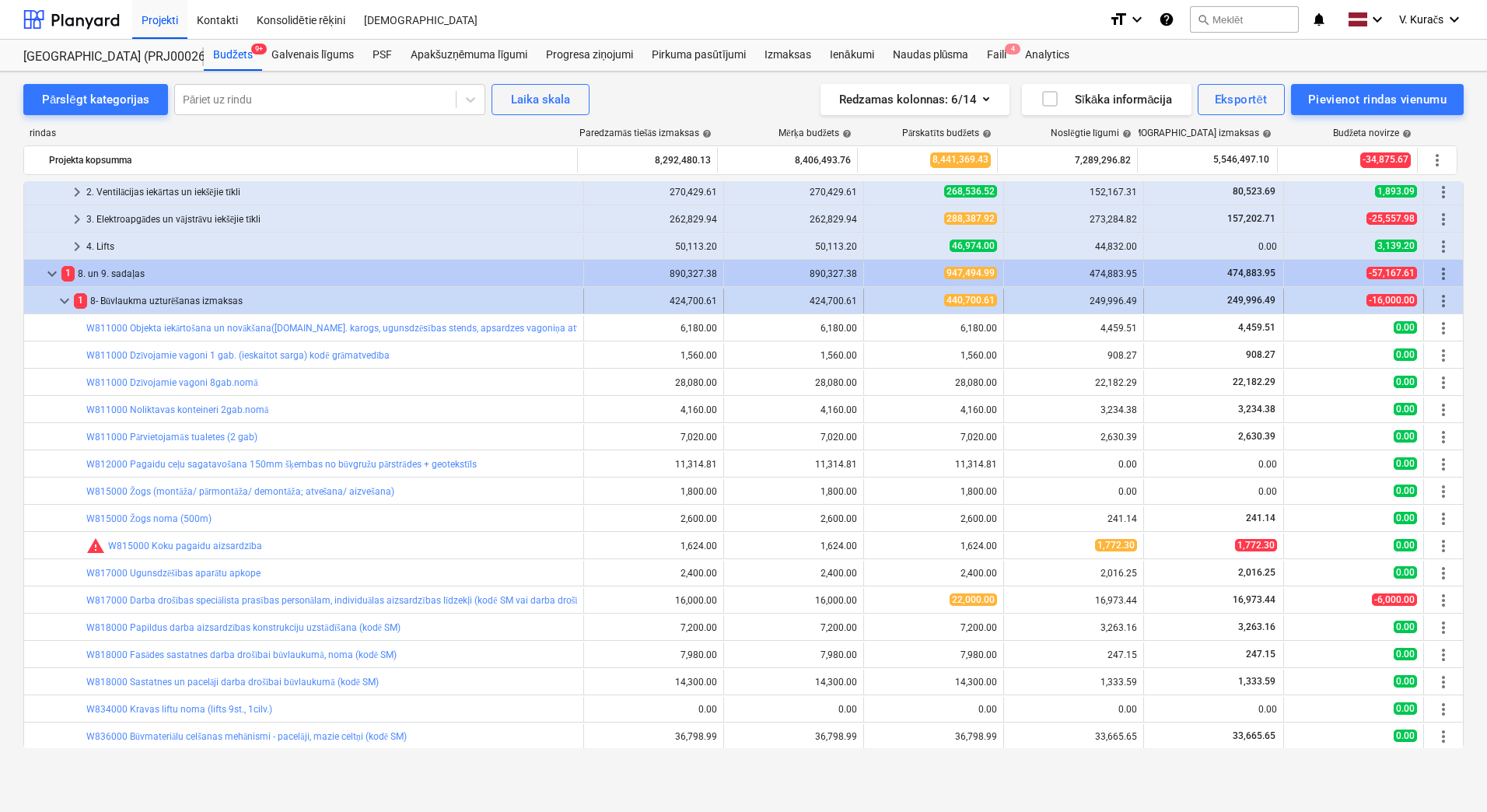
click at [194, 298] on div "1 8- Būvlaukma uzturēšanas izmaksas" at bounding box center [325, 301] width 503 height 25
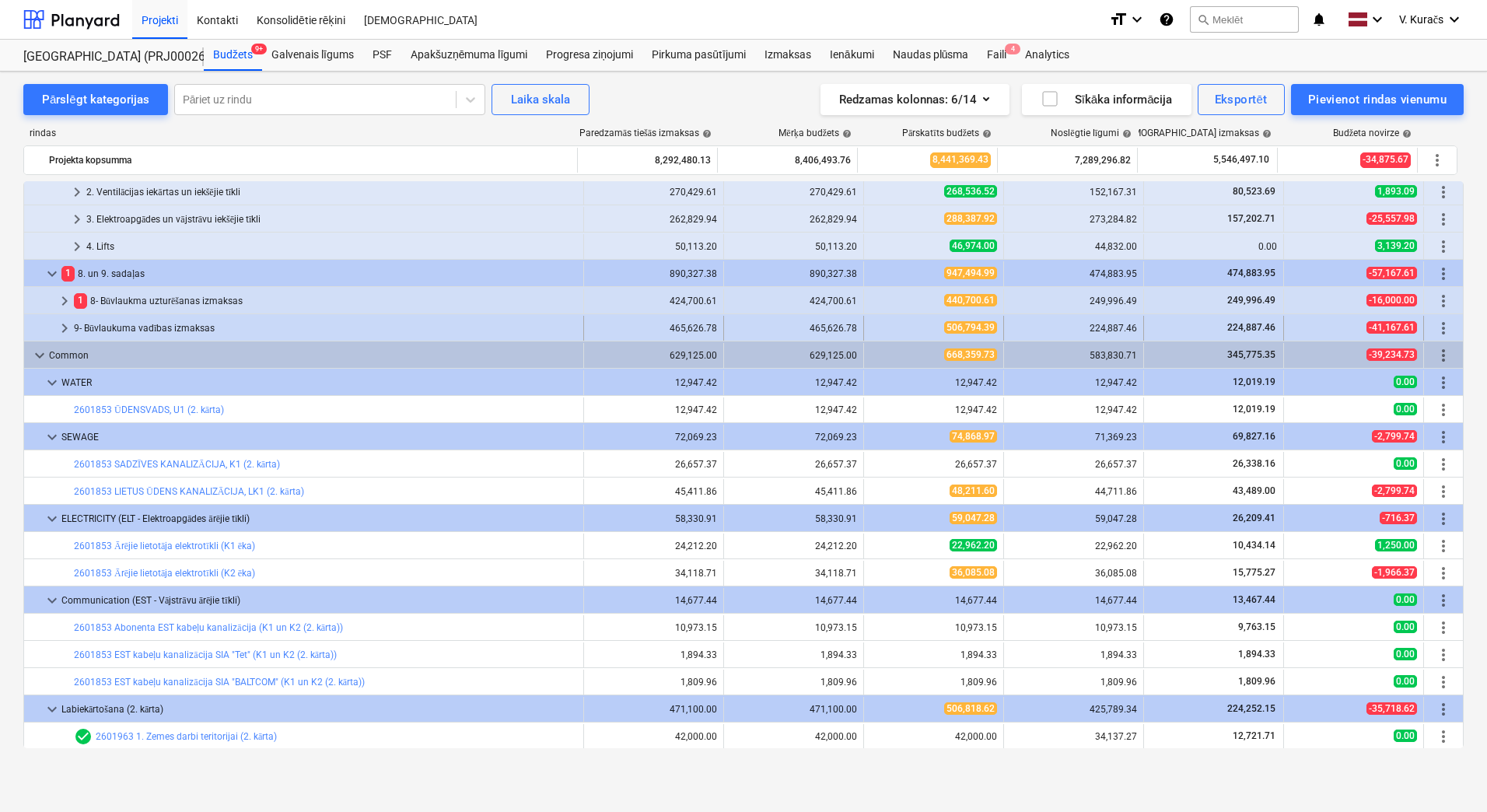
click at [189, 323] on div "9- Būvlaukuma vadības izmaksas" at bounding box center [325, 328] width 503 height 25
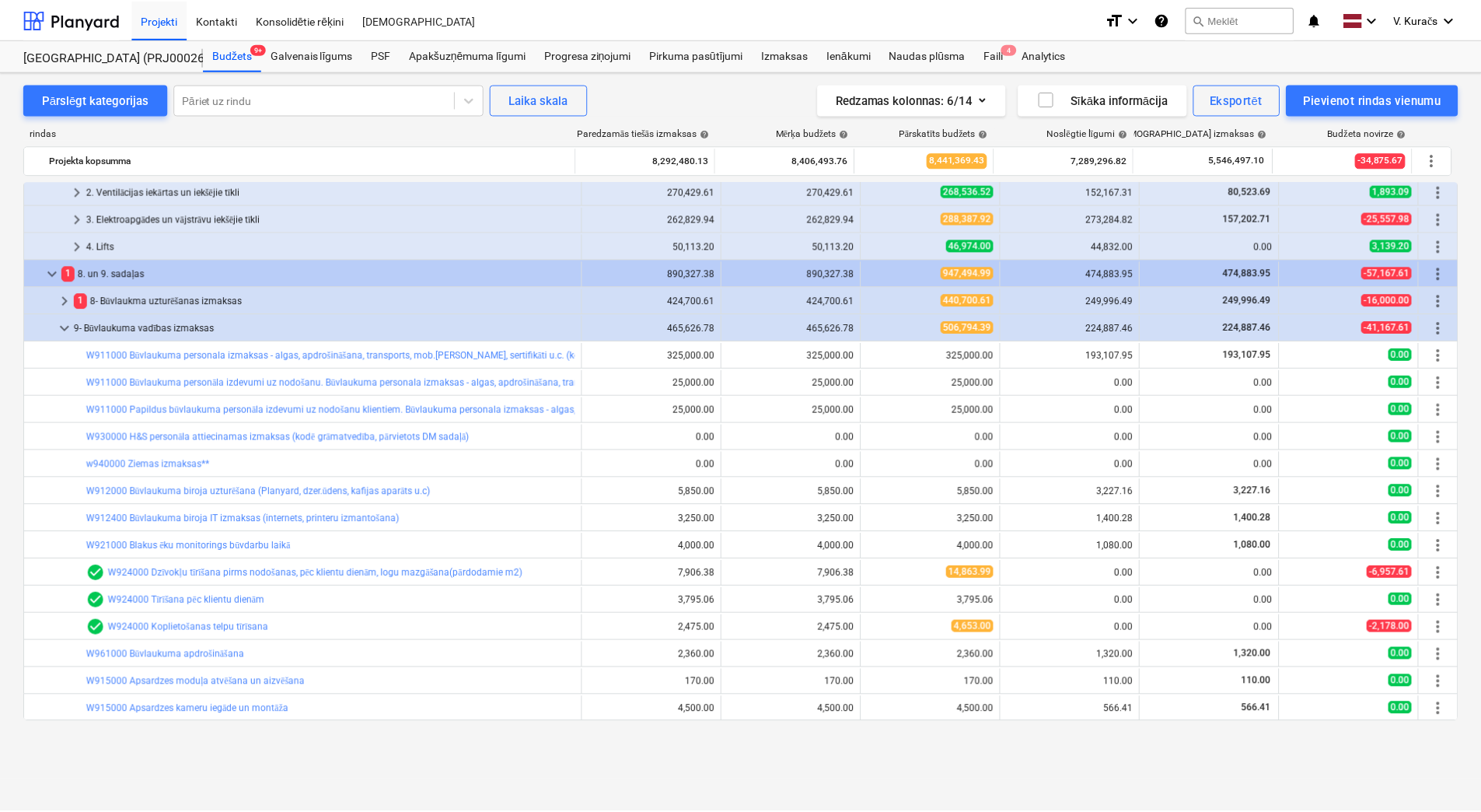
scroll to position [1478, 0]
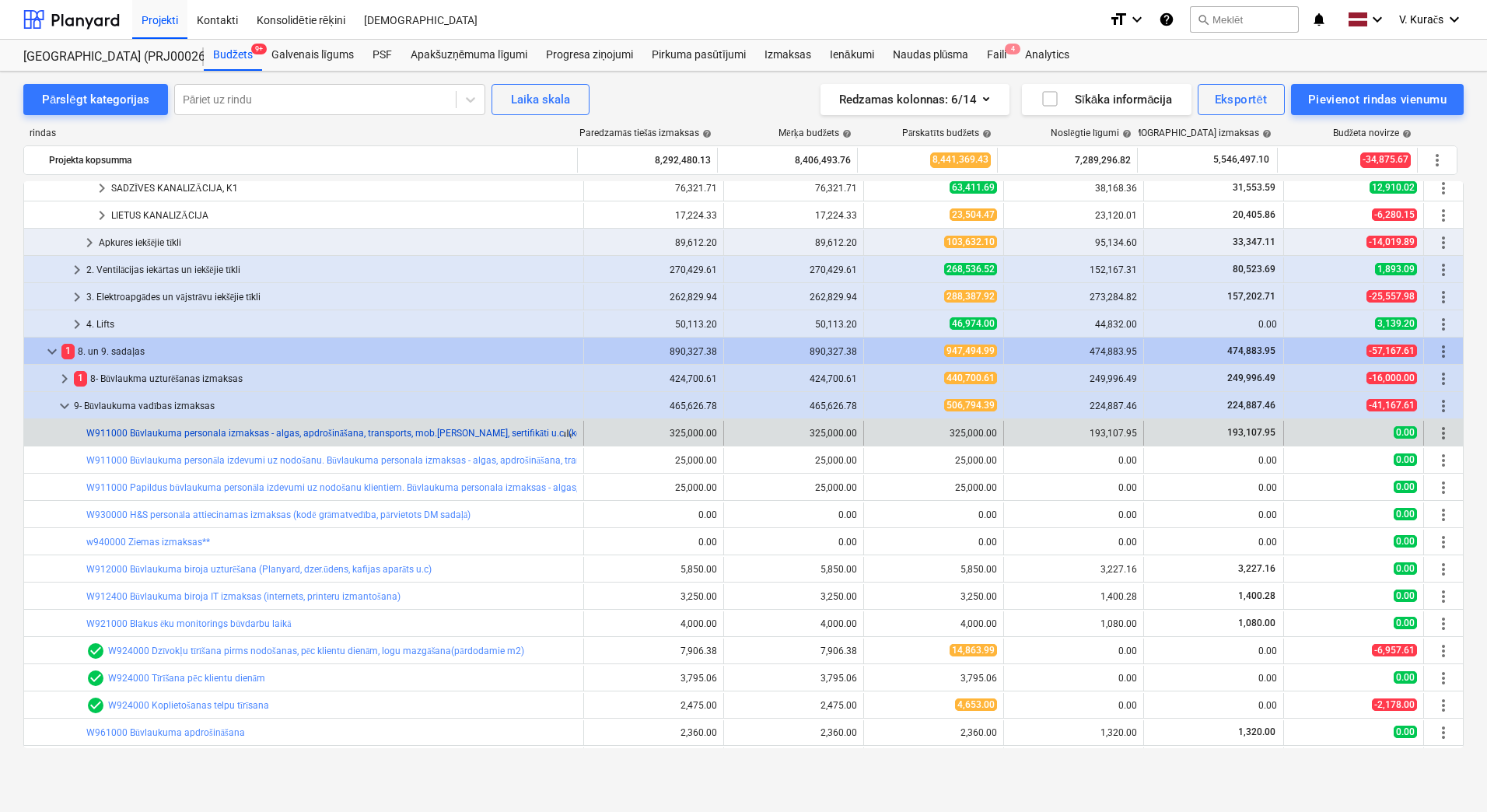
click at [236, 435] on link "W911000 Būvlaukuma personala izmaksas - algas, apdrošināšana, transports, mob.s…" at bounding box center [370, 432] width 569 height 11
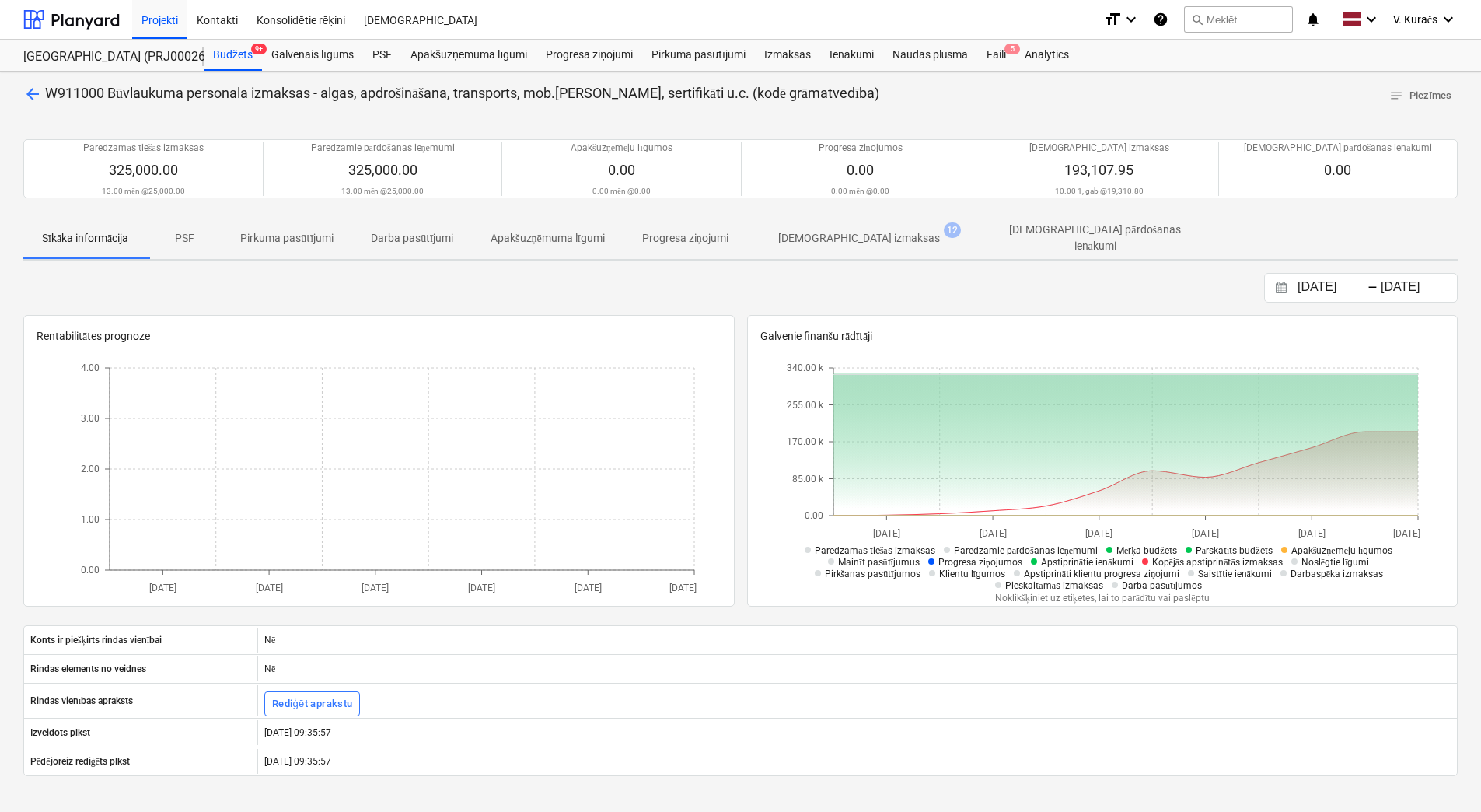
click at [28, 89] on span "arrow_back" at bounding box center [33, 94] width 18 height 18
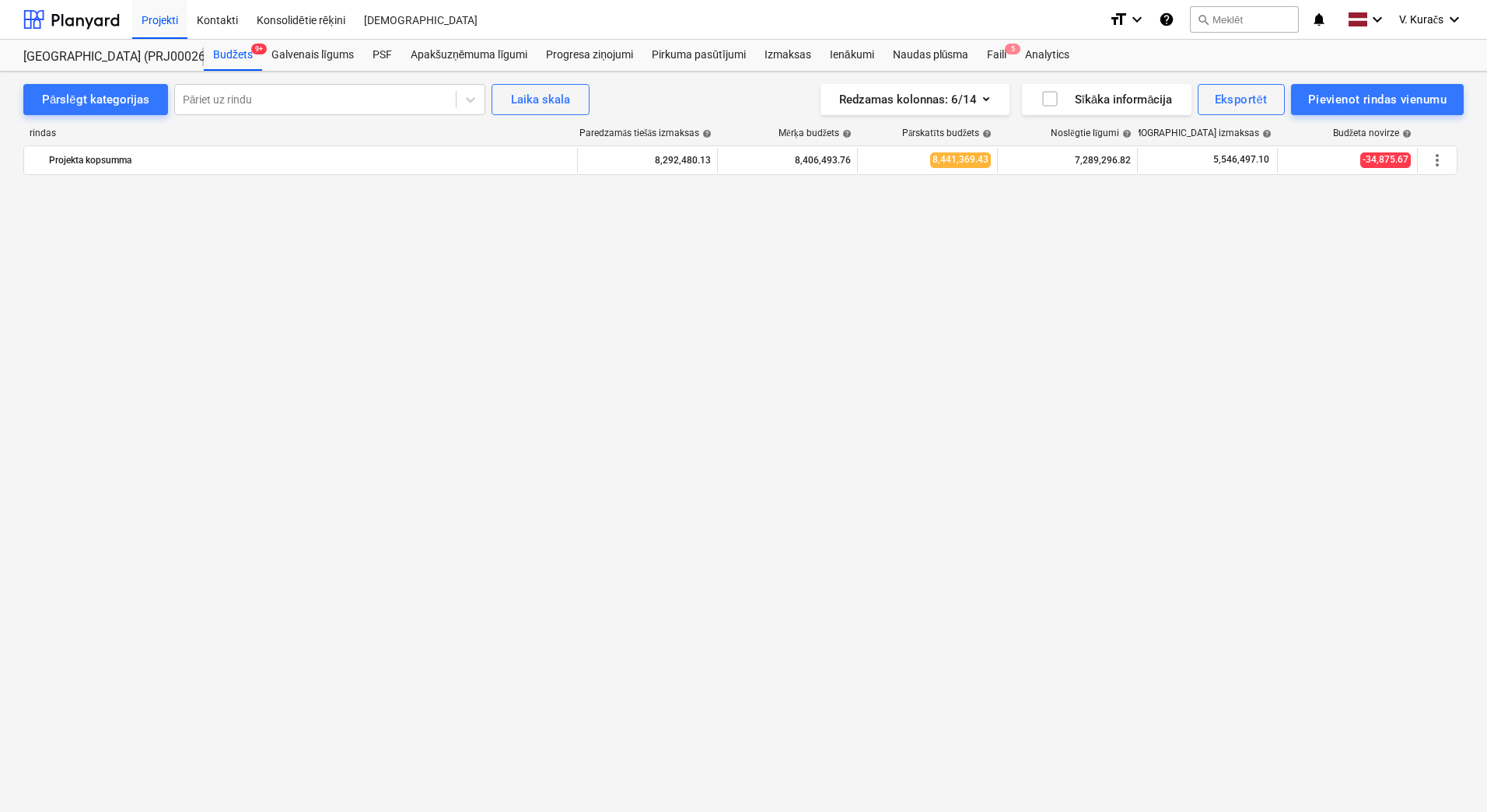
scroll to position [1478, 0]
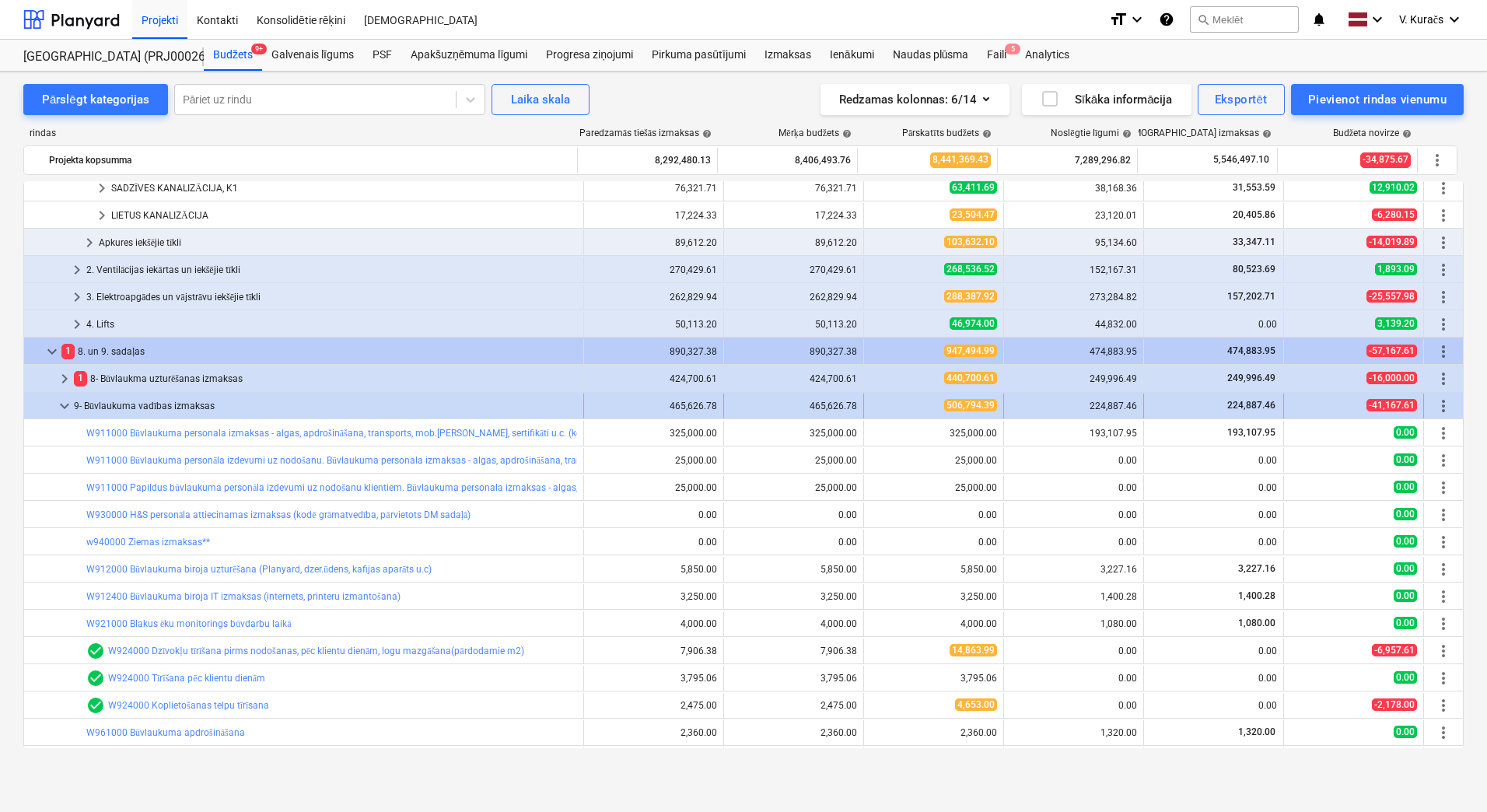
click at [155, 404] on div "9- Būvlaukuma vadības izmaksas" at bounding box center [325, 406] width 503 height 25
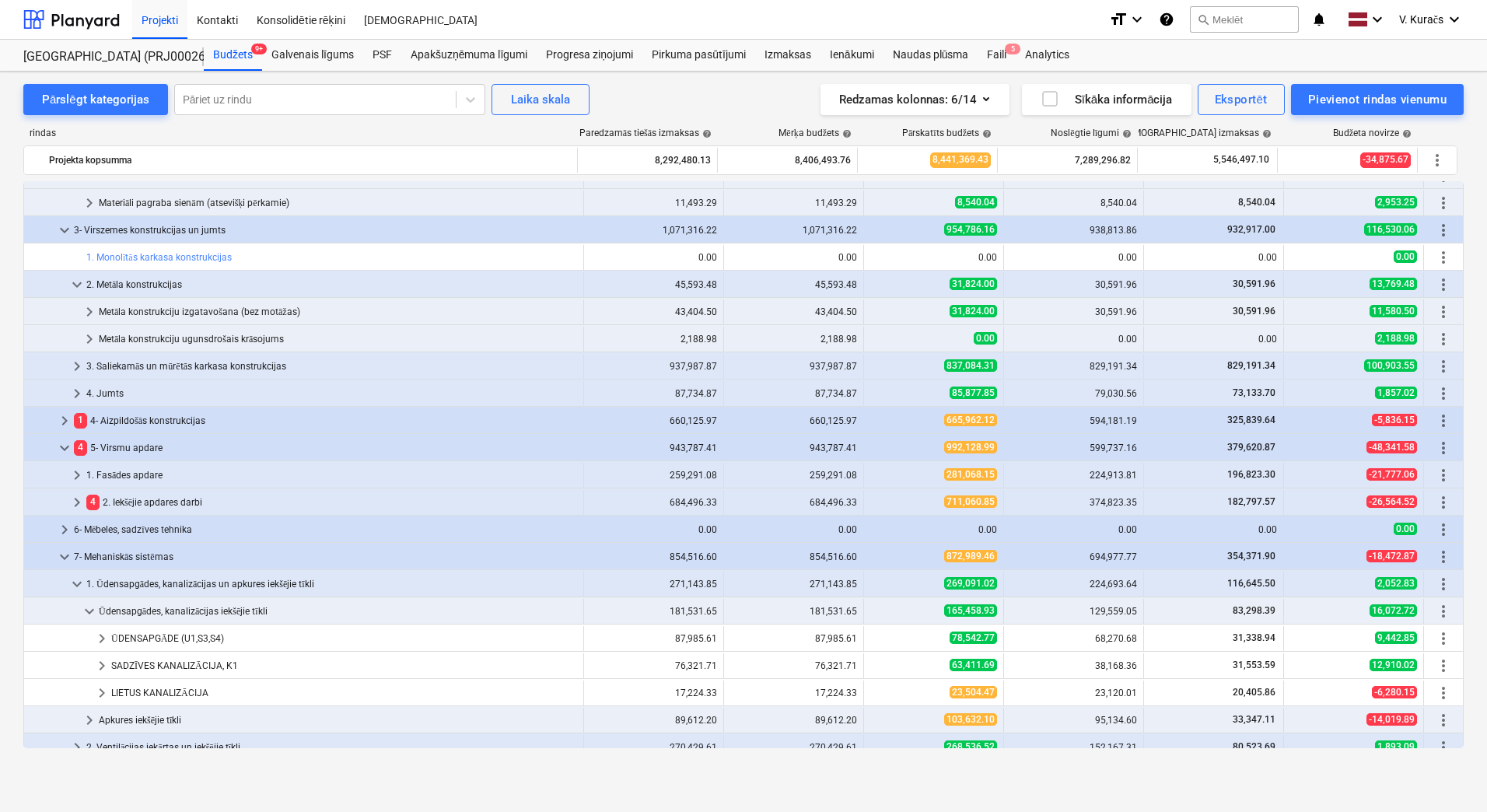
scroll to position [996, 0]
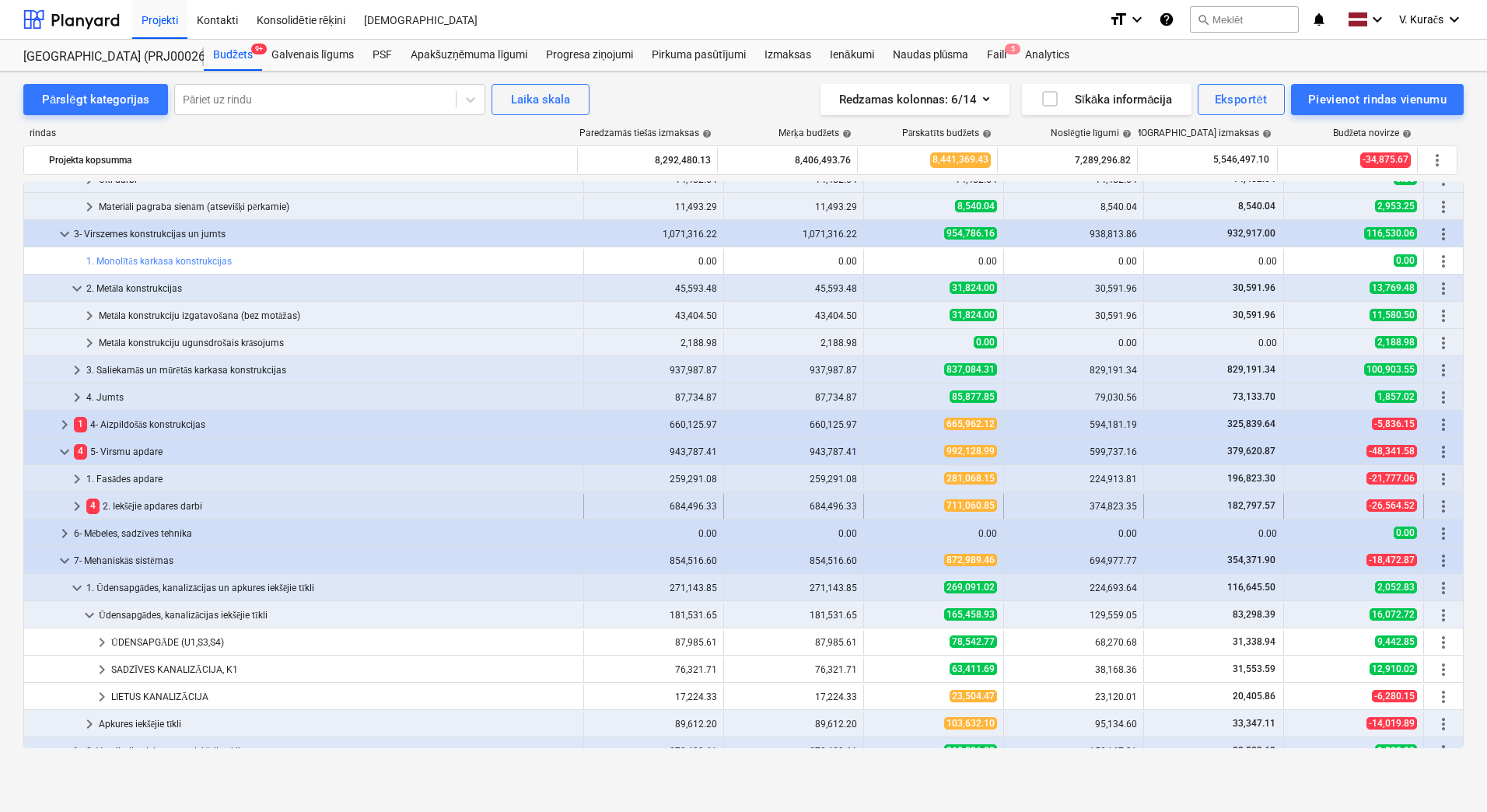
click at [105, 498] on div "4 2. Iekšējie apdares darbi" at bounding box center [331, 506] width 491 height 25
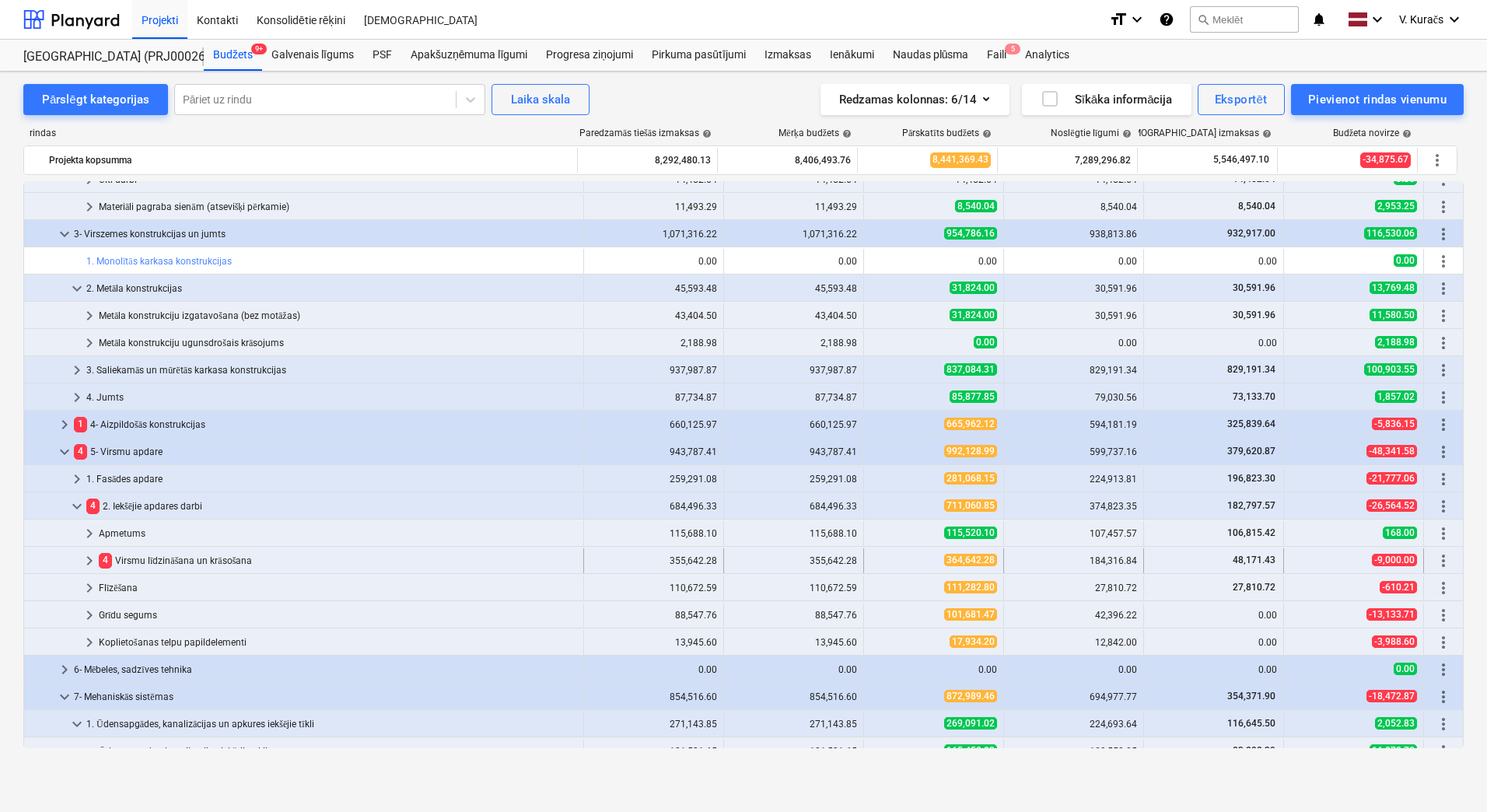
click at [118, 554] on div "4 Virsmu līdzināšana un krāsošana" at bounding box center [338, 560] width 478 height 25
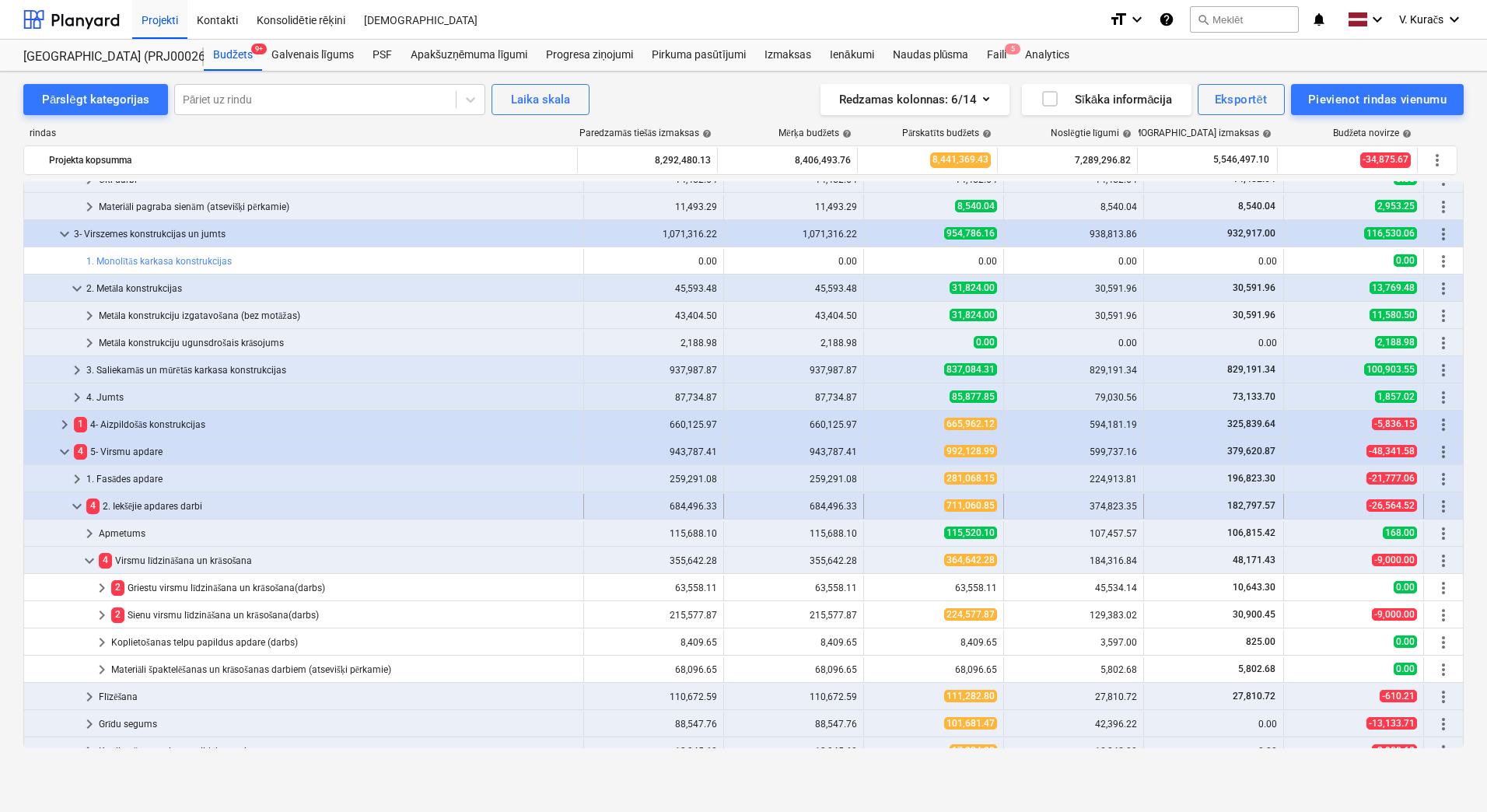
click at [125, 502] on div "4 2. Iekšējie apdares darbi" at bounding box center [331, 506] width 491 height 25
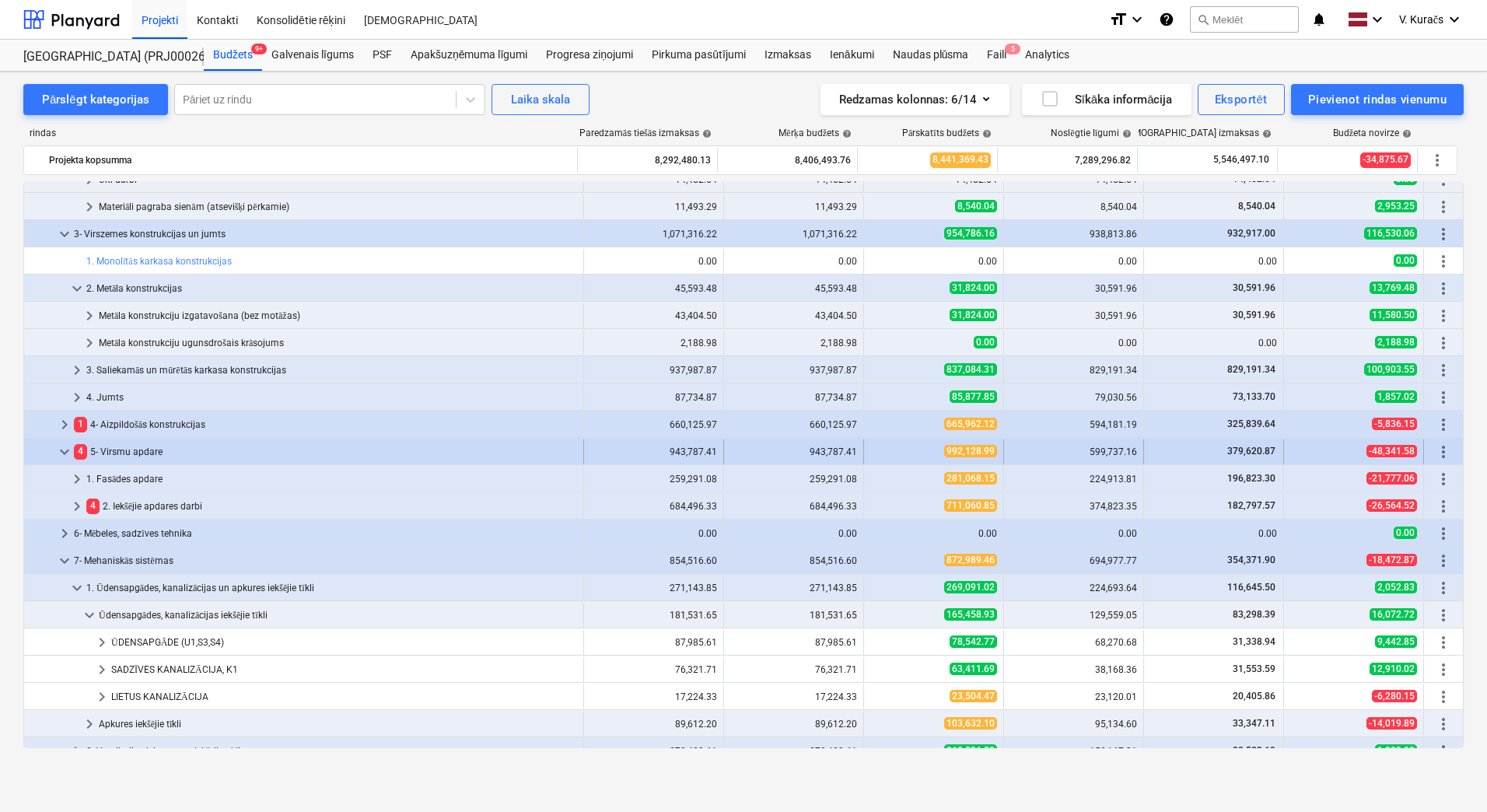
click at [118, 450] on div "4 5- Virsmu apdare" at bounding box center [325, 452] width 503 height 25
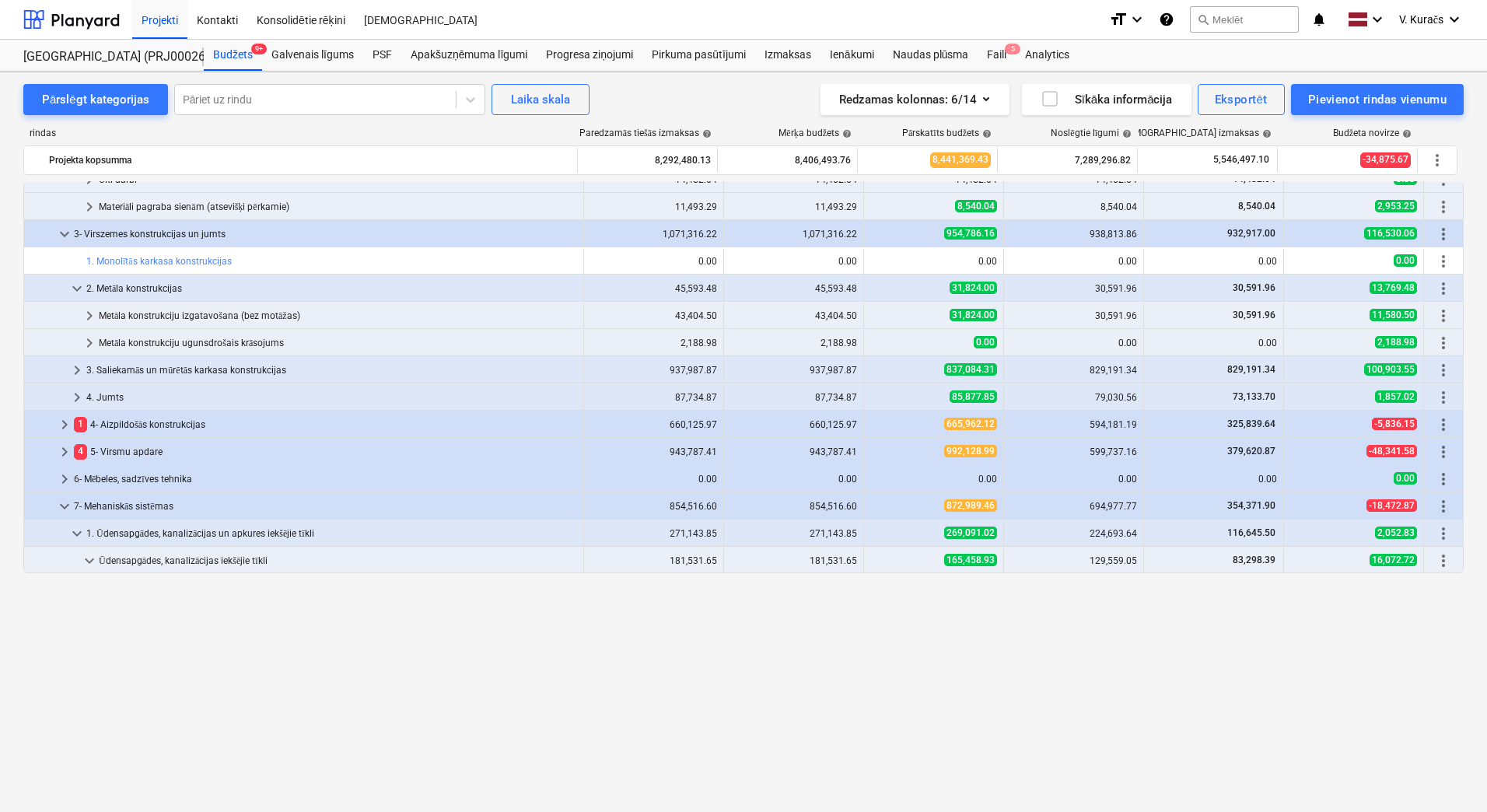
scroll to position [763, 0]
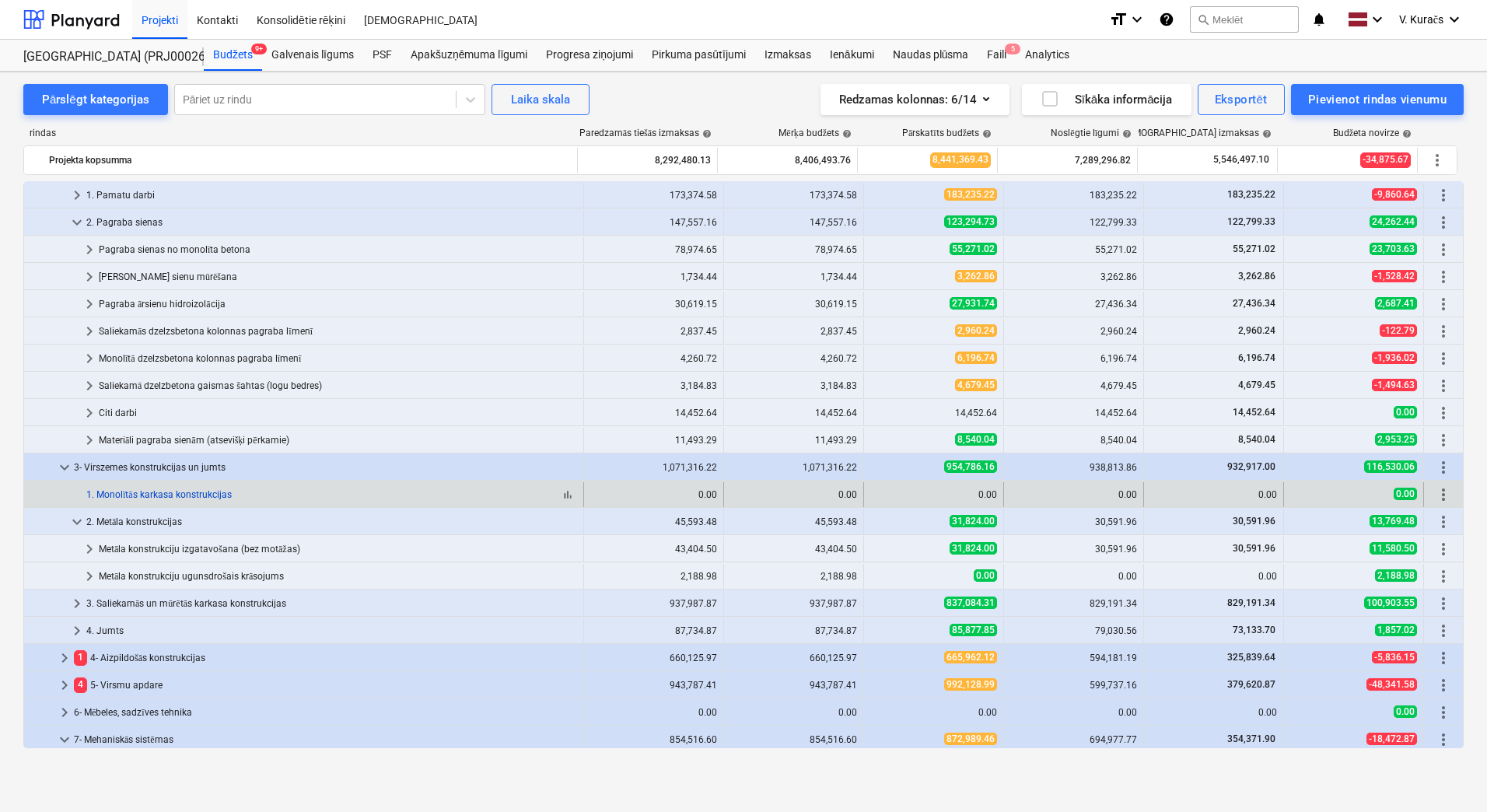
click at [124, 493] on link "1. Monolītās karkasa konstrukcijas" at bounding box center [159, 494] width 146 height 11
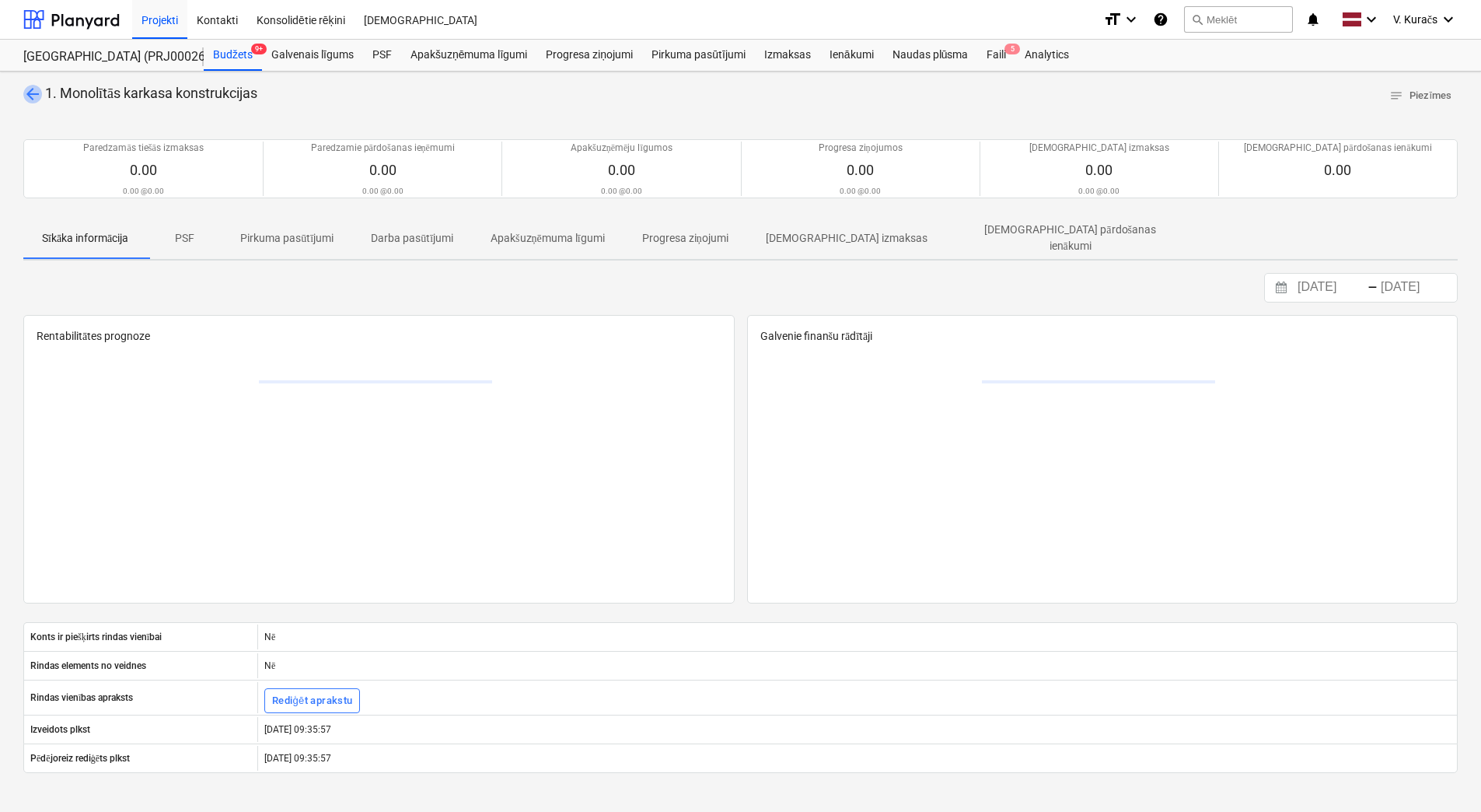
click at [29, 84] on span "arrow_back" at bounding box center [33, 94] width 18 height 18
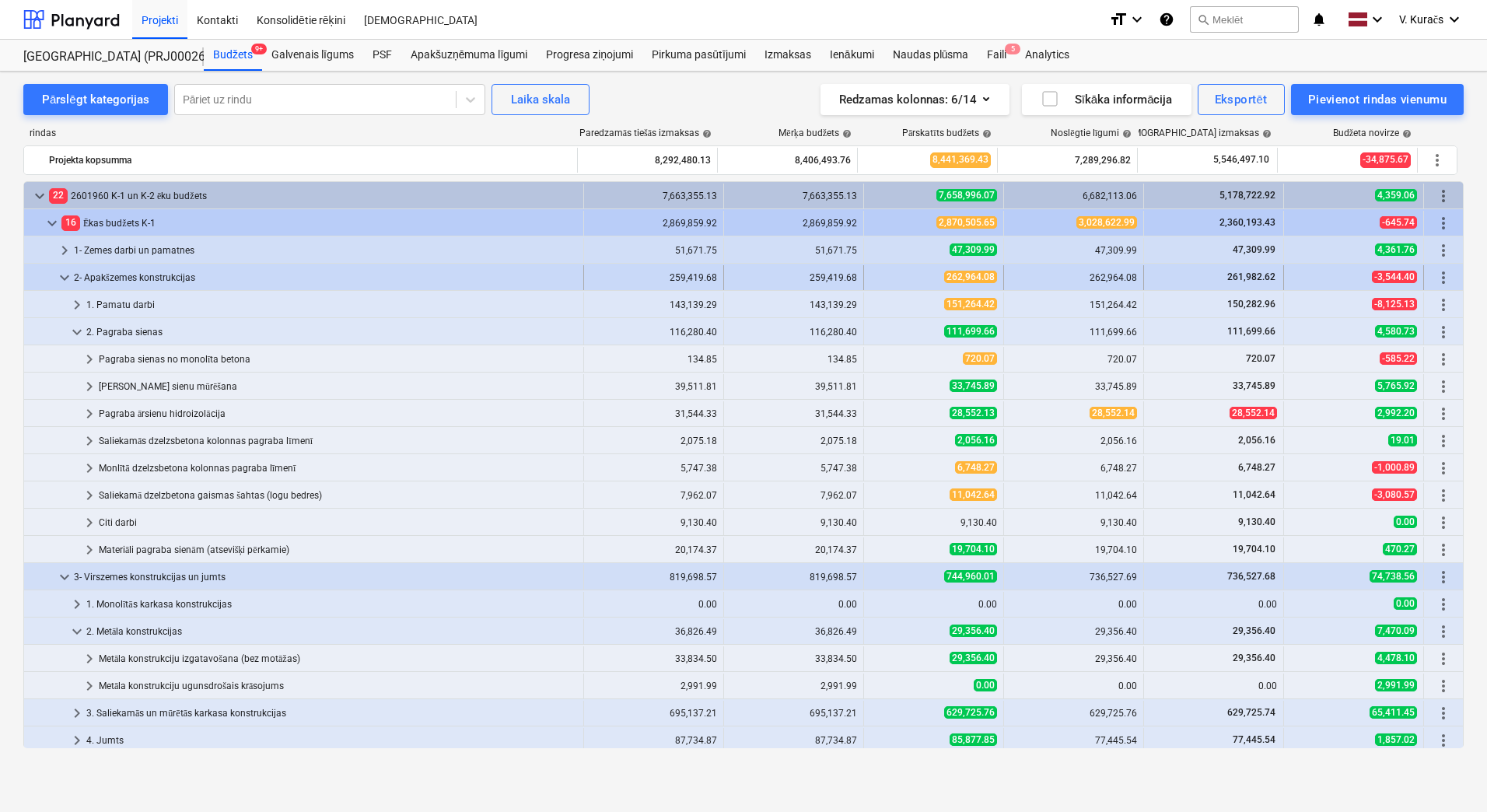
click at [119, 279] on div "2- Apakšzemes konstrukcijas" at bounding box center [325, 278] width 503 height 25
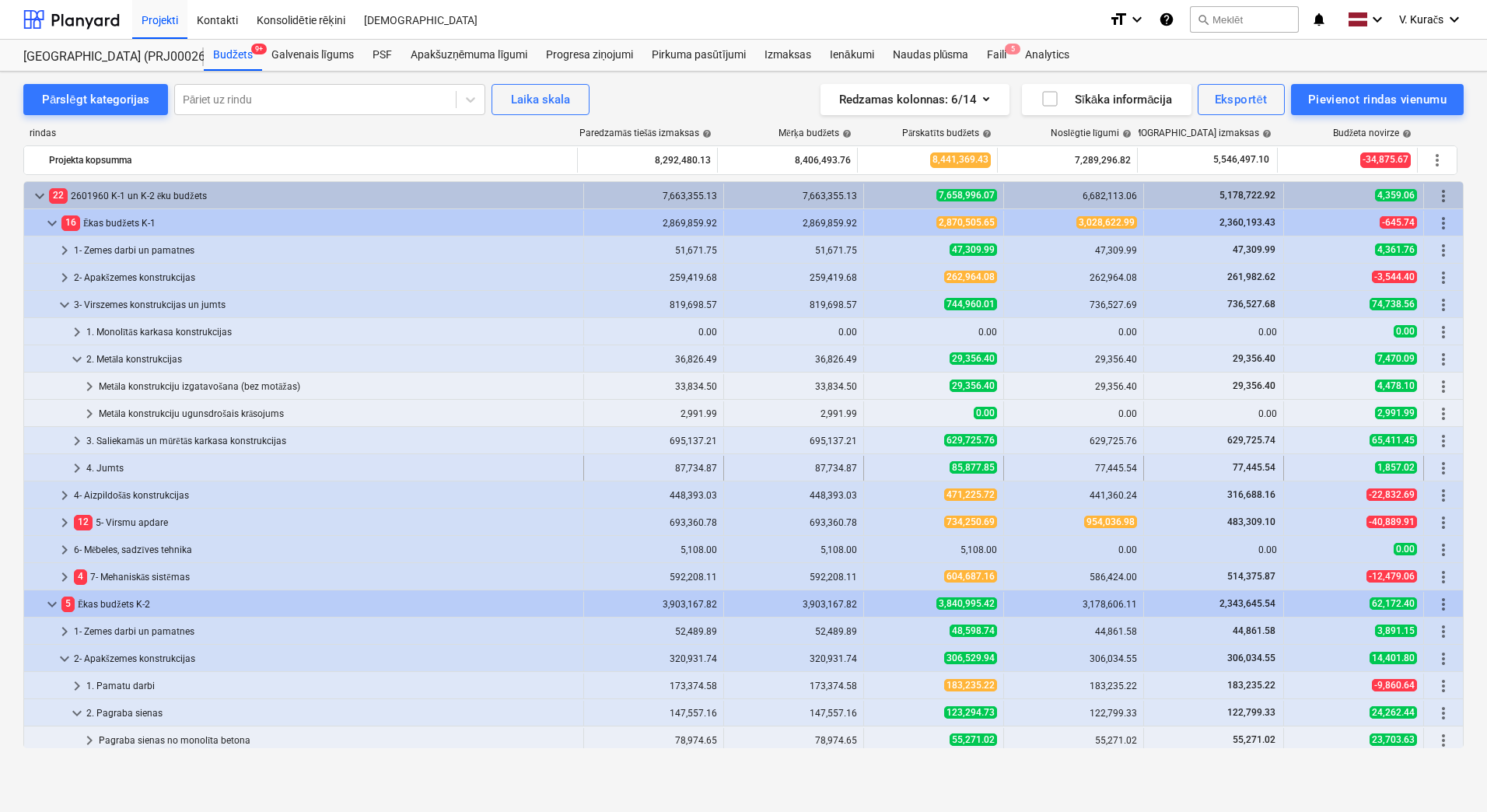
click at [115, 461] on div "4. Jumts" at bounding box center [331, 468] width 491 height 25
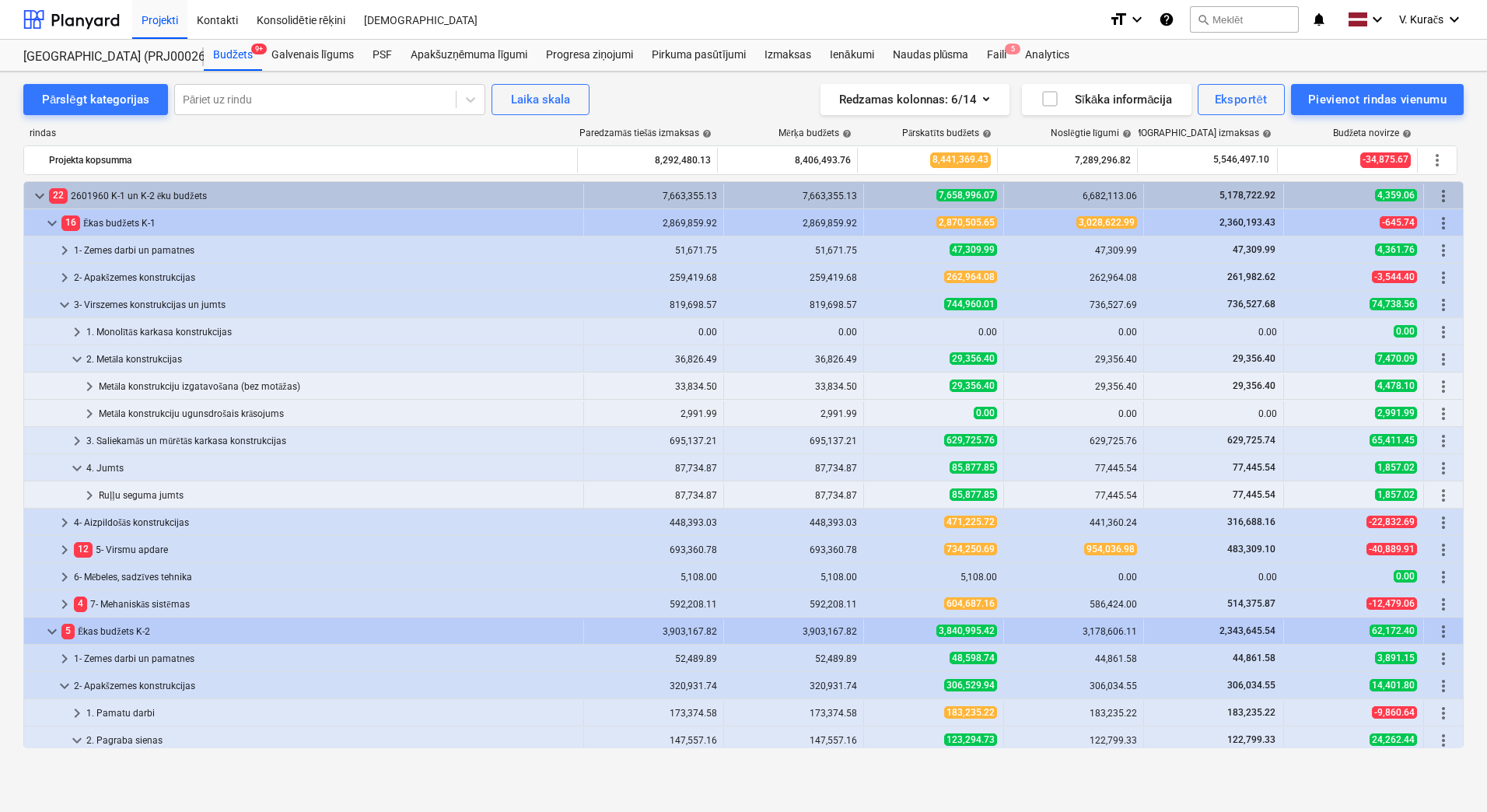
click at [115, 461] on div "4. Jumts" at bounding box center [331, 468] width 491 height 25
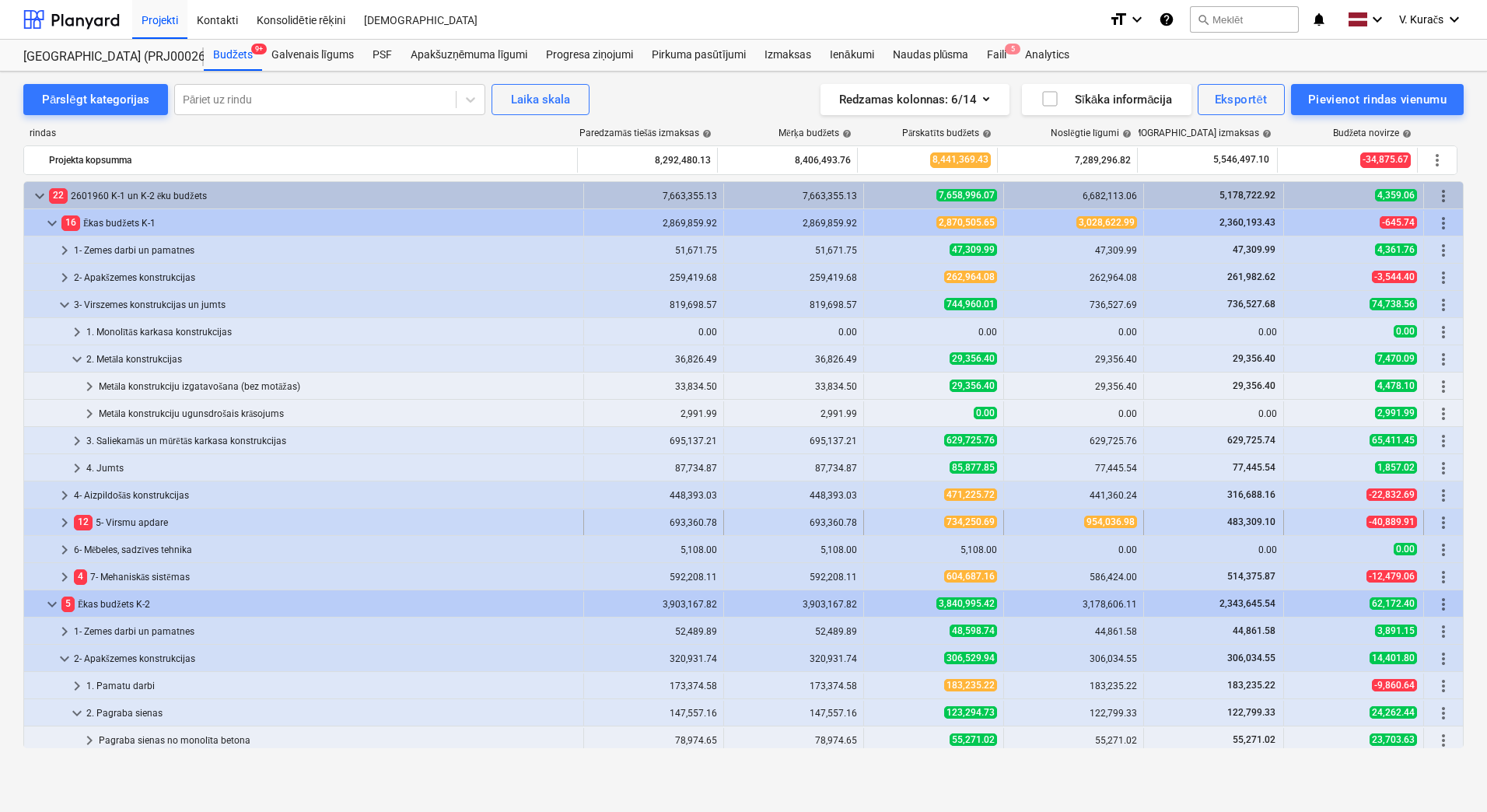
click at [150, 518] on div "12 5- Virsmu apdare" at bounding box center [325, 523] width 503 height 25
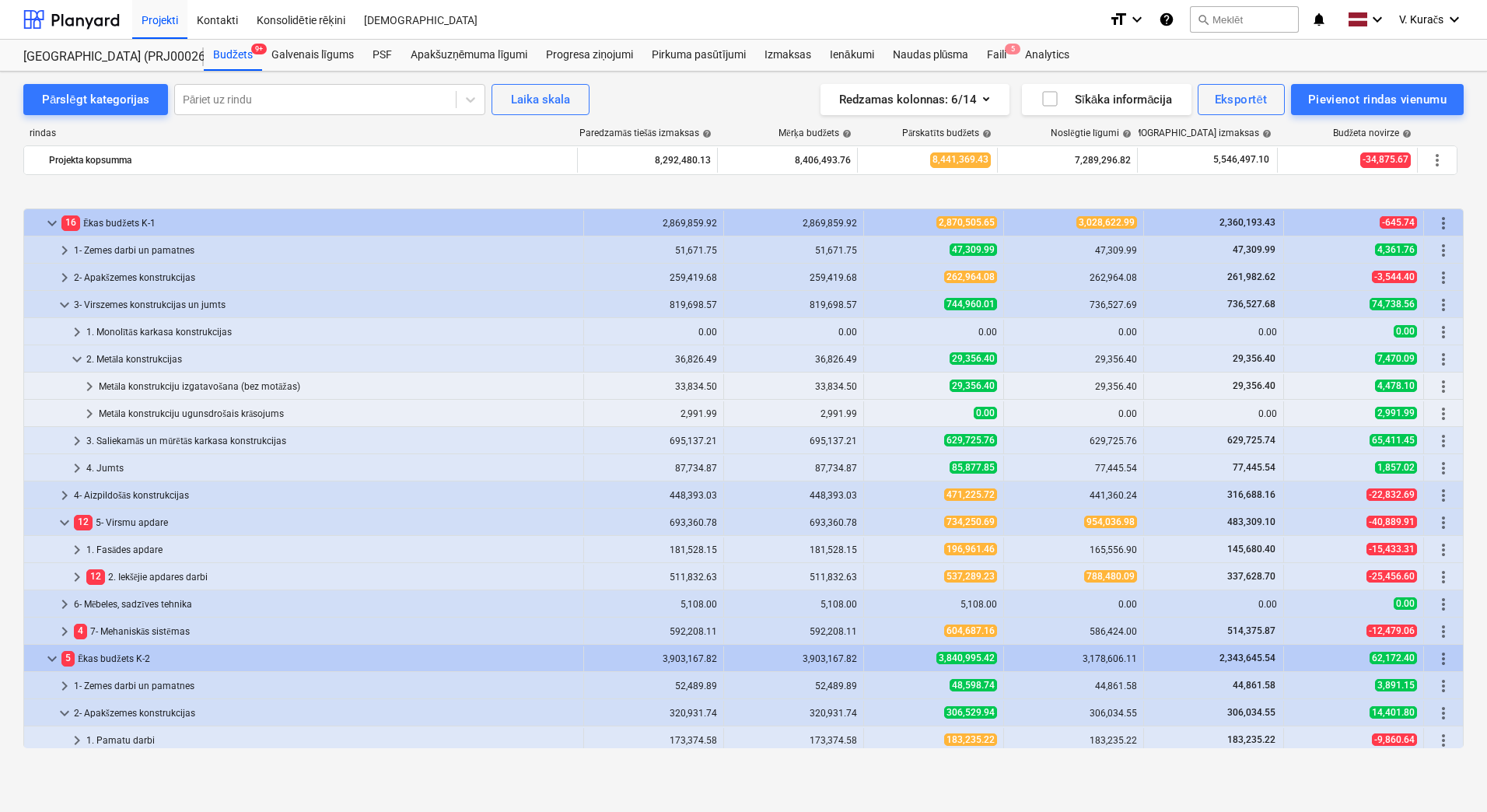
scroll to position [156, 0]
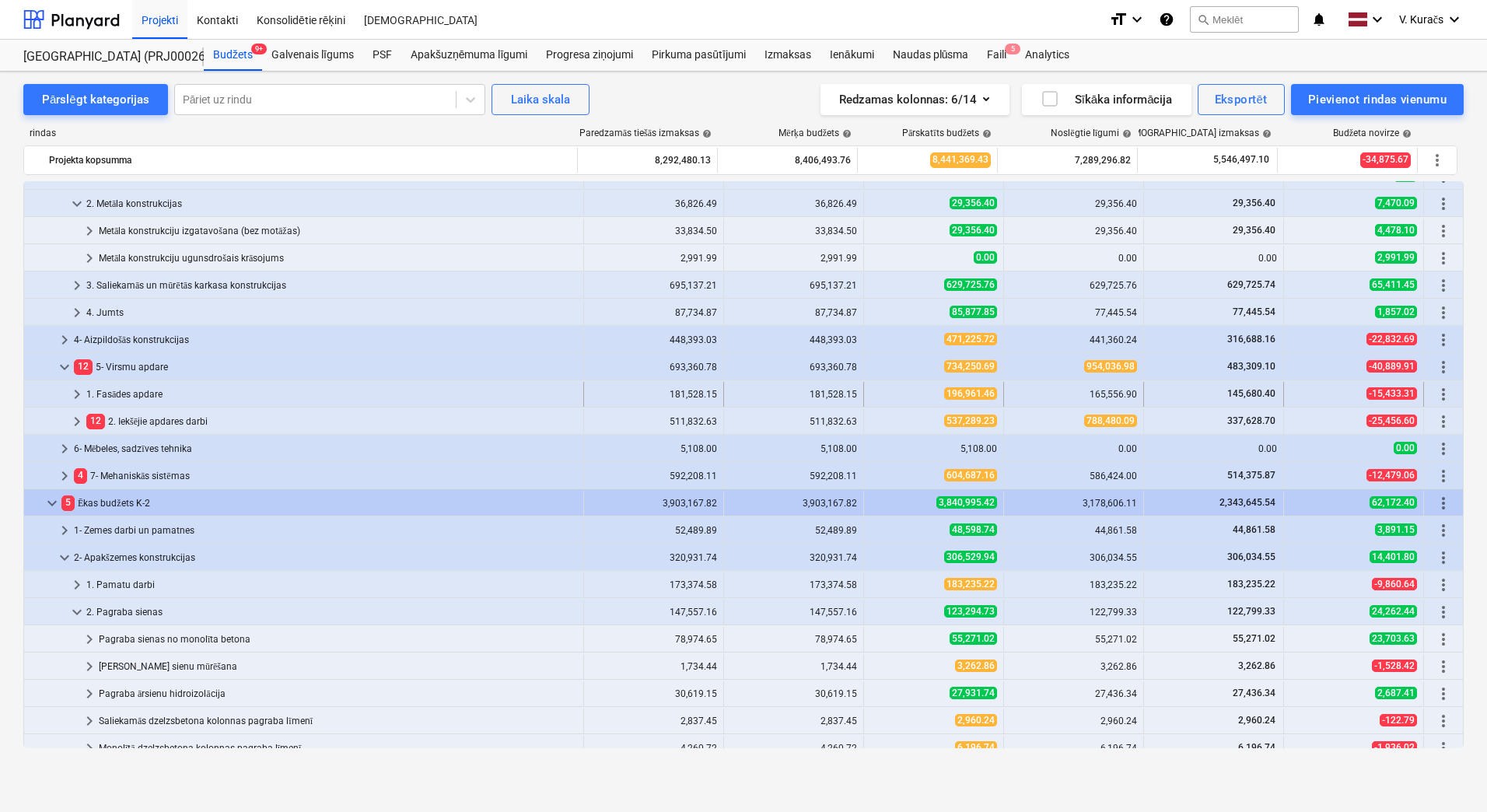
click at [146, 391] on div "1. Fasādes apdare" at bounding box center [331, 395] width 491 height 25
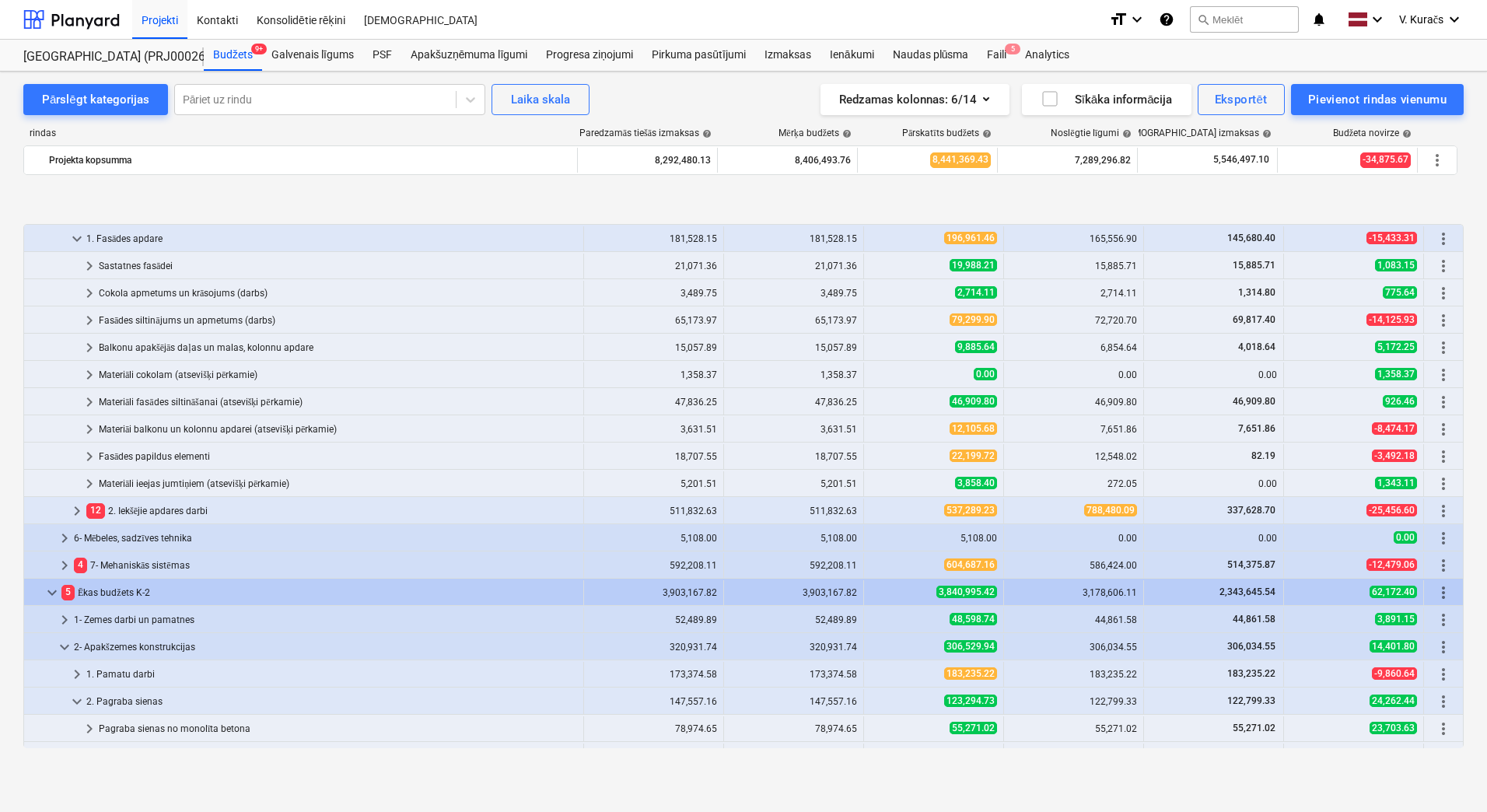
scroll to position [389, 0]
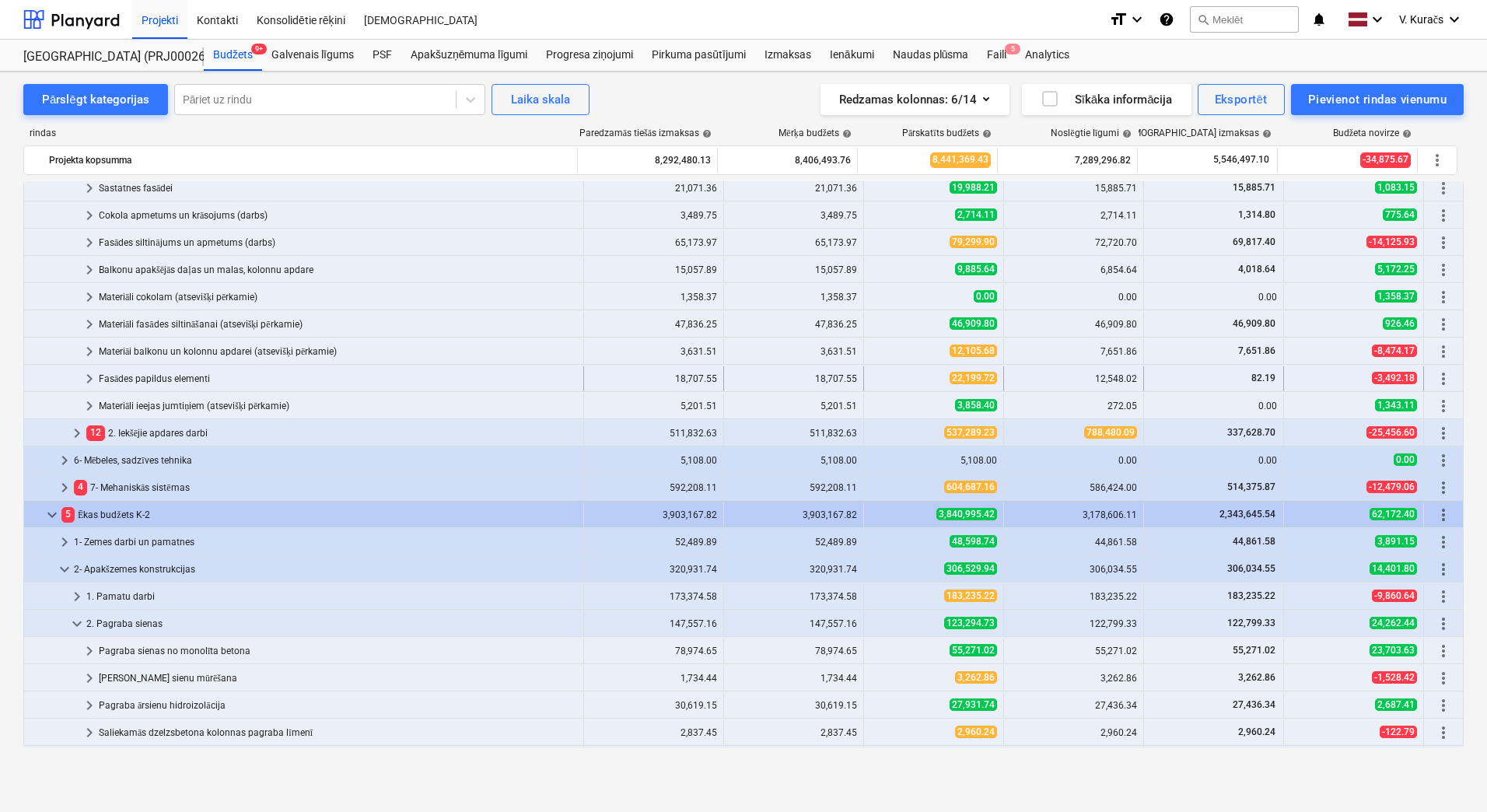
click at [155, 376] on div "Fasādes papildus elementi" at bounding box center [338, 379] width 478 height 25
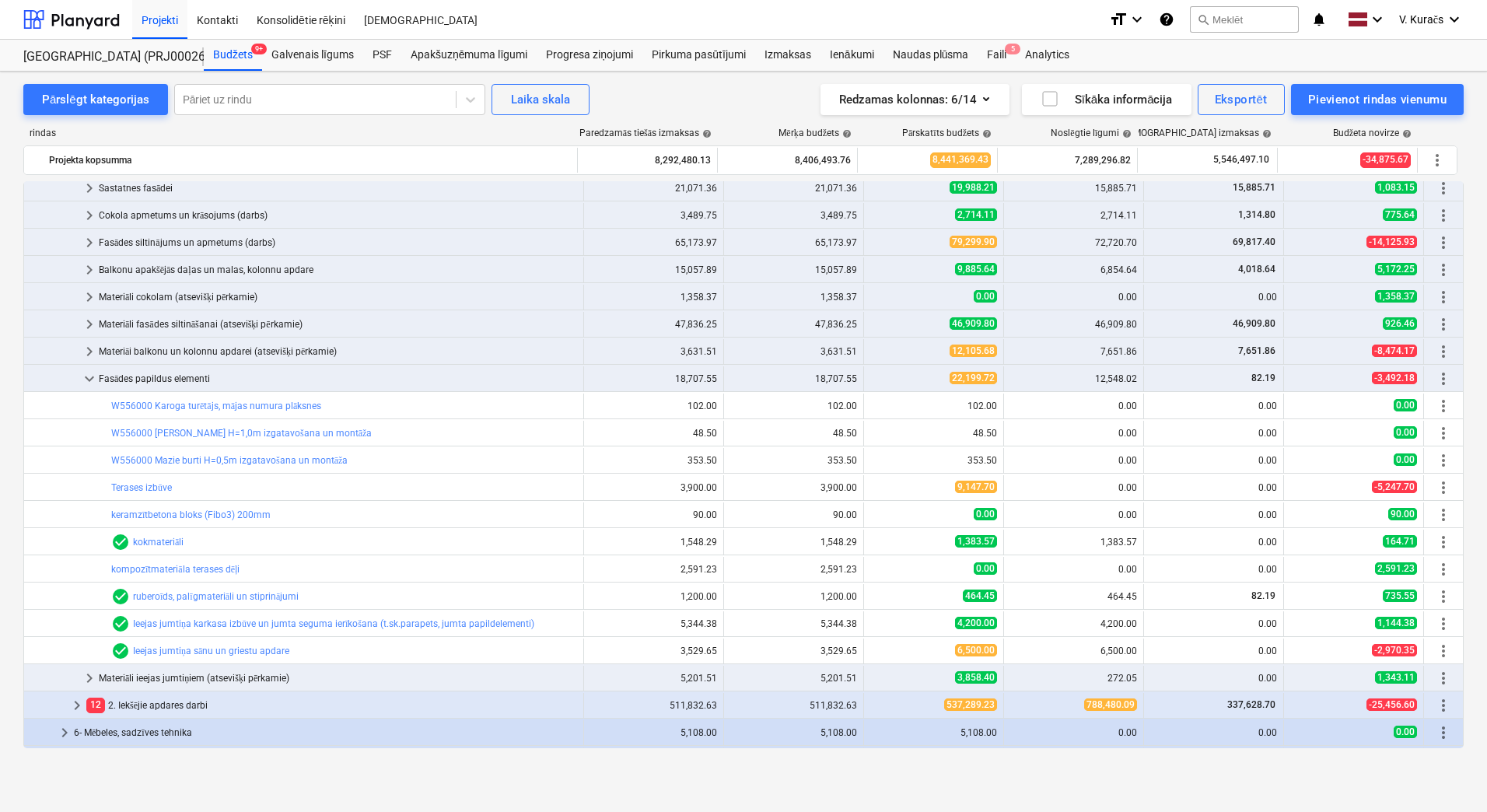
click at [155, 376] on div "Fasādes papildus elementi" at bounding box center [338, 379] width 478 height 25
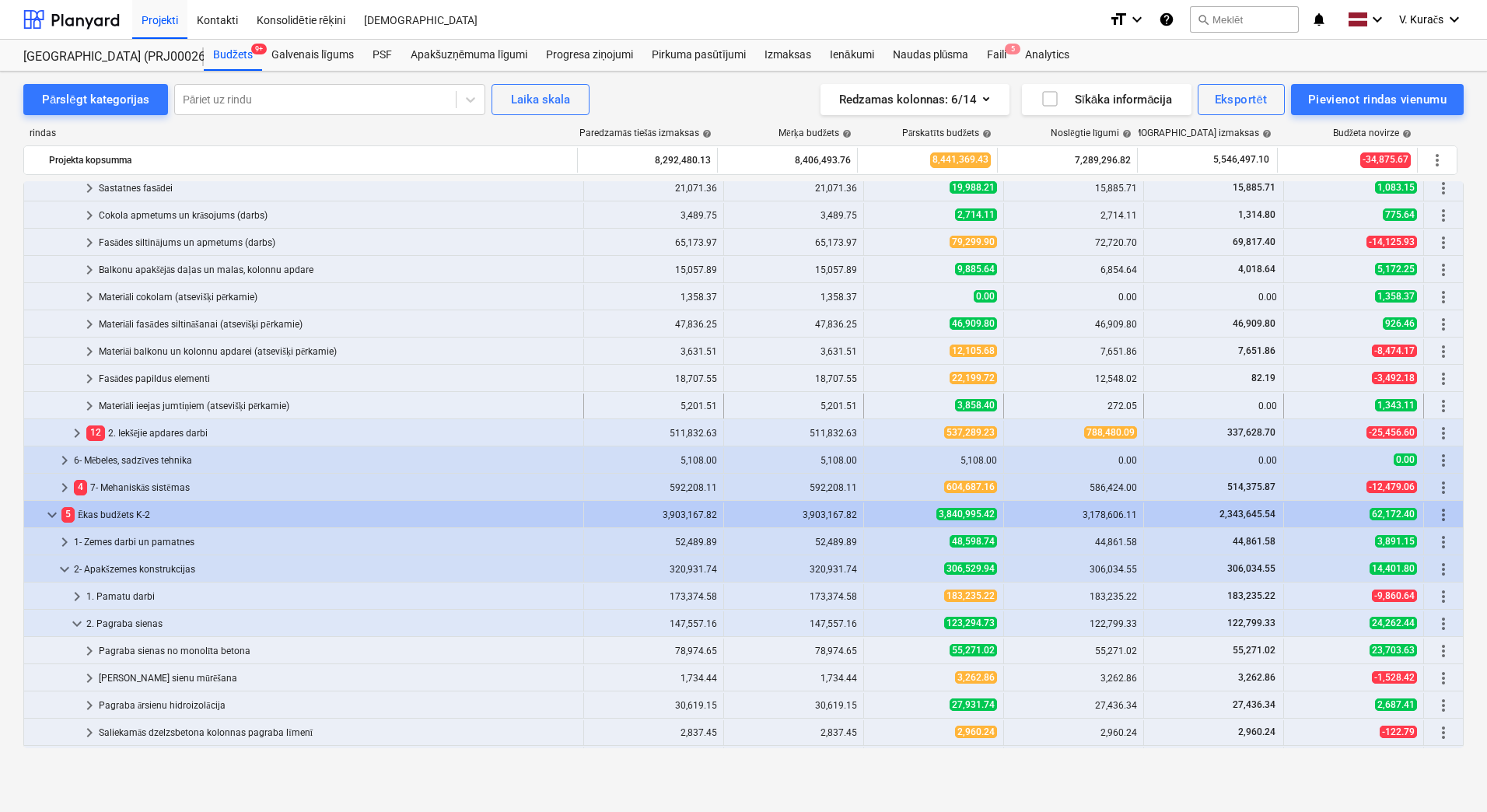
click at [148, 404] on div "Materiāli ieejas jumtiņiem (atsevišķi pērkamie)" at bounding box center [338, 406] width 478 height 25
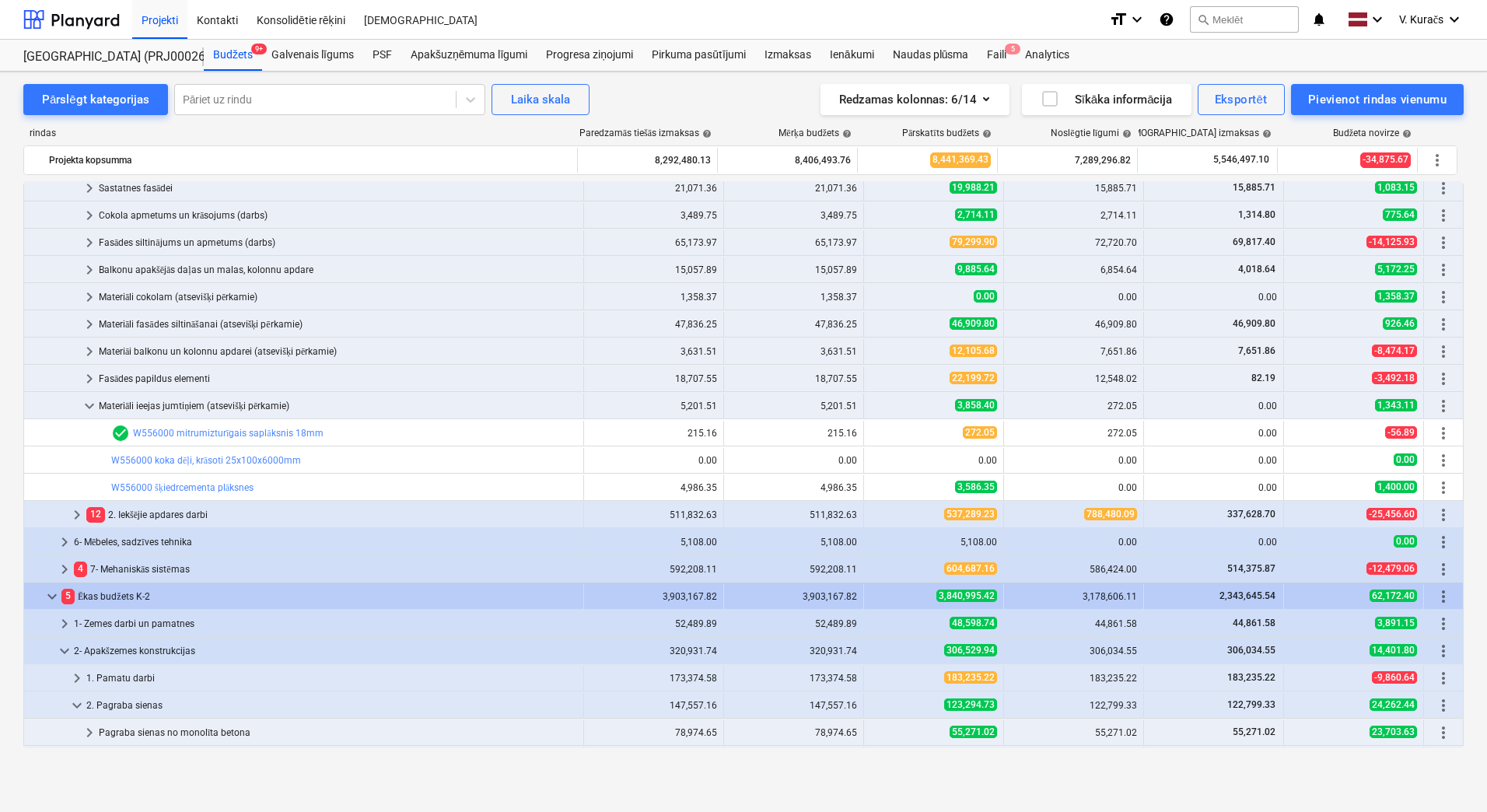
click at [148, 404] on div "Materiāli ieejas jumtiņiem (atsevišķi pērkamie)" at bounding box center [338, 406] width 478 height 25
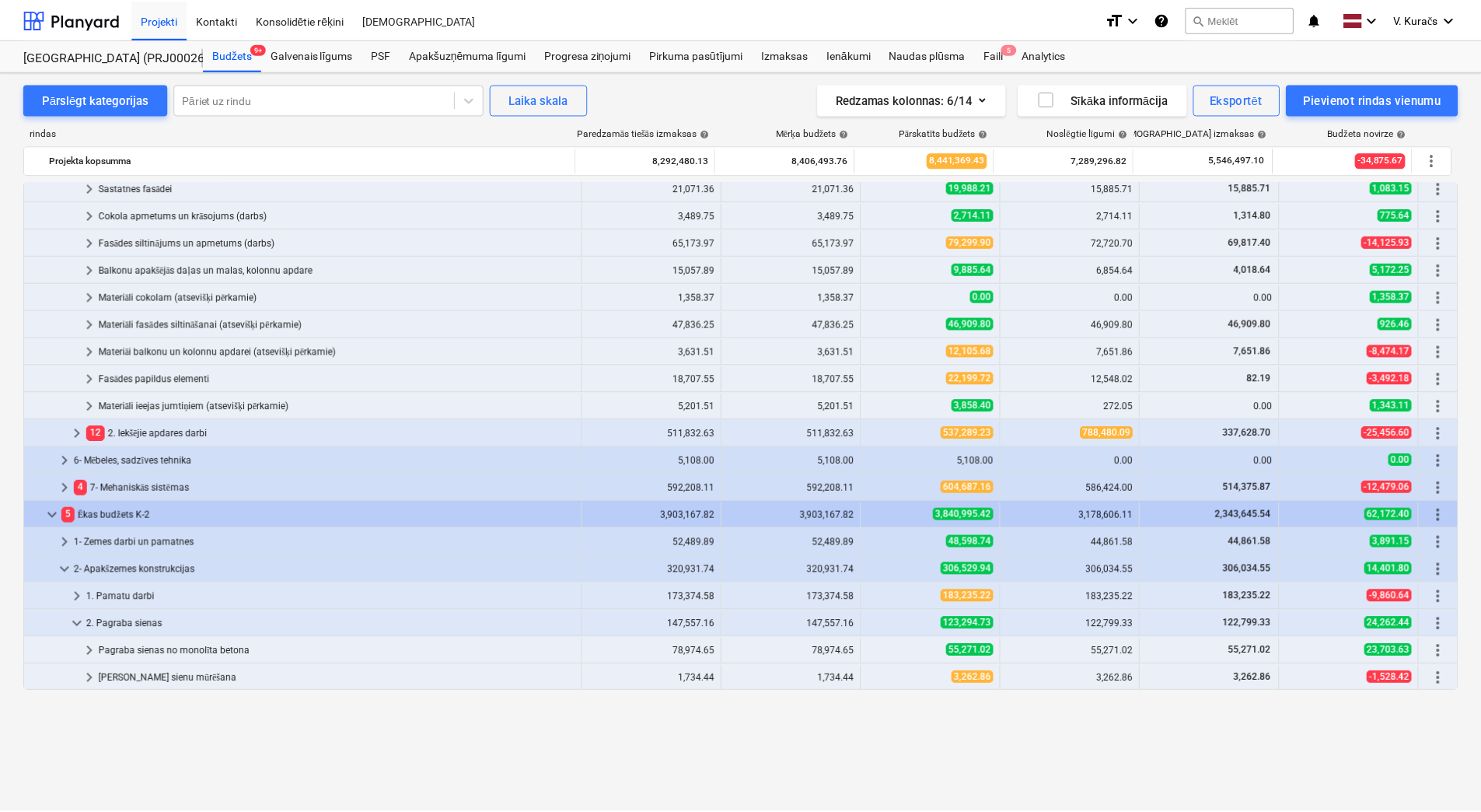
scroll to position [0, 0]
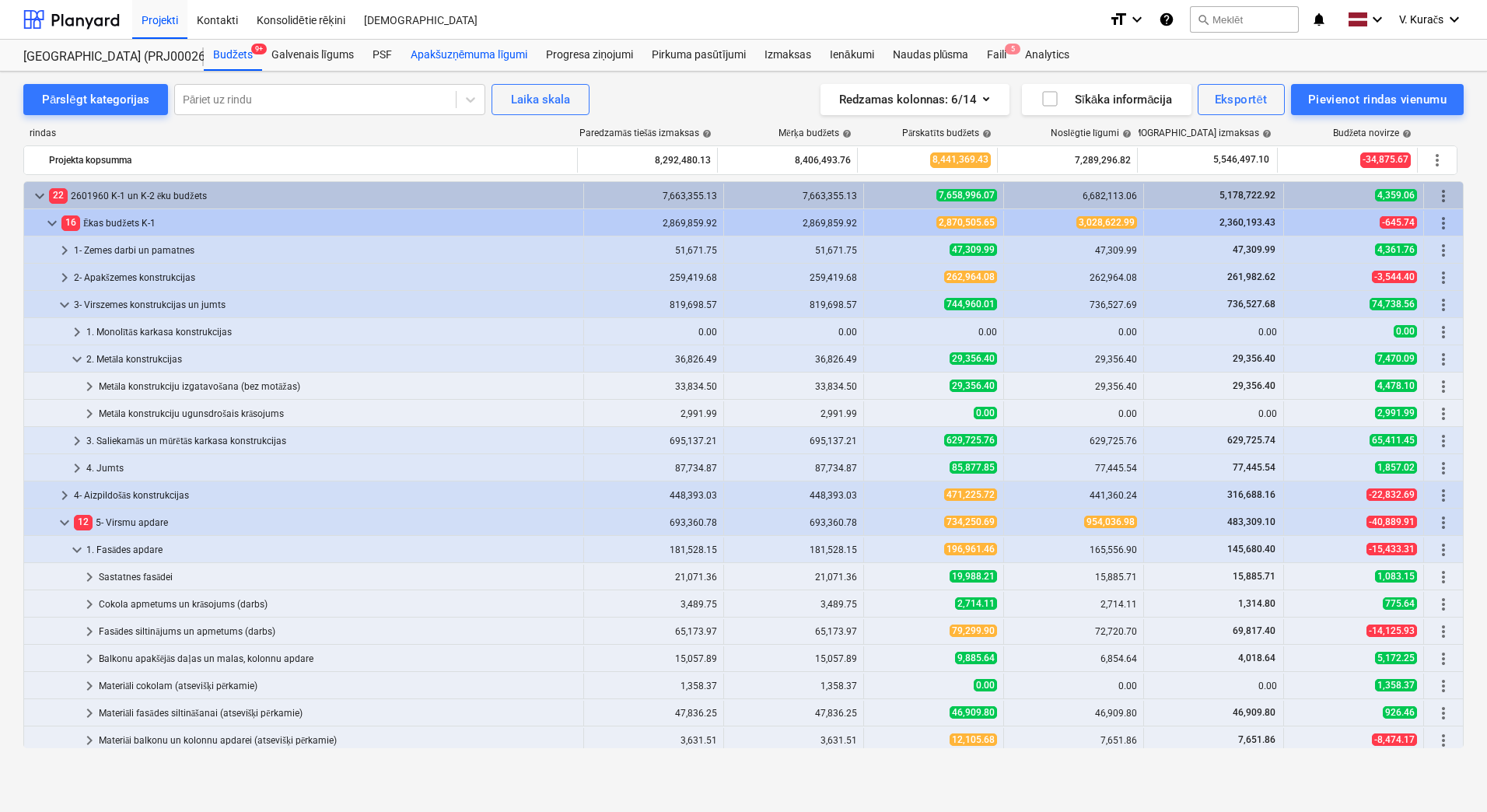
click at [510, 56] on div "Apakšuzņēmuma līgumi" at bounding box center [469, 54] width 135 height 31
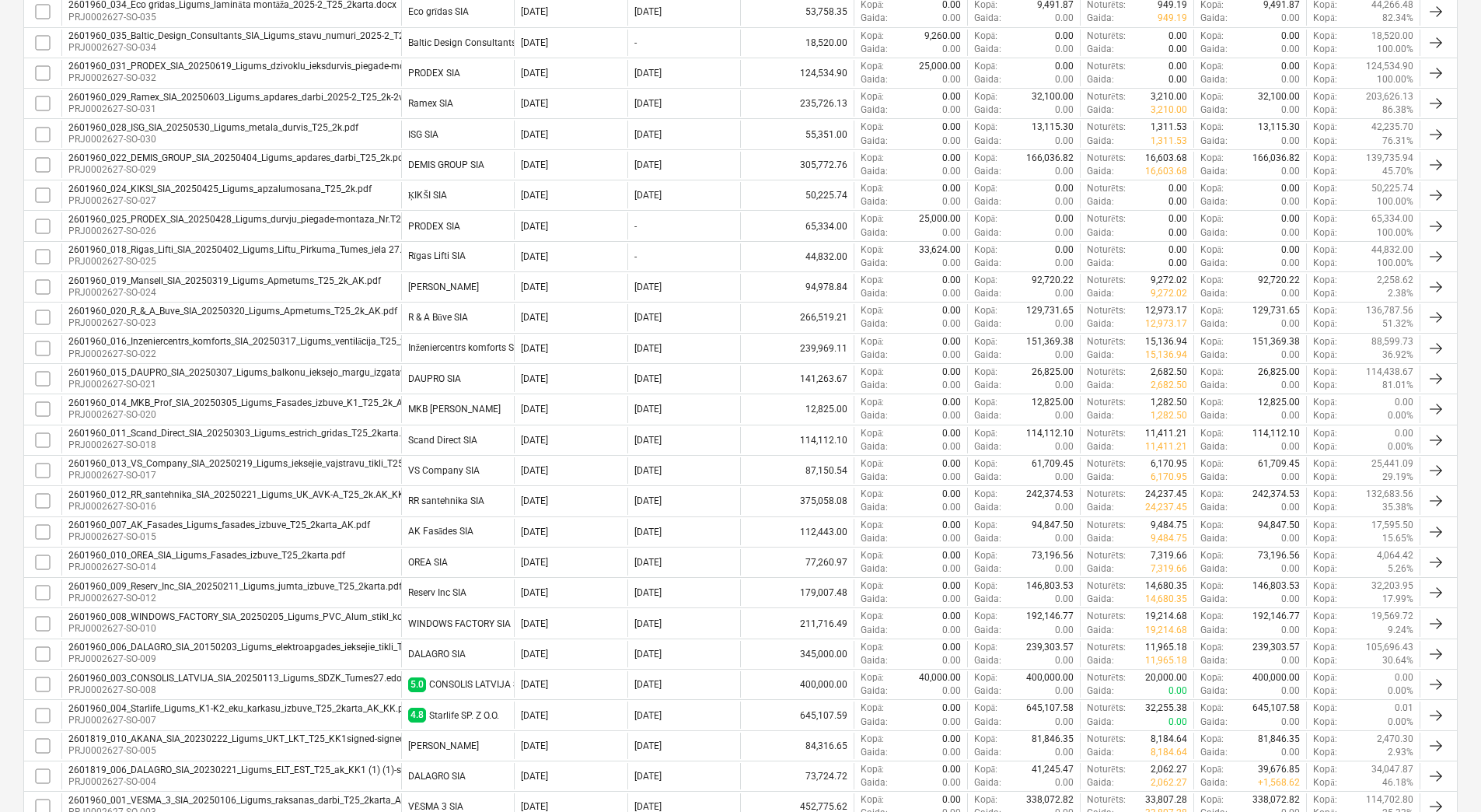
scroll to position [590, 0]
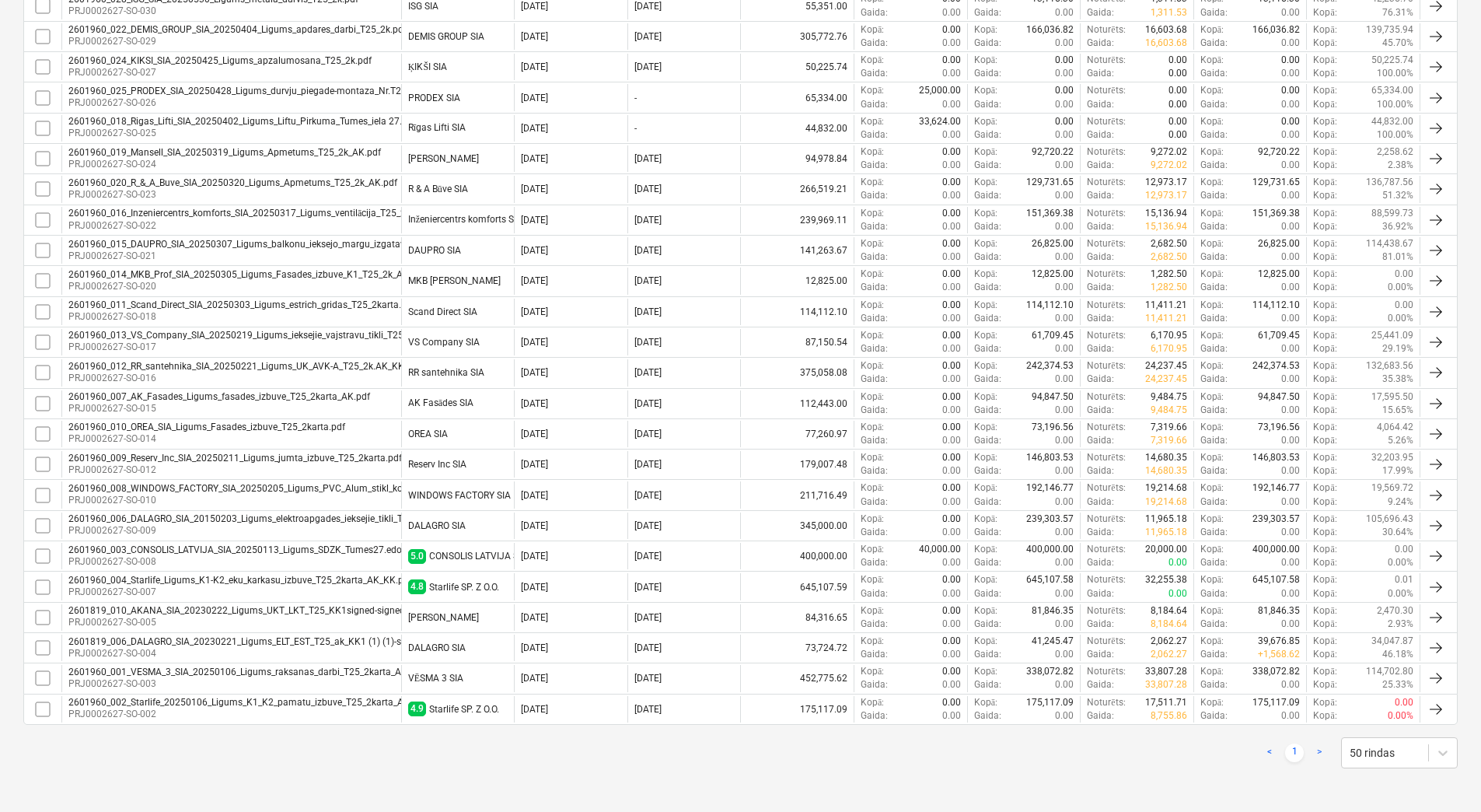
click at [1320, 752] on link ">" at bounding box center [1320, 753] width 18 height 18
click at [1320, 750] on link ">" at bounding box center [1320, 753] width 18 height 18
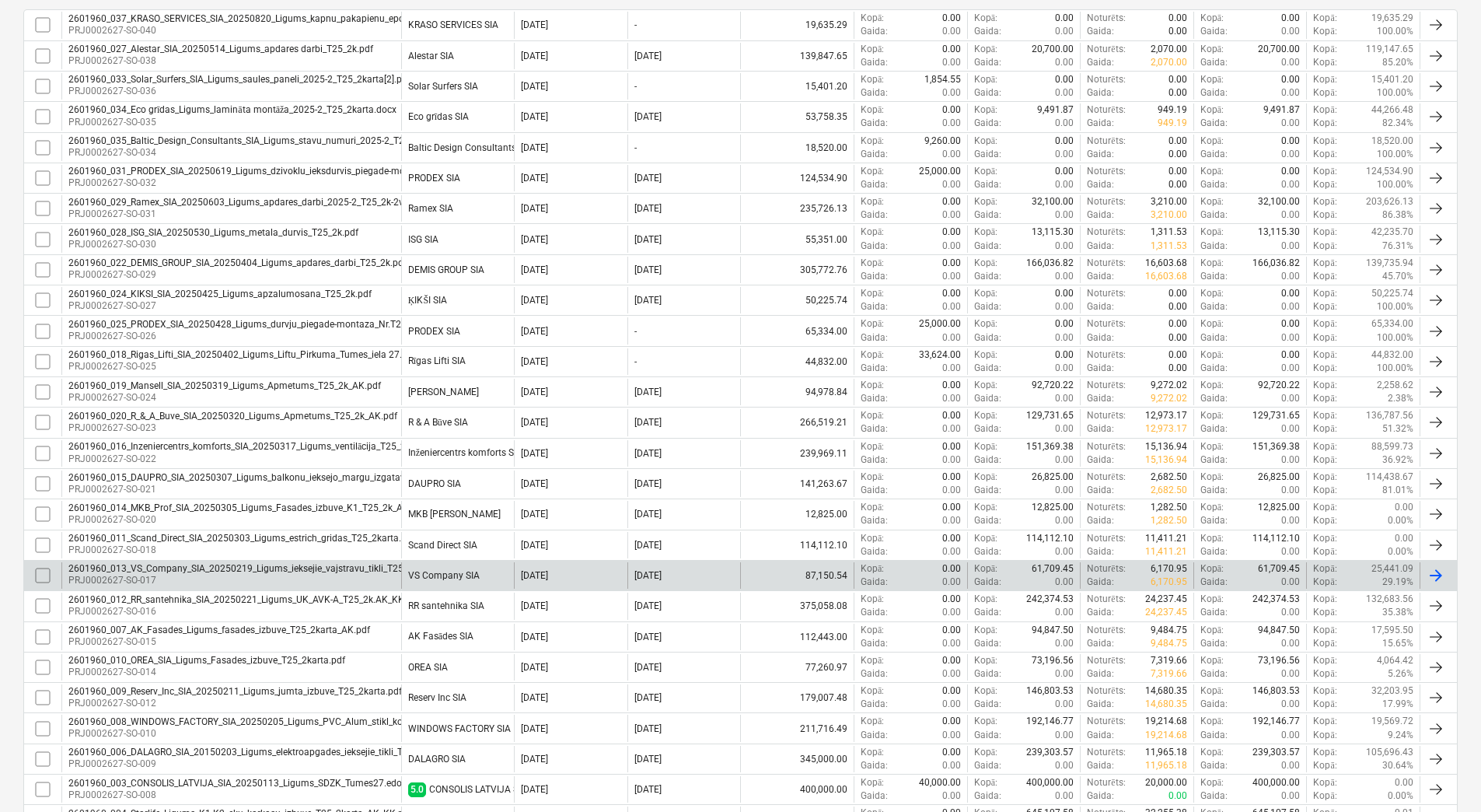
scroll to position [278, 0]
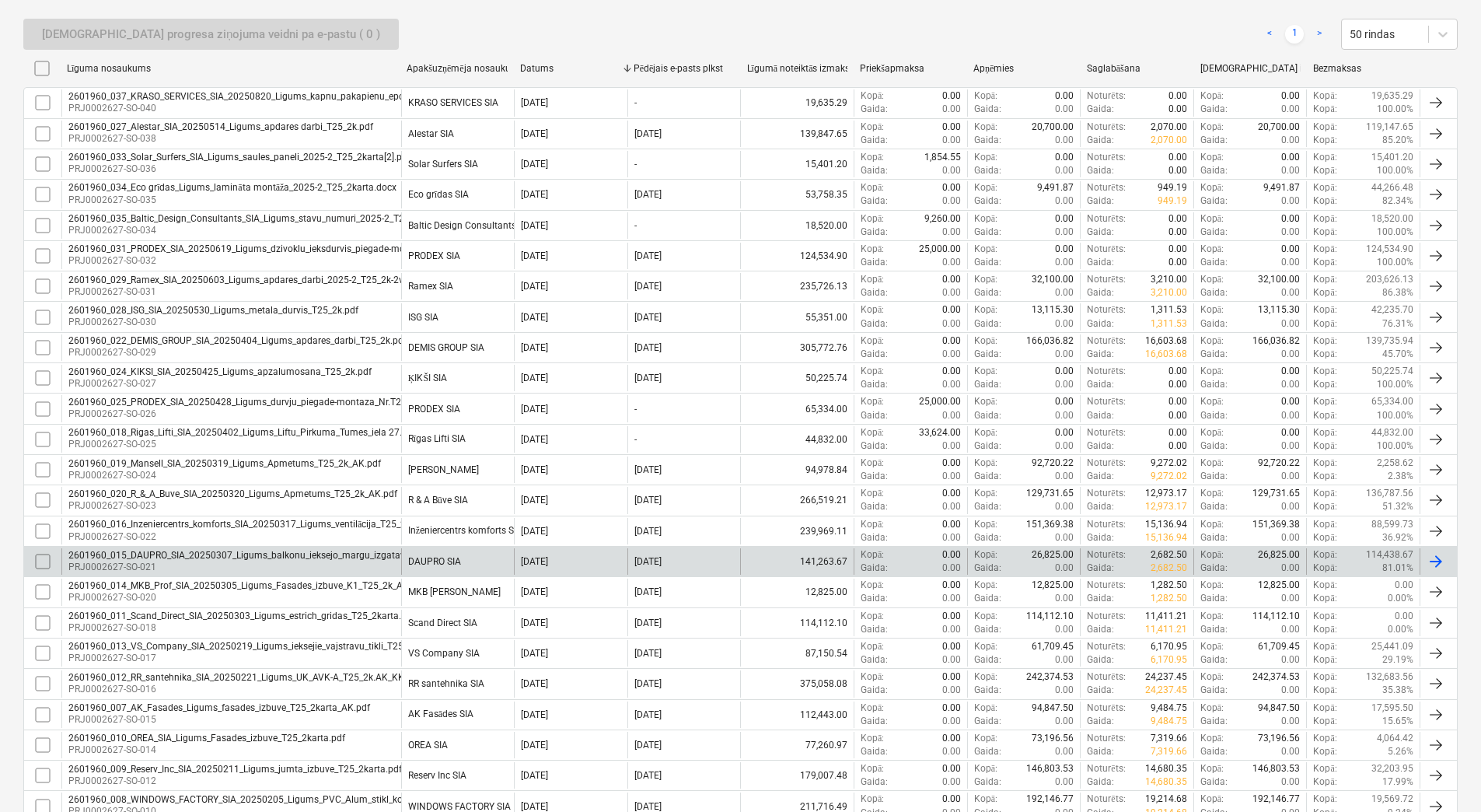
click at [343, 561] on p "PRJ0002627-SO-021" at bounding box center [276, 567] width 415 height 13
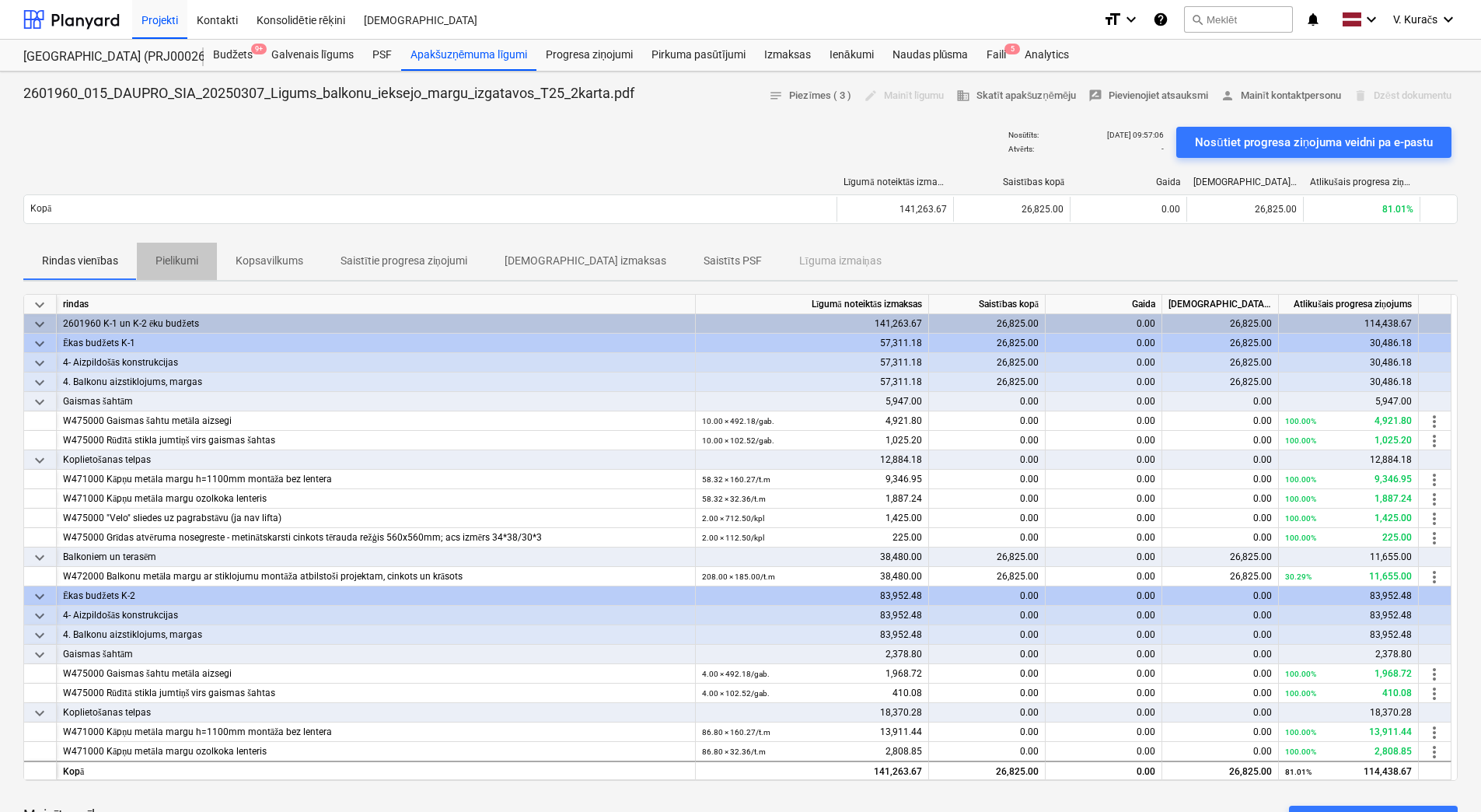
click at [186, 260] on p "Pielikumi" at bounding box center [176, 261] width 43 height 17
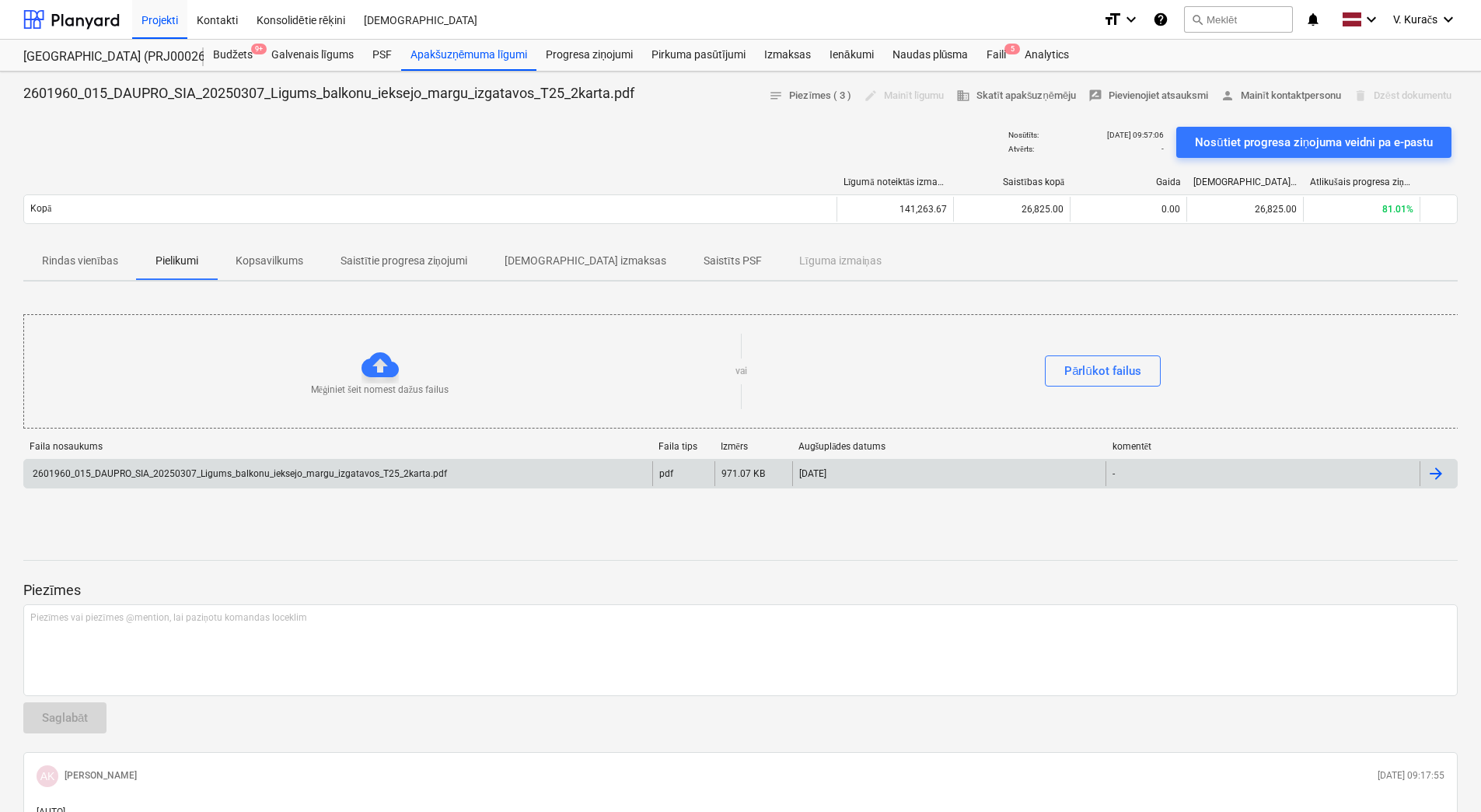
click at [363, 471] on div "2601960_015_DAUPRO_SIA_20250307_Ligums_balkonu_ieksejo_margu_izgatavos_T25_2kar…" at bounding box center [238, 473] width 416 height 11
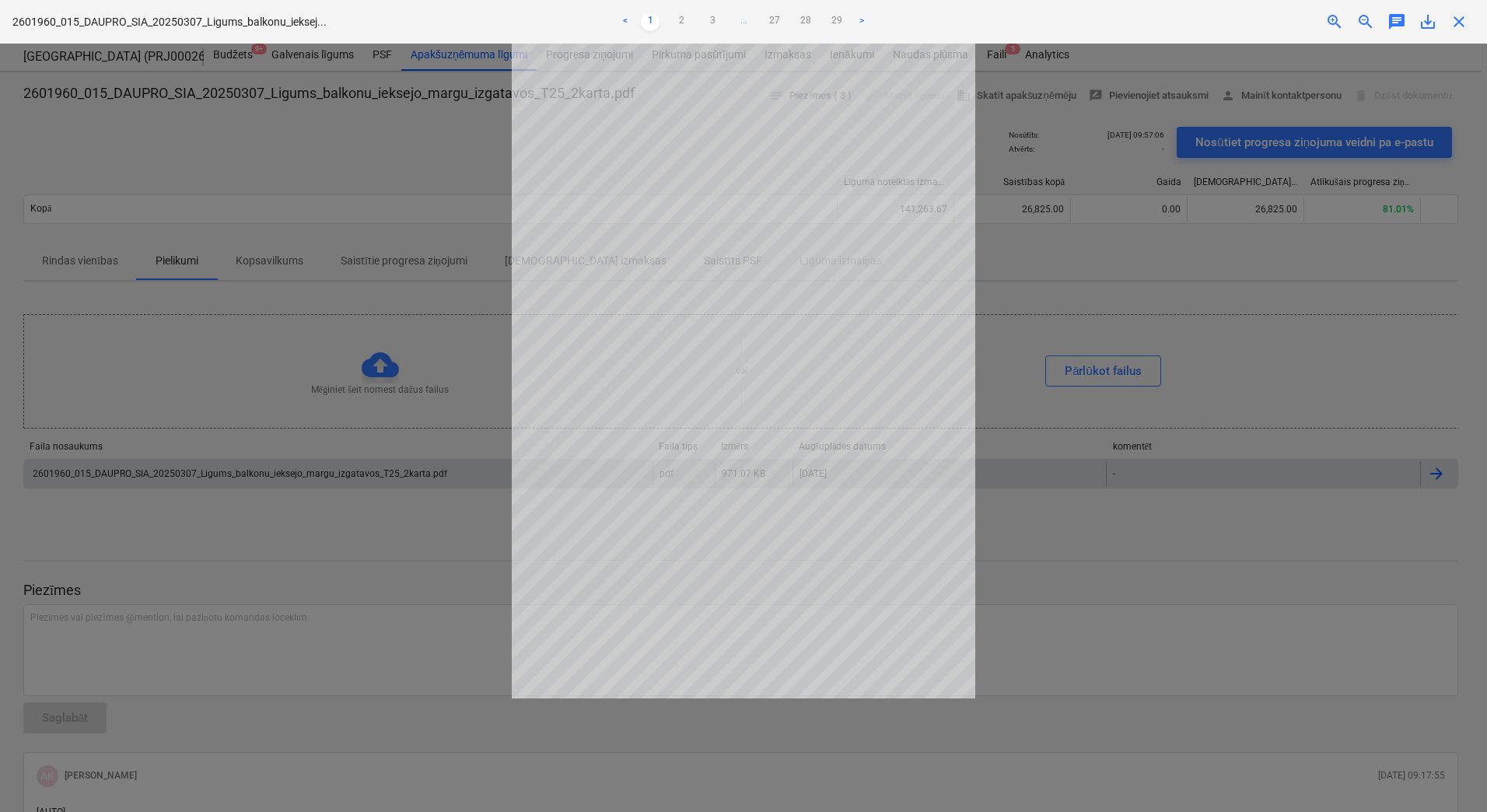
click at [1423, 22] on span "save_alt" at bounding box center [1428, 22] width 18 height 18
